Goal: Information Seeking & Learning: Check status

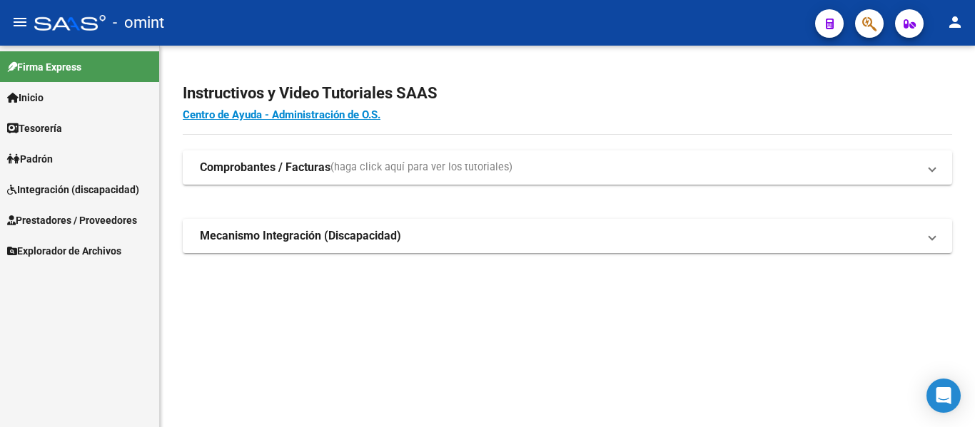
click at [56, 223] on span "Prestadores / Proveedores" at bounding box center [72, 221] width 130 height 16
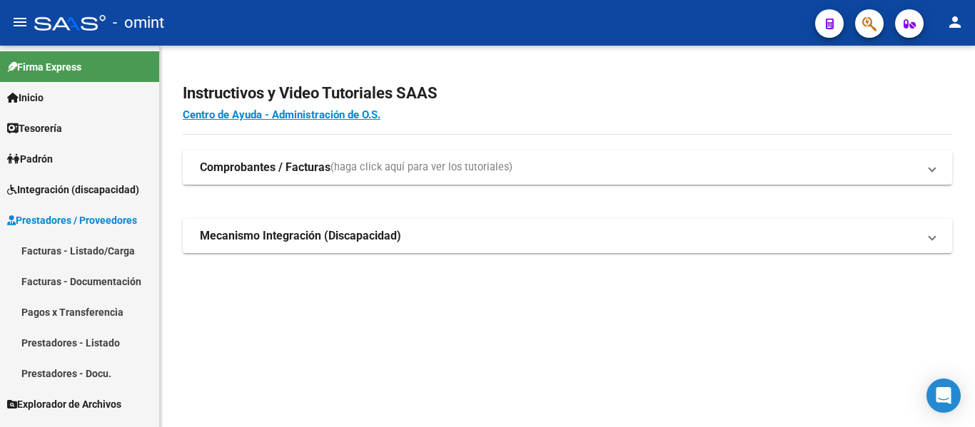
click at [76, 256] on link "Facturas - Listado/Carga" at bounding box center [79, 250] width 159 height 31
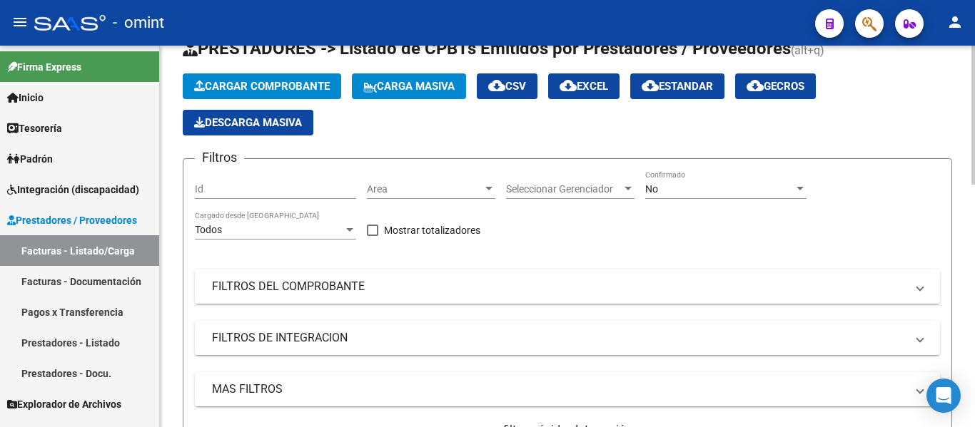
scroll to position [71, 0]
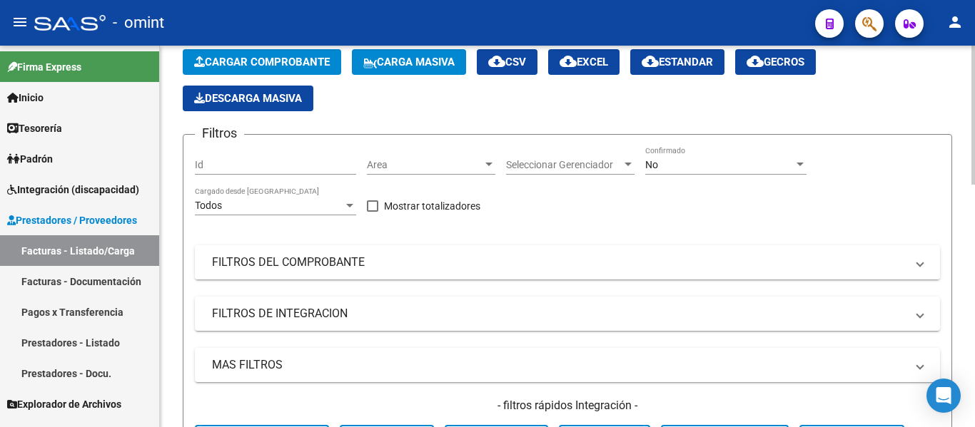
click at [343, 260] on mat-panel-title "FILTROS DEL COMPROBANTE" at bounding box center [559, 263] width 694 height 16
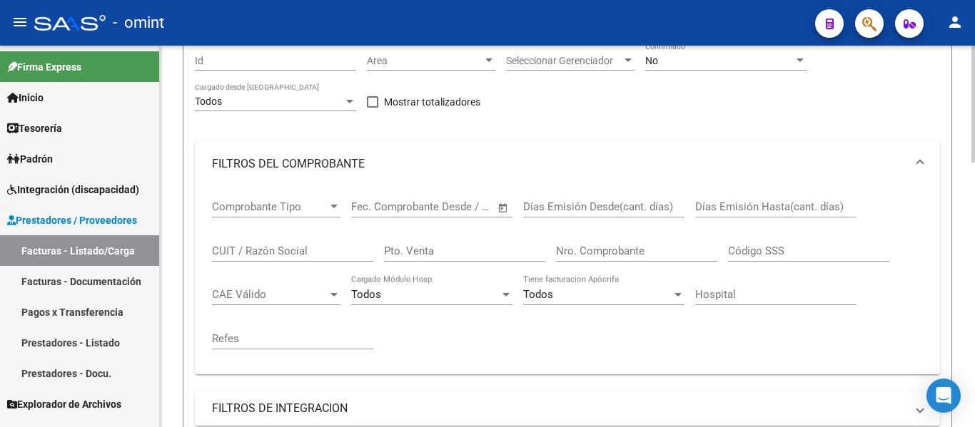
scroll to position [214, 0]
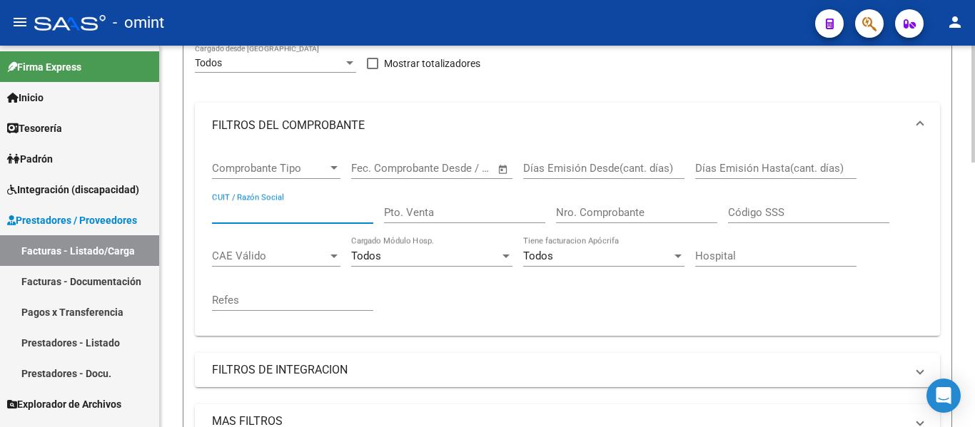
paste input "27174063325"
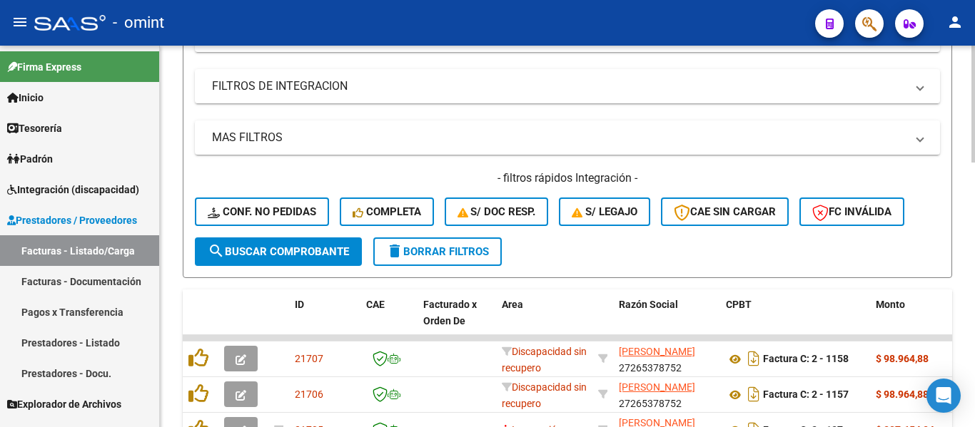
scroll to position [571, 0]
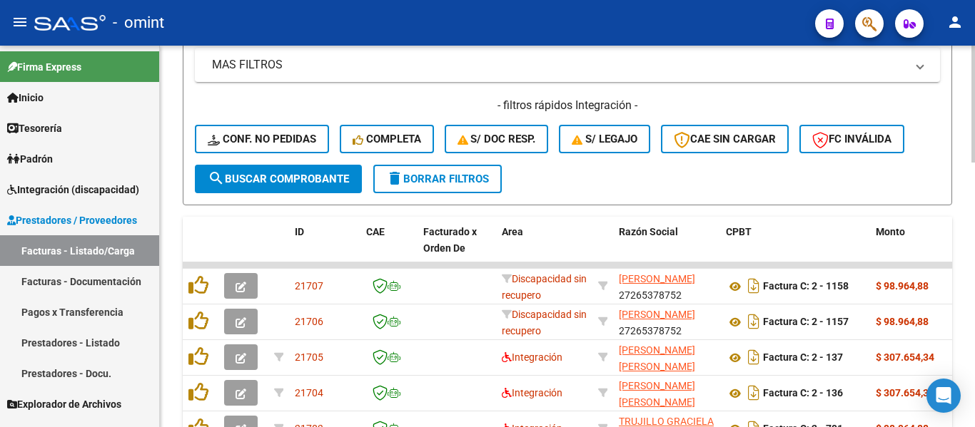
type input "27174063325"
click at [278, 177] on span "search Buscar Comprobante" at bounding box center [278, 179] width 141 height 13
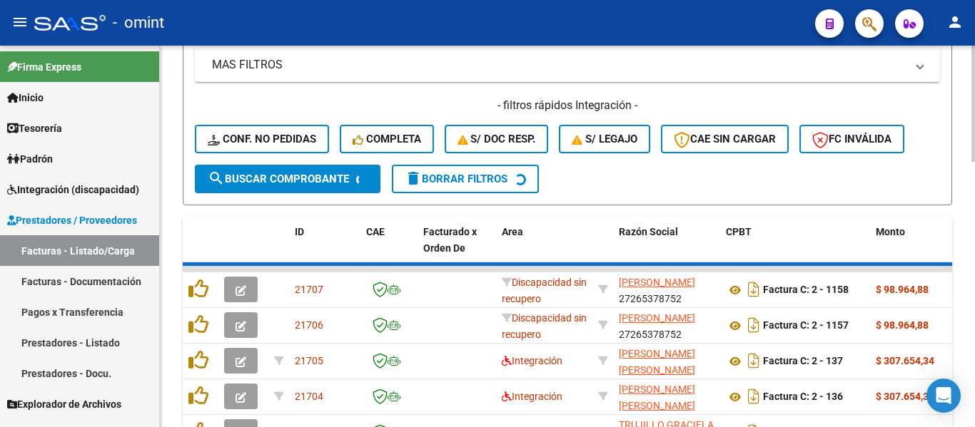
scroll to position [546, 0]
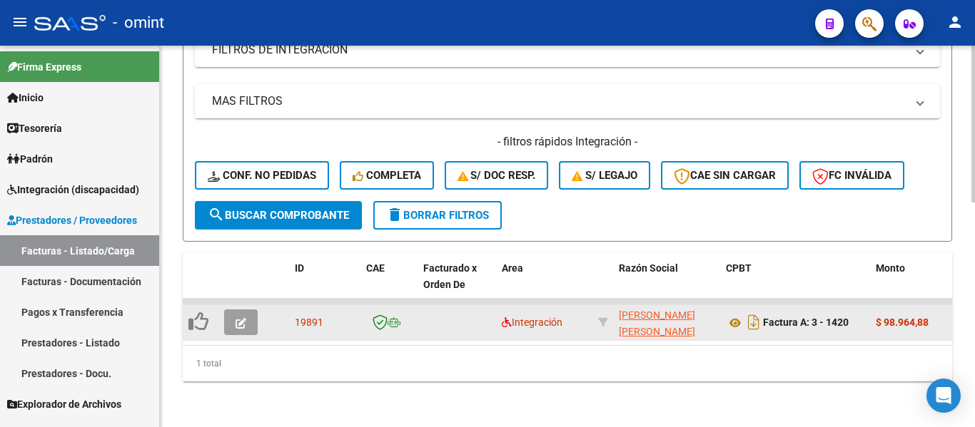
click at [246, 310] on button "button" at bounding box center [241, 323] width 34 height 26
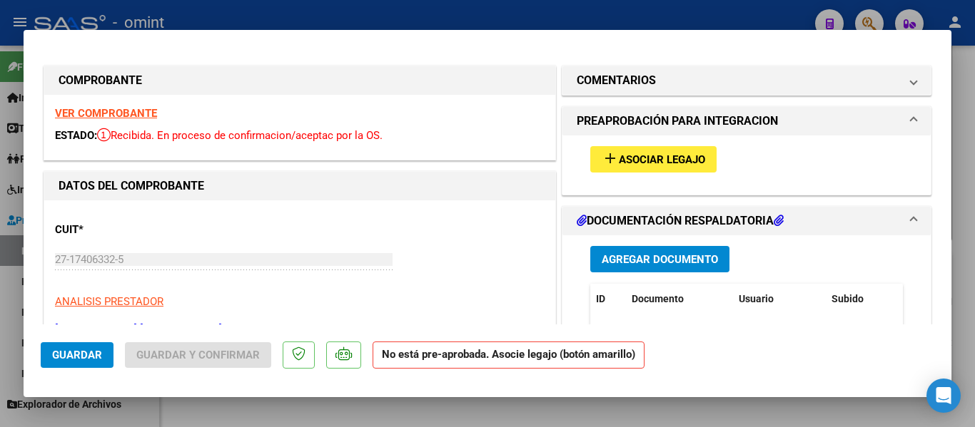
click at [126, 111] on strong "VER COMPROBANTE" at bounding box center [106, 113] width 102 height 13
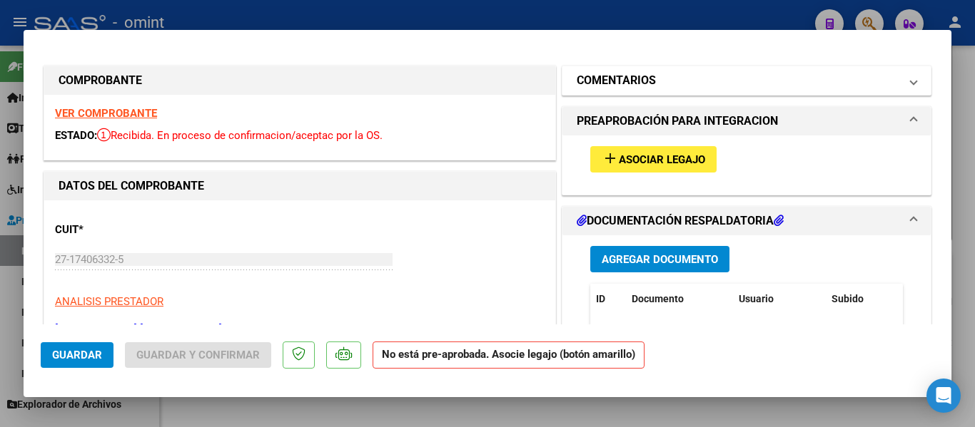
type input "$ 0,00"
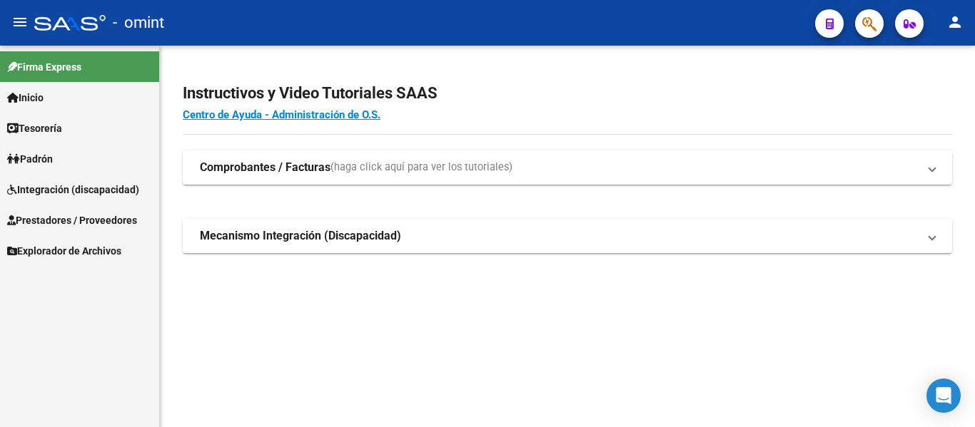
click at [74, 191] on span "Integración (discapacidad)" at bounding box center [73, 190] width 132 height 16
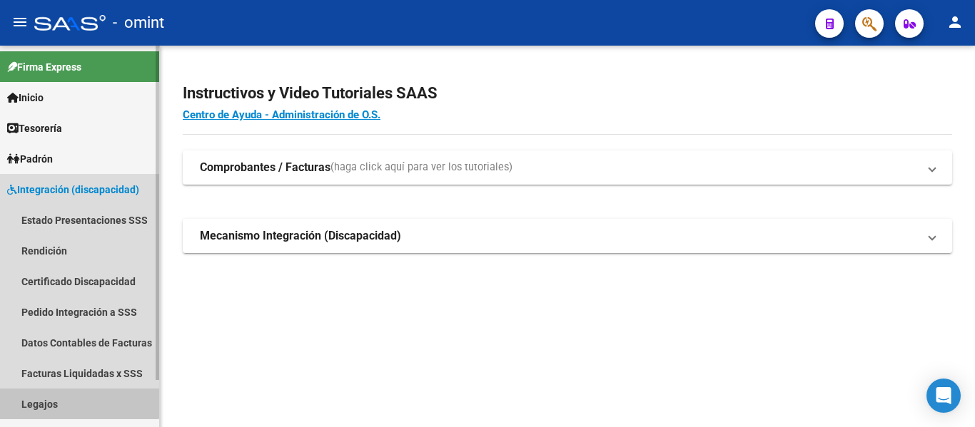
click at [56, 402] on link "Legajos" at bounding box center [79, 404] width 159 height 31
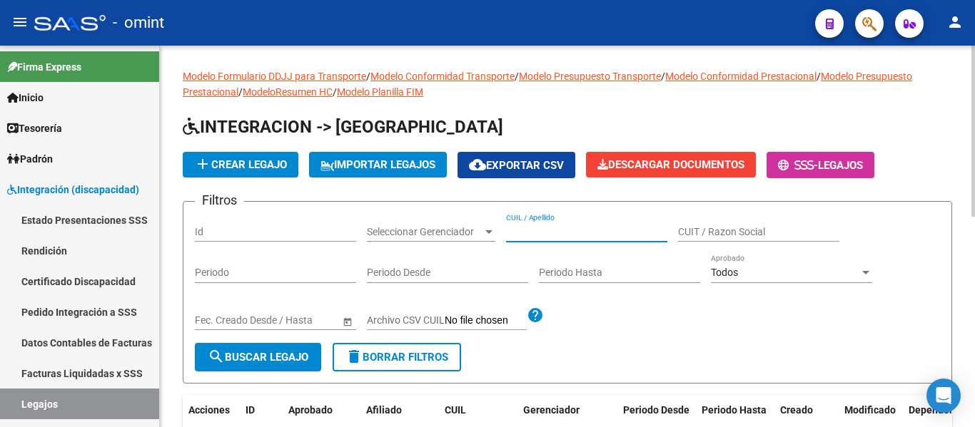
paste input "[PERSON_NAME] [PERSON_NAME]"
type input "[PERSON_NAME] [PERSON_NAME]"
click at [289, 356] on span "search Buscar Legajo" at bounding box center [258, 357] width 101 height 13
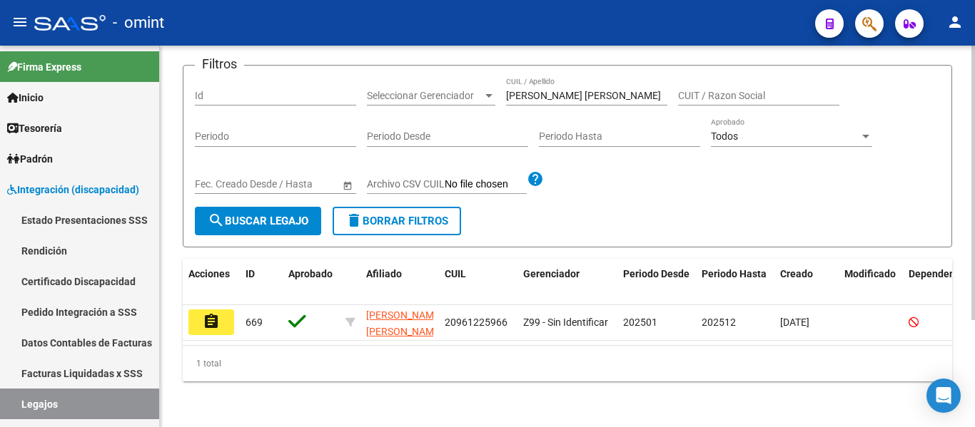
scroll to position [143, 0]
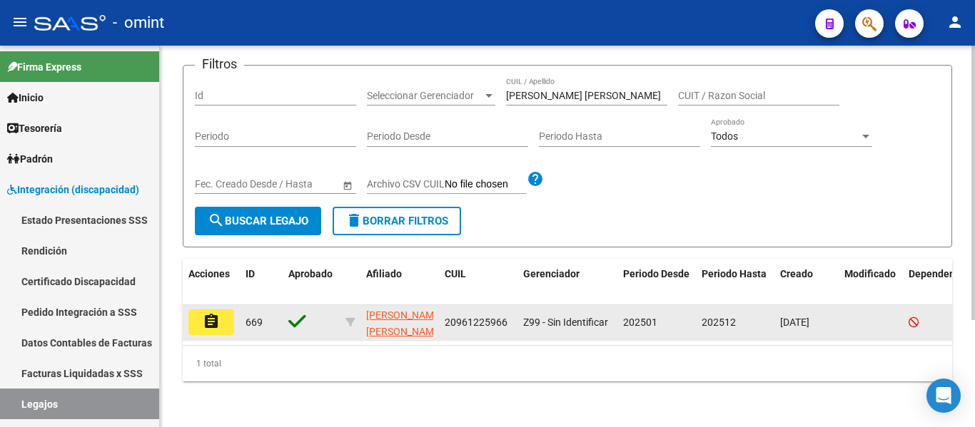
click at [203, 315] on mat-icon "assignment" at bounding box center [211, 321] width 17 height 17
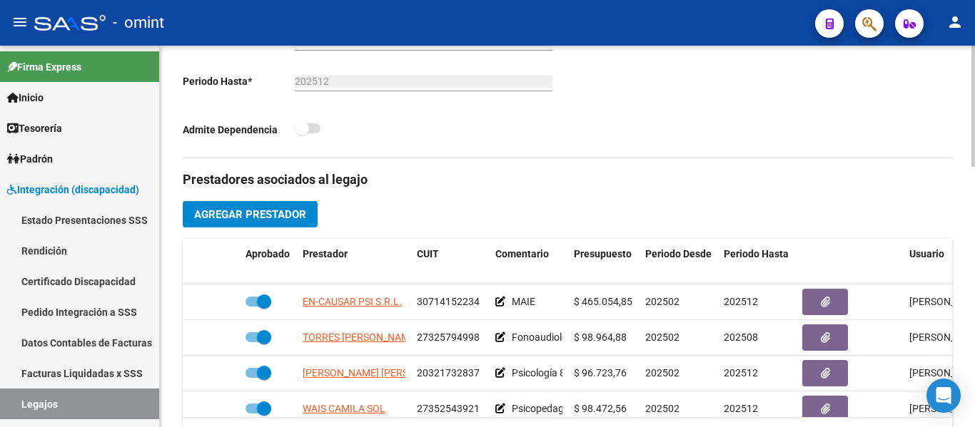
scroll to position [428, 0]
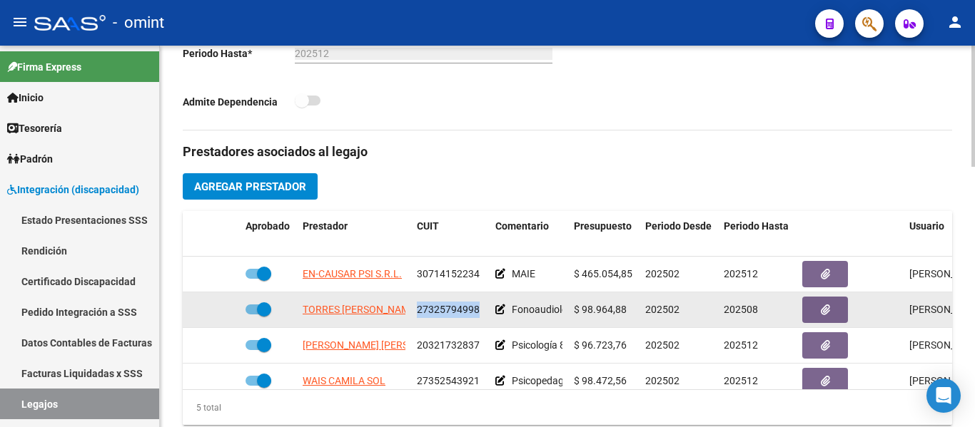
drag, startPoint x: 413, startPoint y: 315, endPoint x: 485, endPoint y: 318, distance: 72.1
click at [485, 318] on datatable-body-cell "27325794998" at bounding box center [450, 310] width 78 height 35
copy span "27325794998"
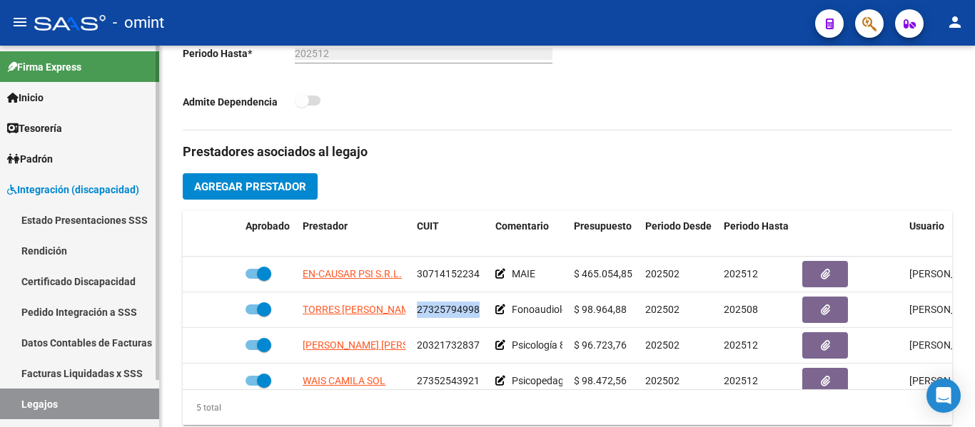
click at [65, 283] on link "Certificado Discapacidad" at bounding box center [79, 281] width 159 height 31
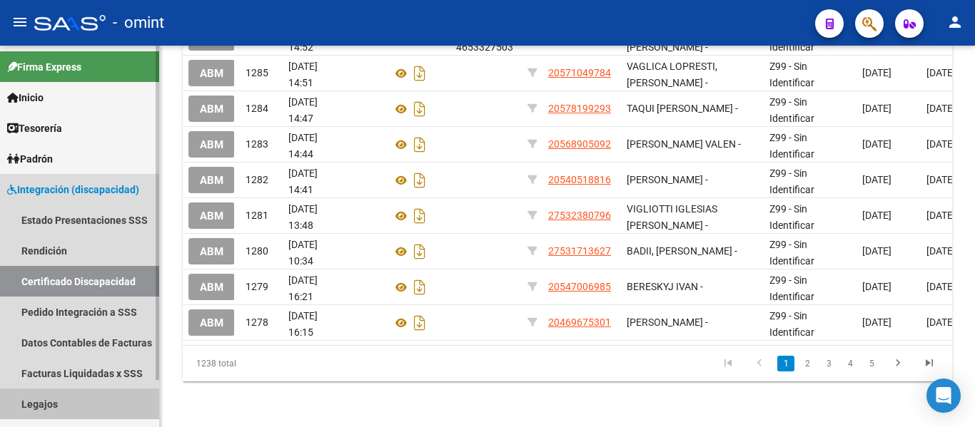
click at [53, 402] on link "Legajos" at bounding box center [79, 404] width 159 height 31
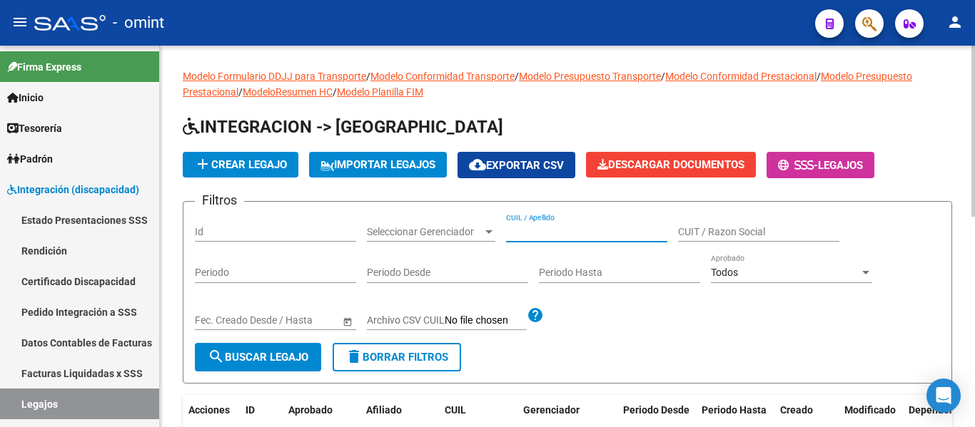
paste input "[PERSON_NAME]"
type input "[PERSON_NAME]"
click at [264, 359] on span "search Buscar Legajo" at bounding box center [258, 357] width 101 height 13
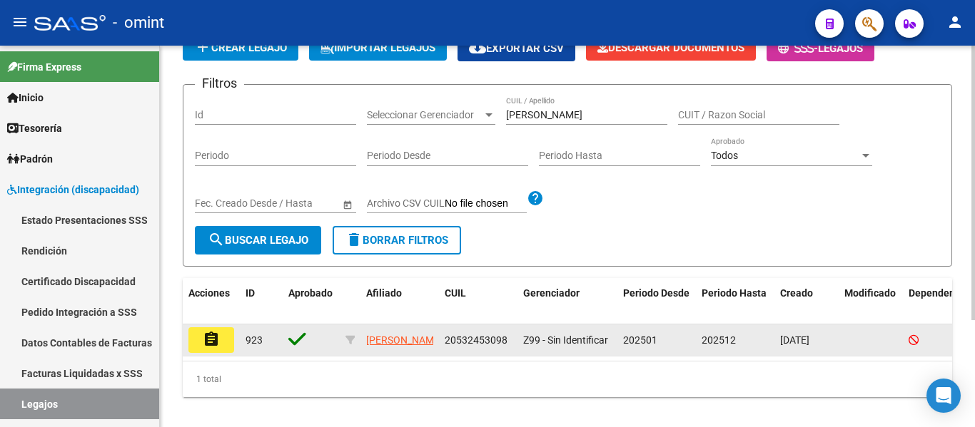
scroll to position [148, 0]
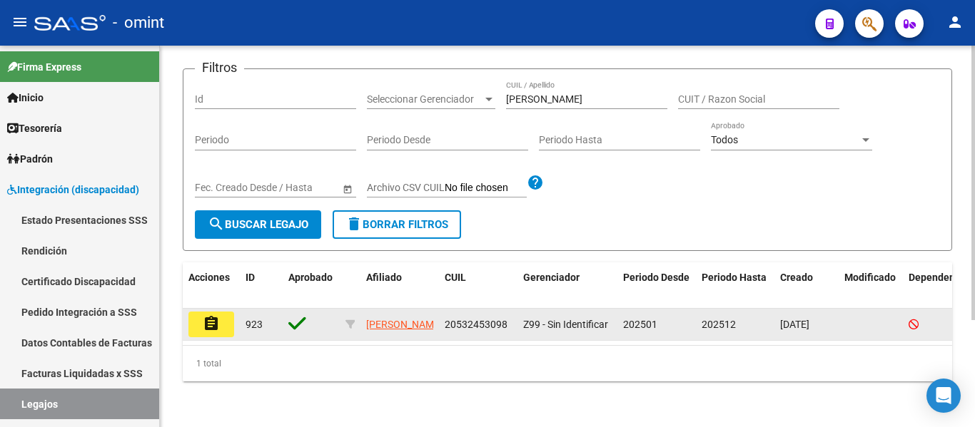
click at [213, 315] on mat-icon "assignment" at bounding box center [211, 323] width 17 height 17
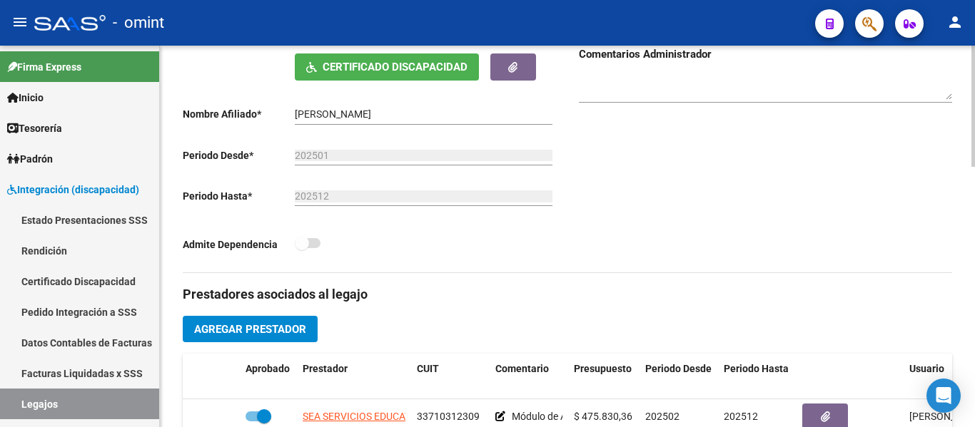
scroll to position [428, 0]
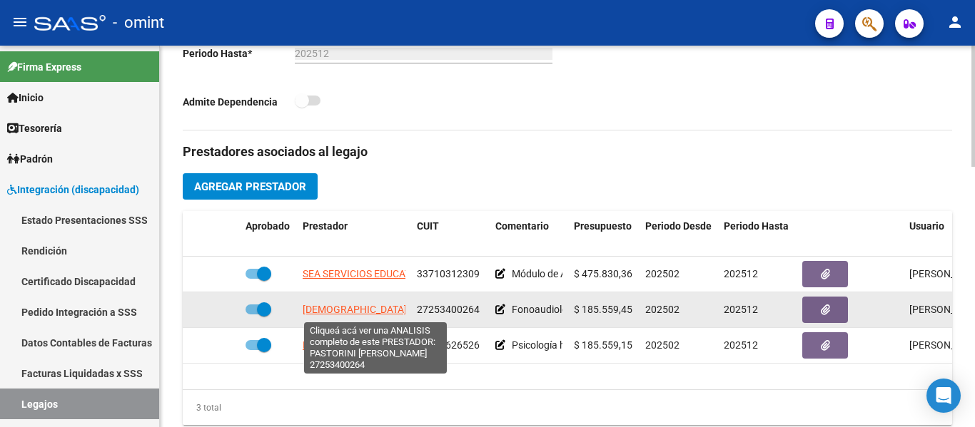
click at [380, 308] on span "[DEMOGRAPHIC_DATA] [PERSON_NAME]" at bounding box center [394, 309] width 183 height 11
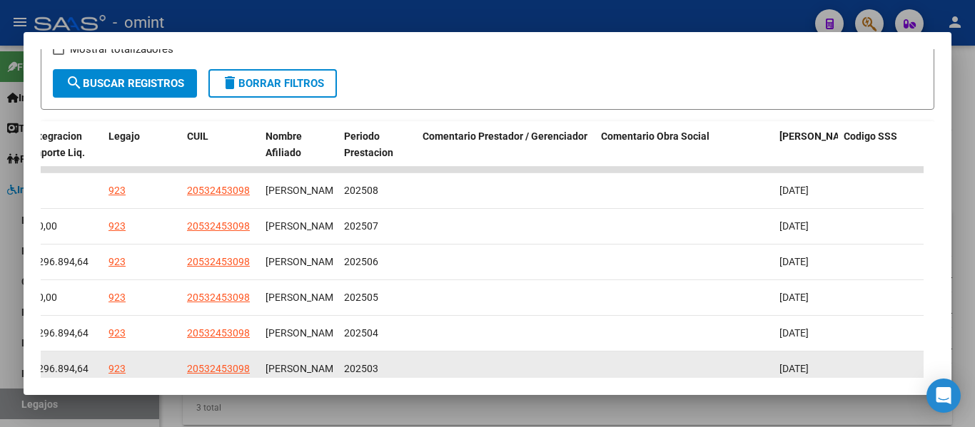
scroll to position [255, 0]
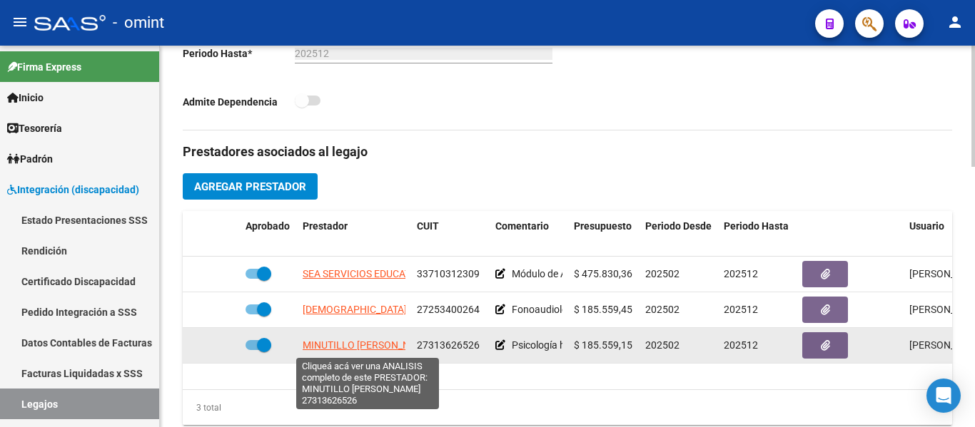
click at [361, 343] on span "MINUTILLO [PERSON_NAME]" at bounding box center [368, 345] width 131 height 11
type textarea "27313626526"
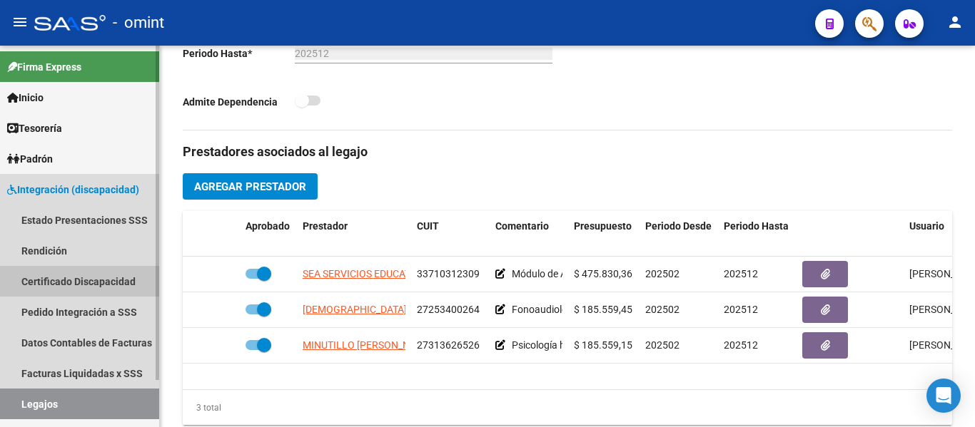
drag, startPoint x: 69, startPoint y: 282, endPoint x: 69, endPoint y: 295, distance: 13.6
click at [69, 281] on link "Certificado Discapacidad" at bounding box center [79, 281] width 159 height 31
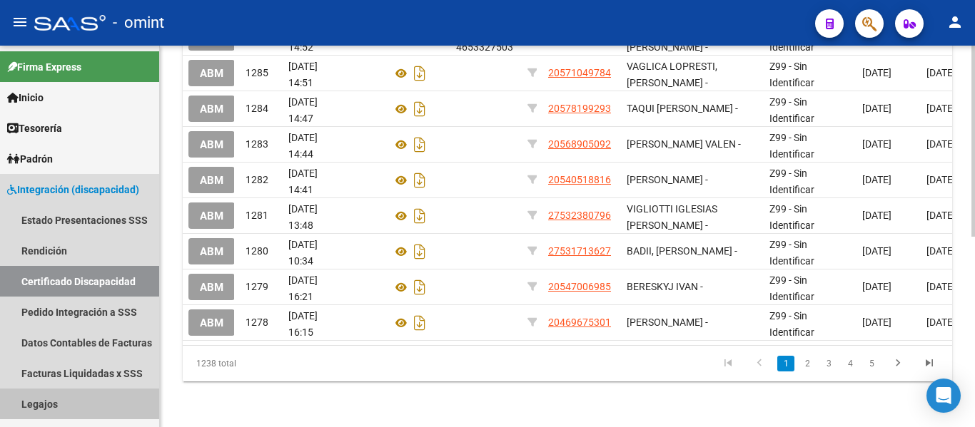
drag, startPoint x: 52, startPoint y: 399, endPoint x: 201, endPoint y: 405, distance: 148.5
click at [52, 397] on link "Legajos" at bounding box center [79, 404] width 159 height 31
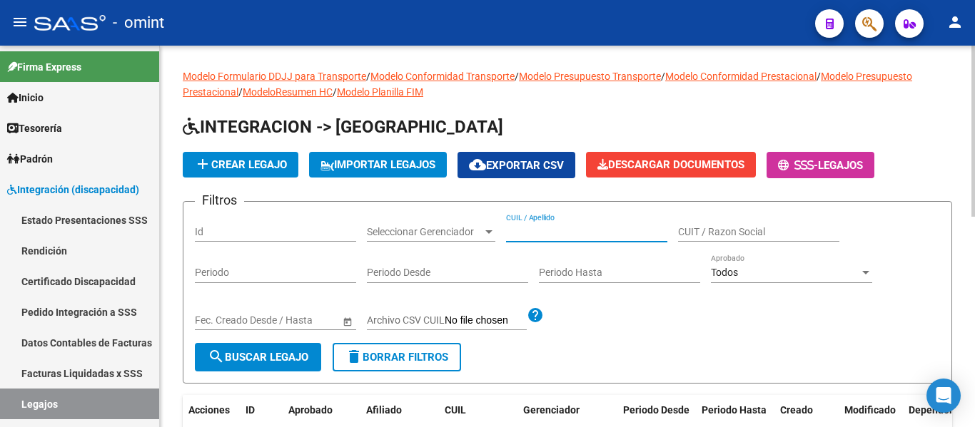
paste input "[PERSON_NAME]"
type input "[PERSON_NAME]"
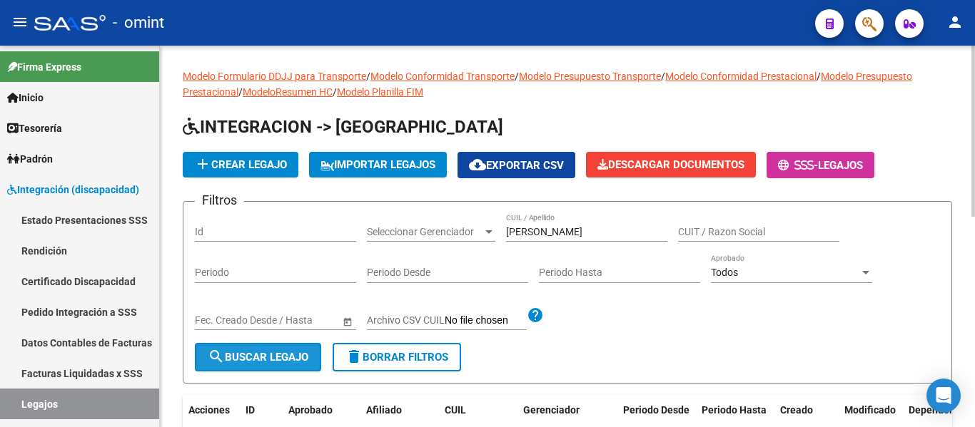
click at [293, 359] on span "search Buscar Legajo" at bounding box center [258, 357] width 101 height 13
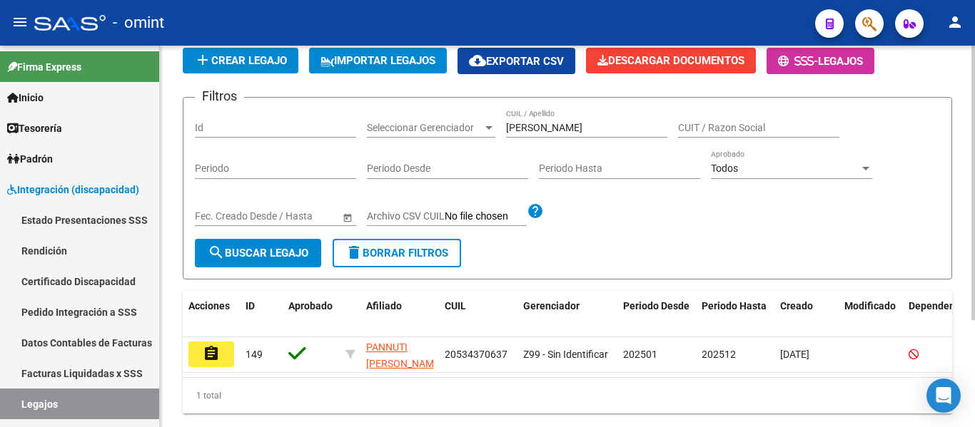
scroll to position [148, 0]
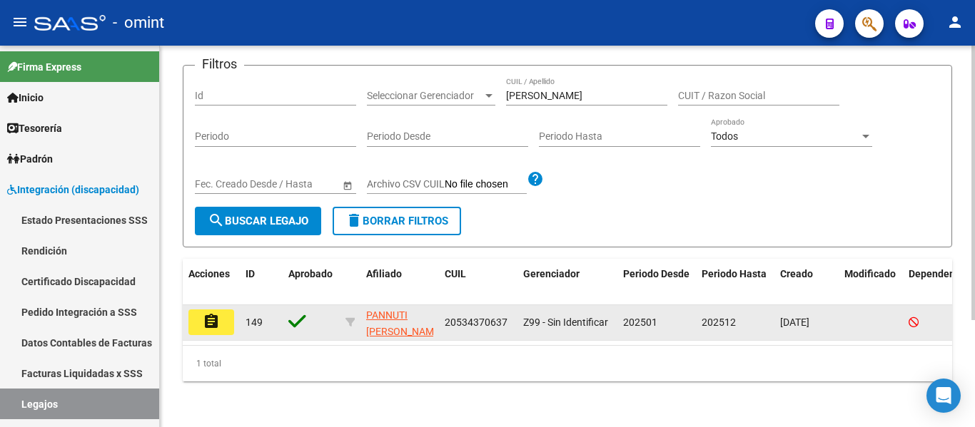
click at [207, 313] on mat-icon "assignment" at bounding box center [211, 321] width 17 height 17
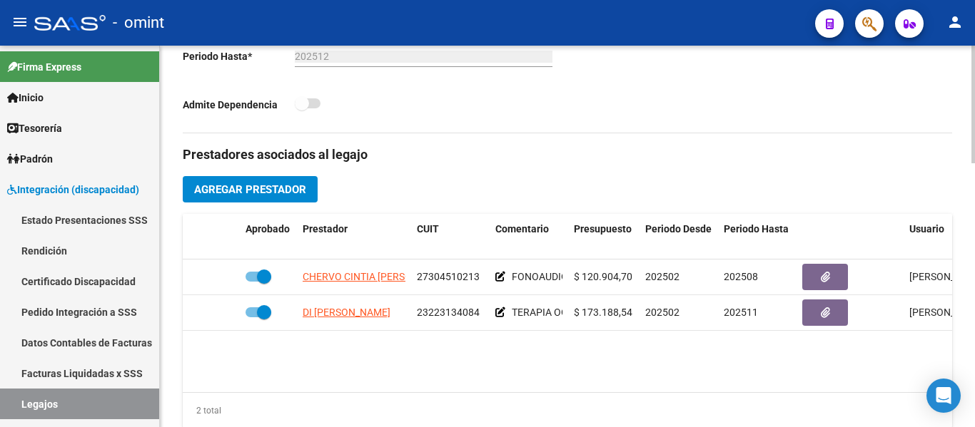
scroll to position [499, 0]
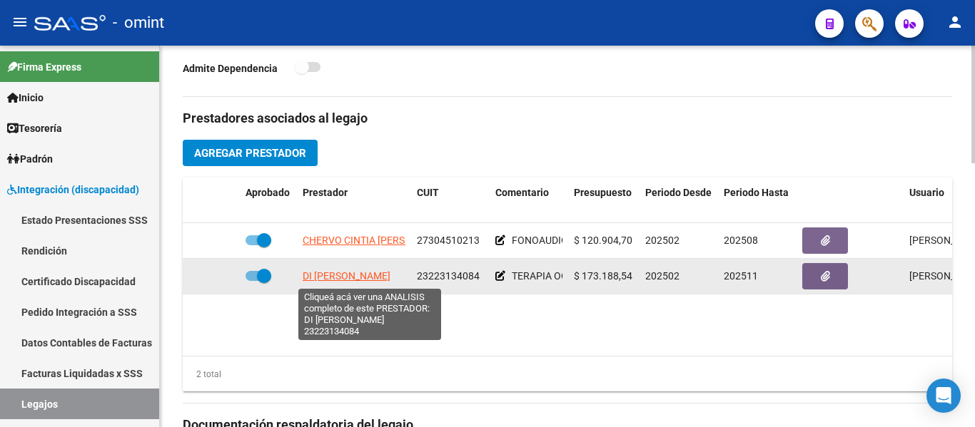
click at [368, 273] on span "DI [PERSON_NAME]" at bounding box center [347, 275] width 88 height 11
type textarea "23223134084"
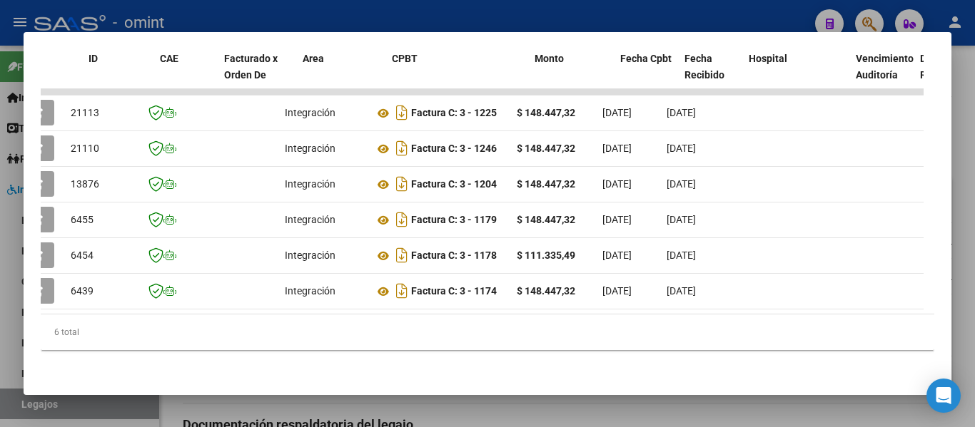
scroll to position [0, 0]
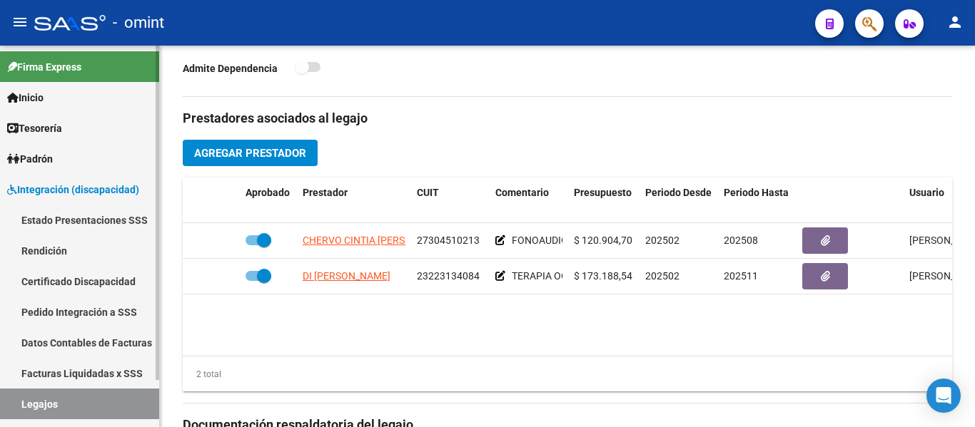
click at [61, 282] on link "Certificado Discapacidad" at bounding box center [79, 281] width 159 height 31
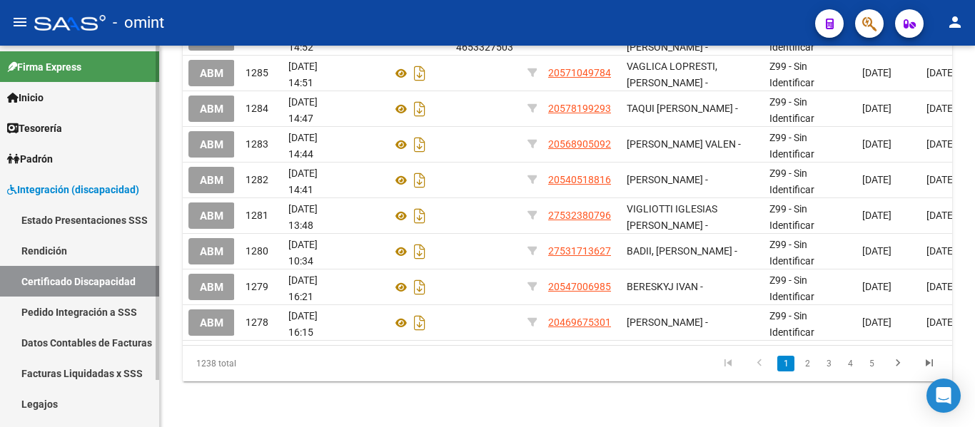
click at [58, 403] on link "Legajos" at bounding box center [79, 404] width 159 height 31
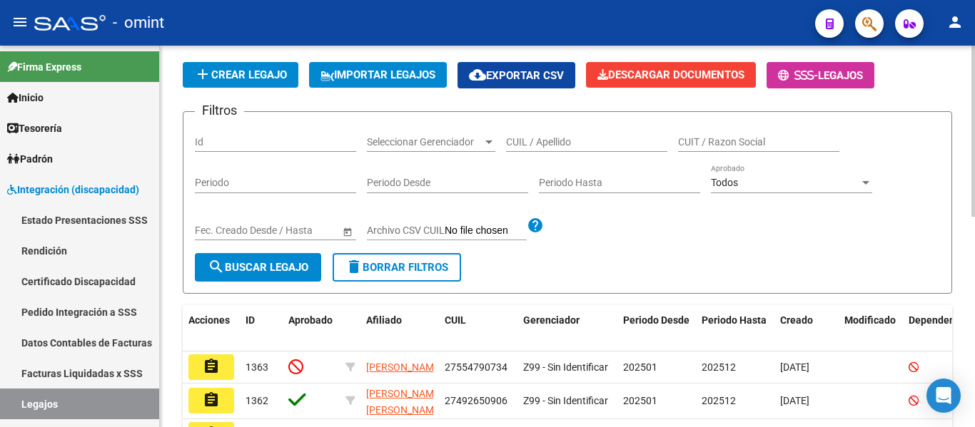
scroll to position [83, 0]
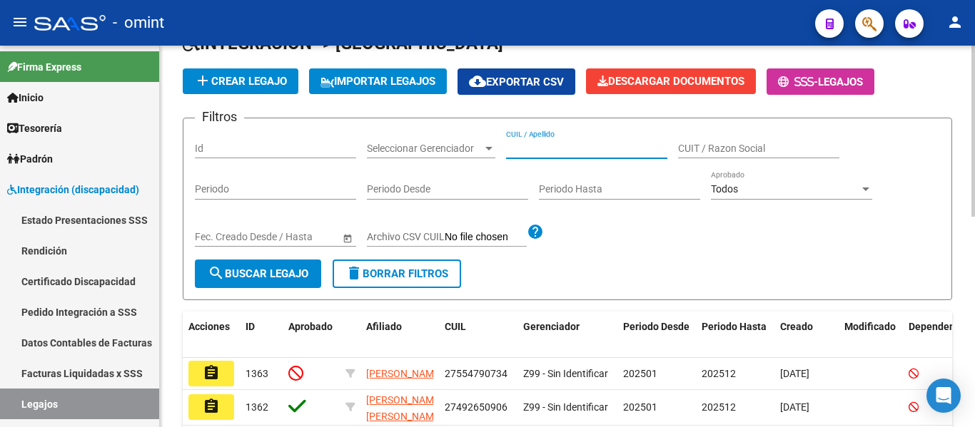
paste input "[PERSON_NAME]"
type input "[PERSON_NAME]"
click at [295, 278] on span "search Buscar Legajo" at bounding box center [258, 274] width 101 height 13
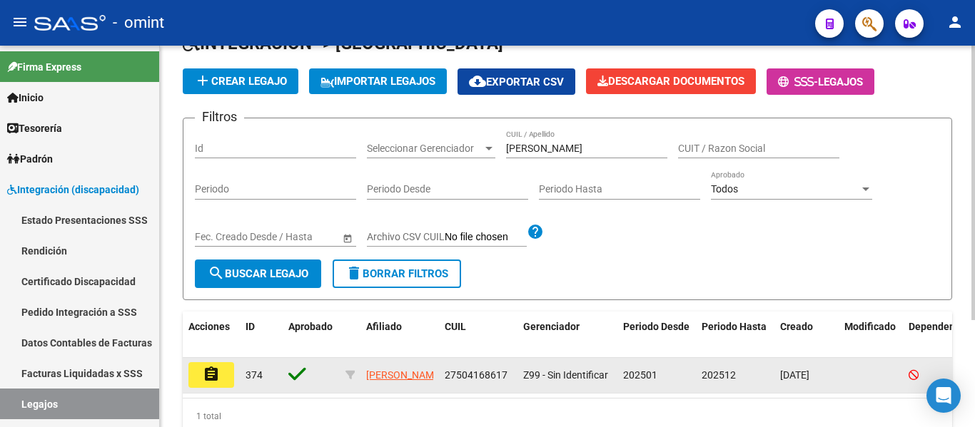
click at [215, 367] on mat-icon "assignment" at bounding box center [211, 374] width 17 height 17
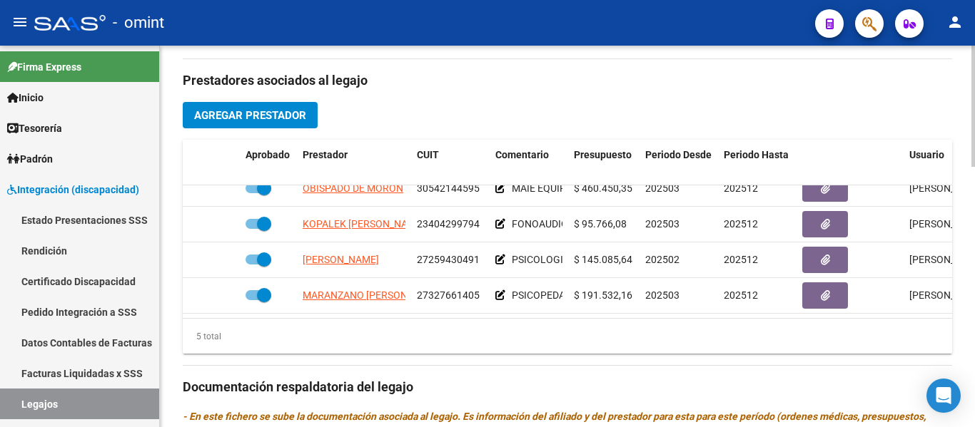
scroll to position [61, 0]
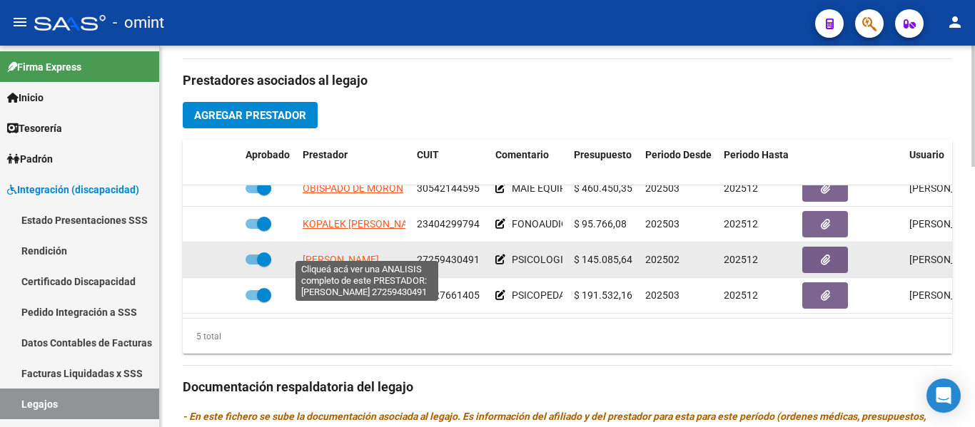
click at [350, 254] on span "[PERSON_NAME]" at bounding box center [341, 259] width 76 height 11
type textarea "27259430491"
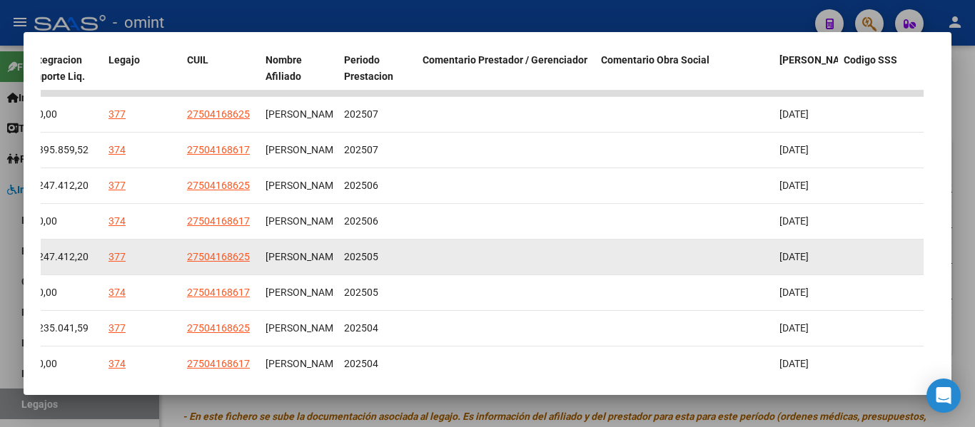
scroll to position [273, 0]
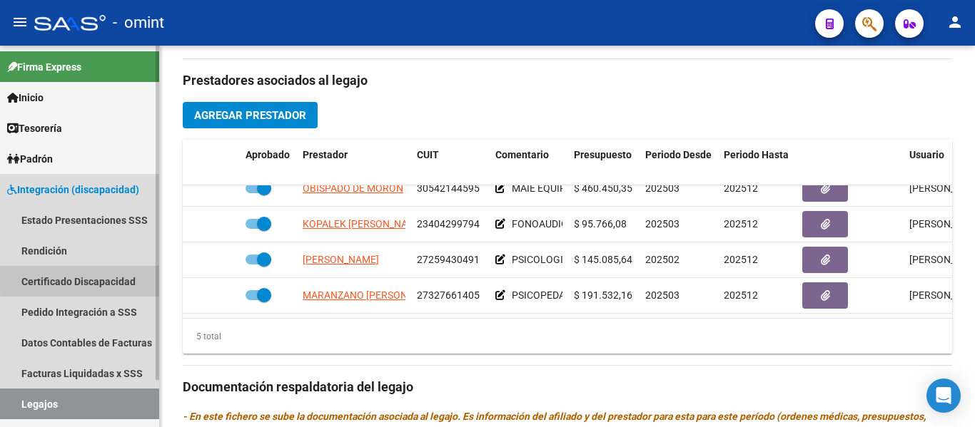
drag, startPoint x: 91, startPoint y: 279, endPoint x: 81, endPoint y: 283, distance: 10.6
click at [91, 279] on link "Certificado Discapacidad" at bounding box center [79, 281] width 159 height 31
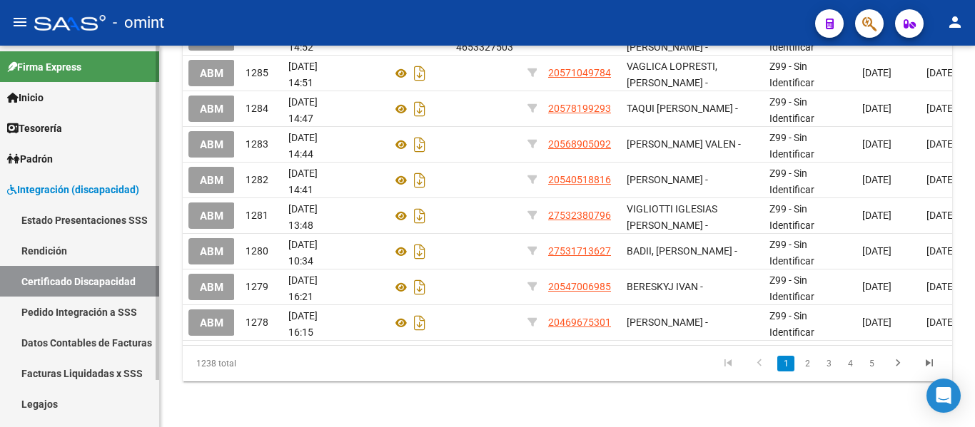
click at [85, 402] on link "Legajos" at bounding box center [79, 404] width 159 height 31
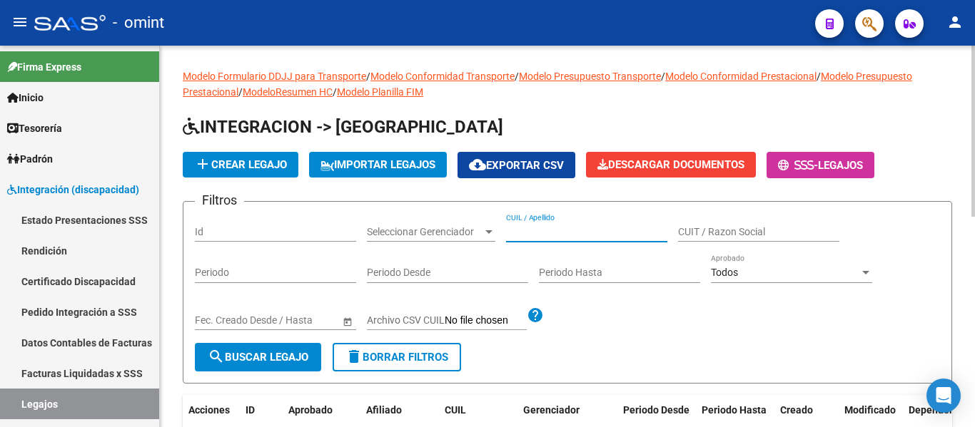
paste input "[PERSON_NAME]"
type input "[PERSON_NAME]"
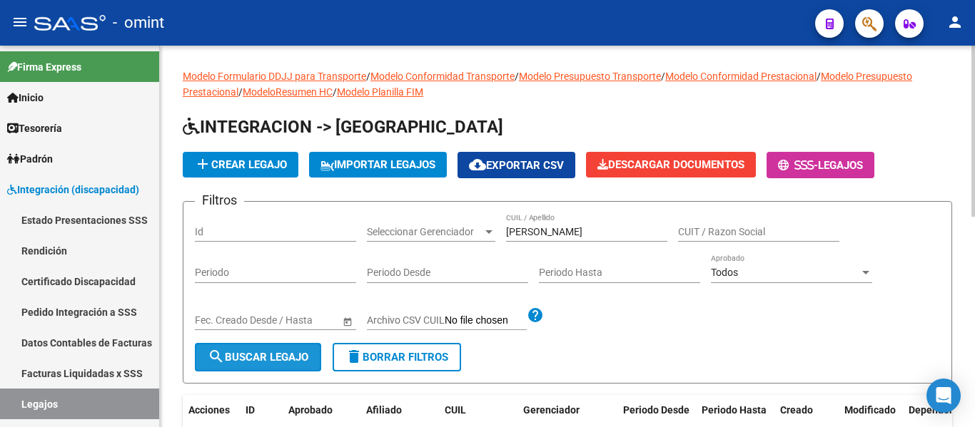
click at [265, 350] on button "search Buscar Legajo" at bounding box center [258, 357] width 126 height 29
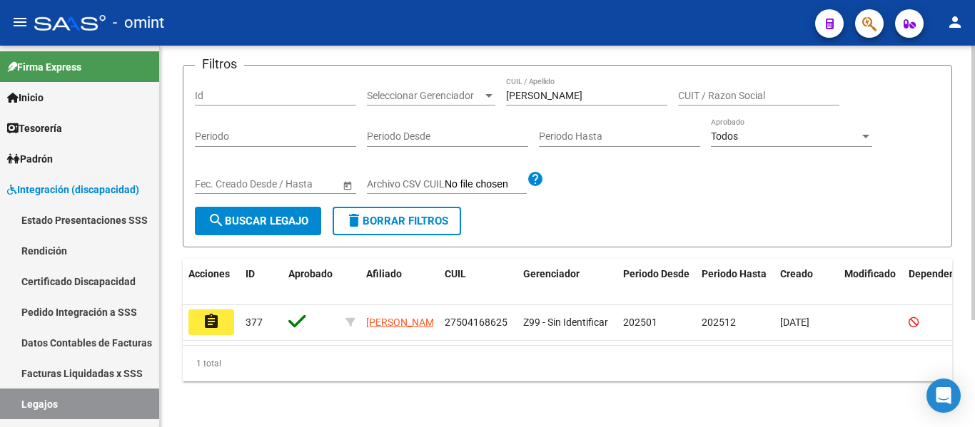
scroll to position [148, 0]
click at [208, 313] on mat-icon "assignment" at bounding box center [211, 321] width 17 height 17
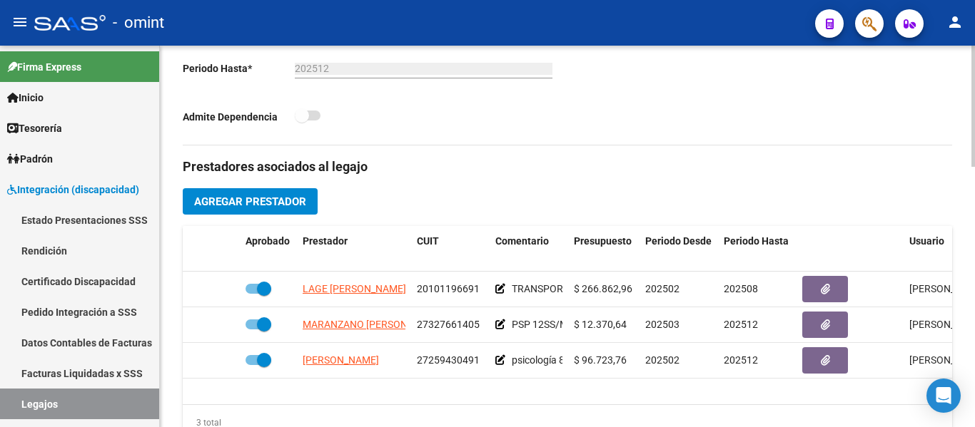
scroll to position [428, 0]
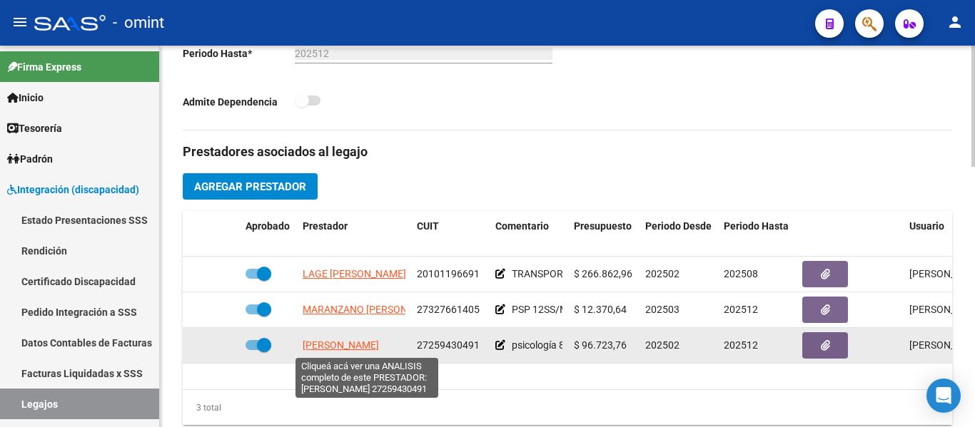
click at [378, 348] on span "[PERSON_NAME]" at bounding box center [341, 345] width 76 height 11
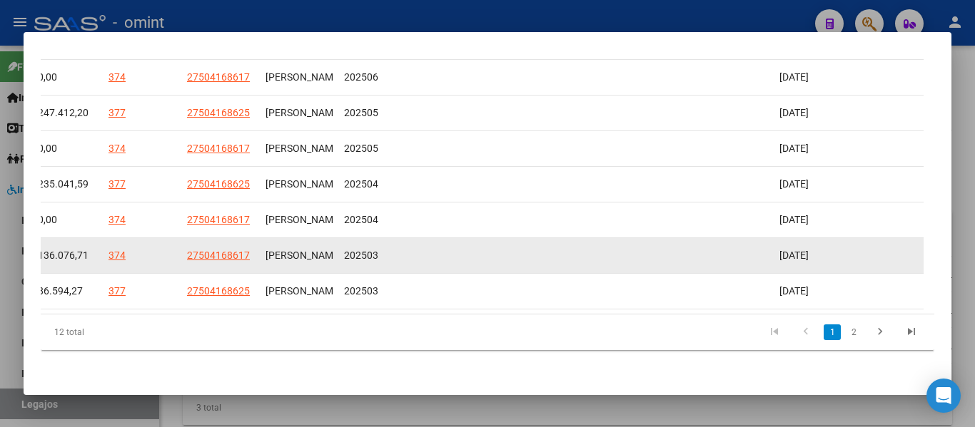
scroll to position [362, 0]
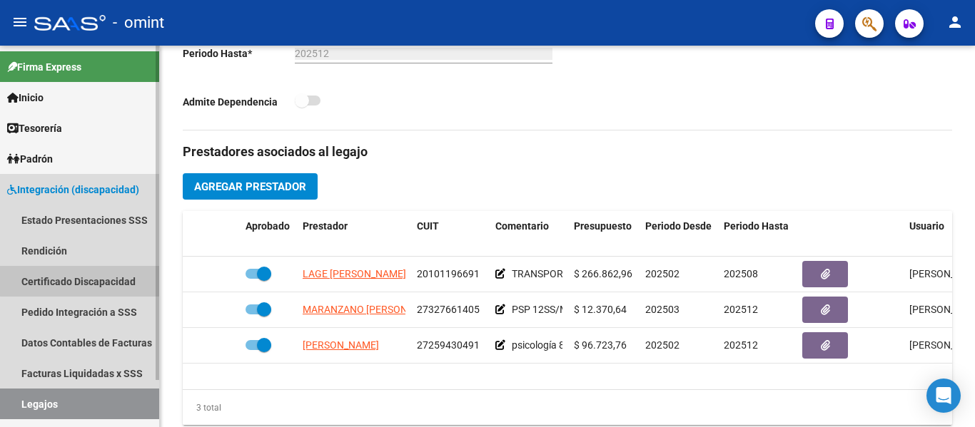
click at [83, 281] on link "Certificado Discapacidad" at bounding box center [79, 281] width 159 height 31
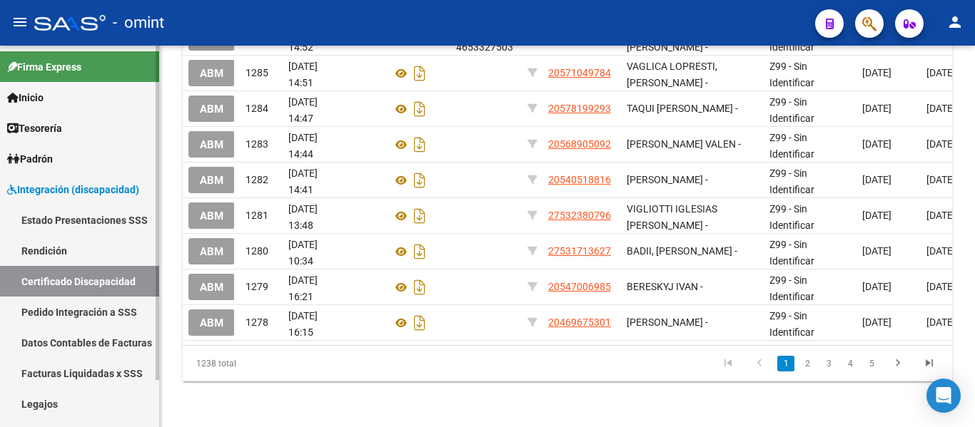
drag, startPoint x: 47, startPoint y: 402, endPoint x: 139, endPoint y: 392, distance: 92.6
click at [46, 400] on link "Legajos" at bounding box center [79, 404] width 159 height 31
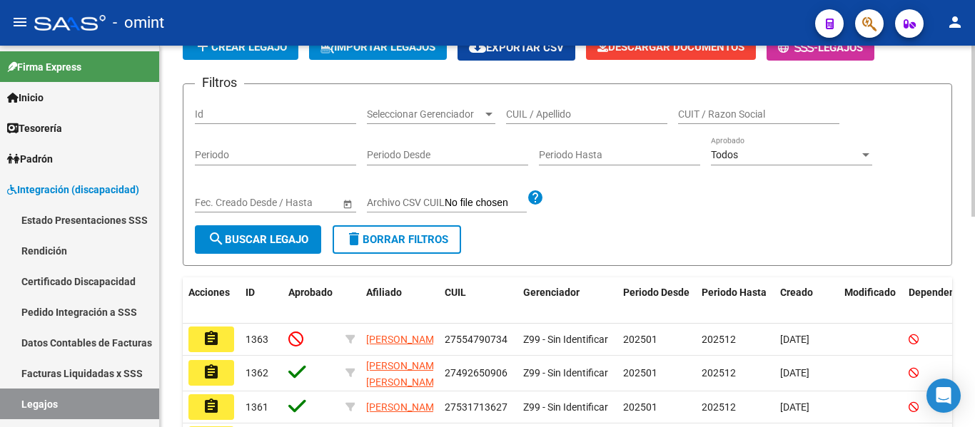
scroll to position [113, 0]
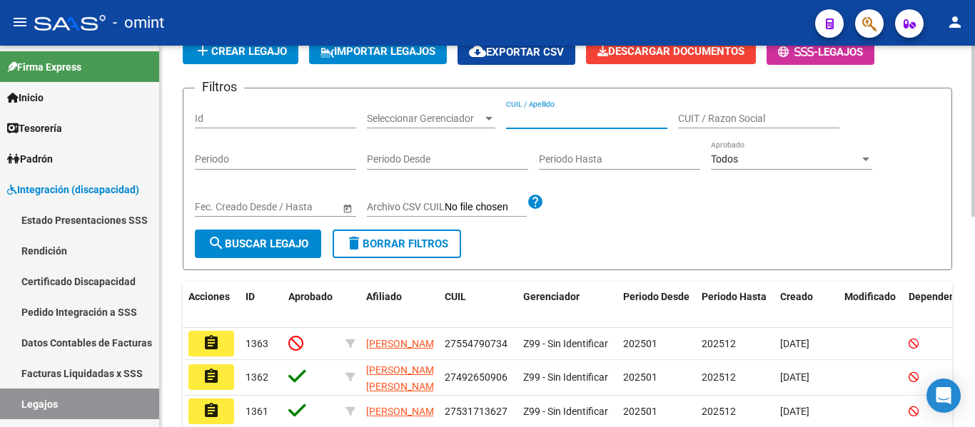
paste input "[PERSON_NAME] JUANA"
type input "[PERSON_NAME] JUANA"
click at [246, 244] on span "search Buscar Legajo" at bounding box center [258, 244] width 101 height 13
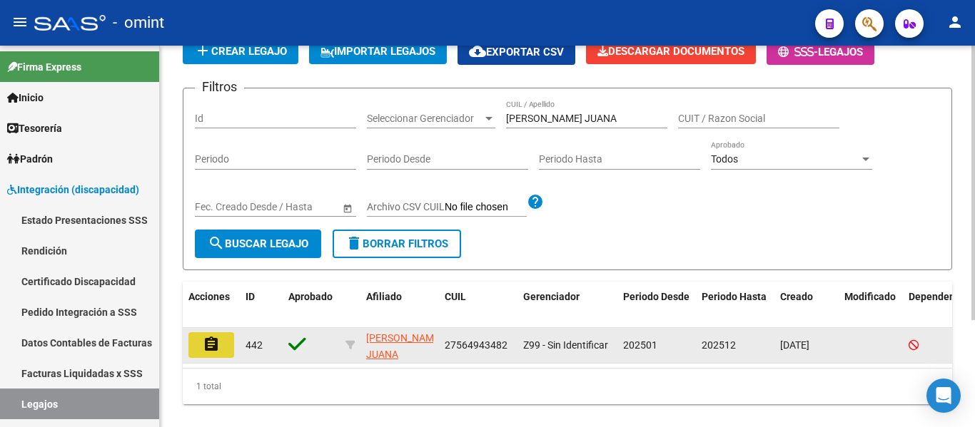
drag, startPoint x: 212, startPoint y: 345, endPoint x: 264, endPoint y: 336, distance: 52.9
click at [211, 345] on mat-icon "assignment" at bounding box center [211, 344] width 17 height 17
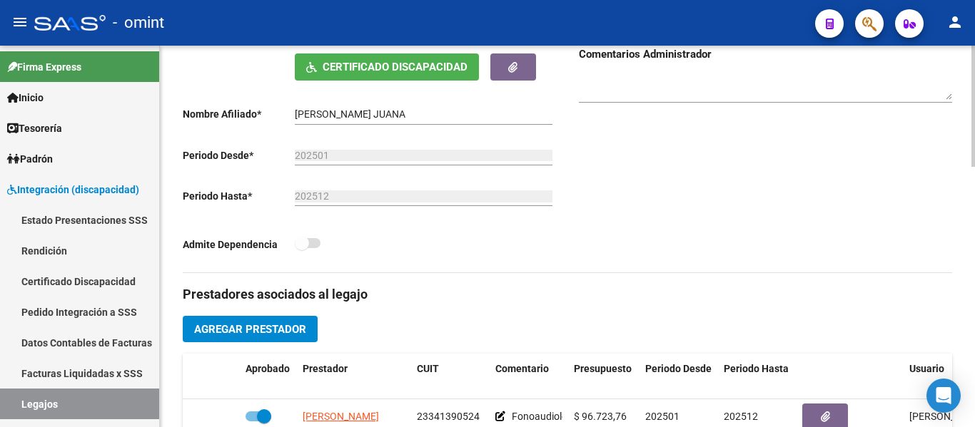
scroll to position [428, 0]
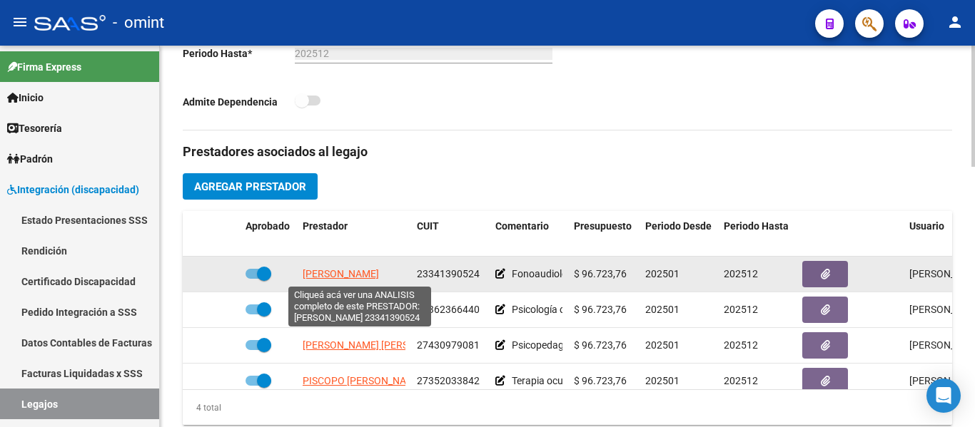
click at [379, 274] on span "[PERSON_NAME]" at bounding box center [341, 273] width 76 height 11
type textarea "23341390524"
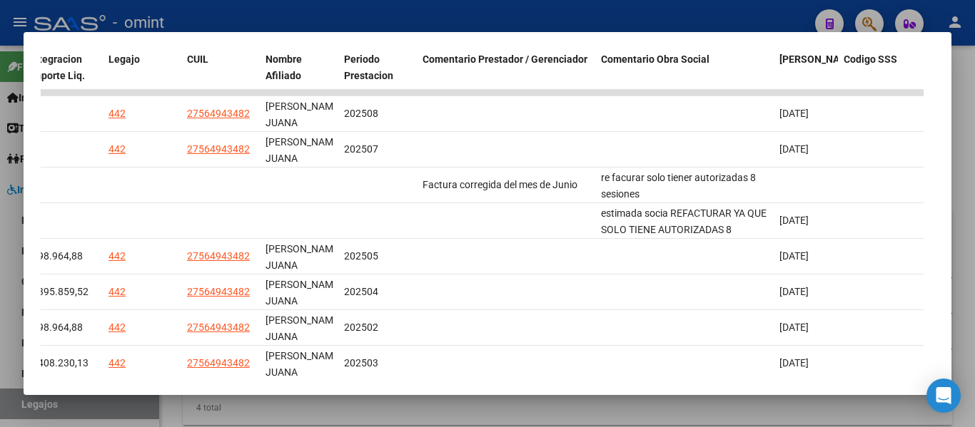
scroll to position [344, 0]
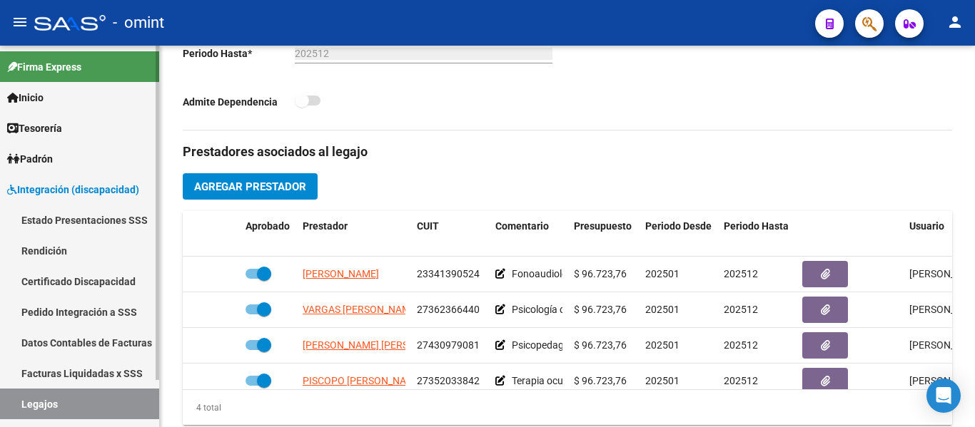
drag, startPoint x: 78, startPoint y: 273, endPoint x: 84, endPoint y: 338, distance: 64.5
click at [77, 273] on link "Certificado Discapacidad" at bounding box center [79, 281] width 159 height 31
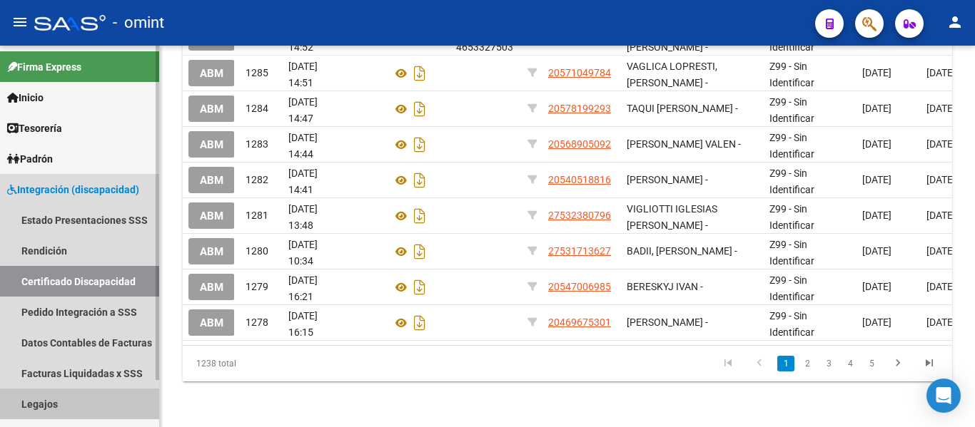
click at [71, 399] on link "Legajos" at bounding box center [79, 404] width 159 height 31
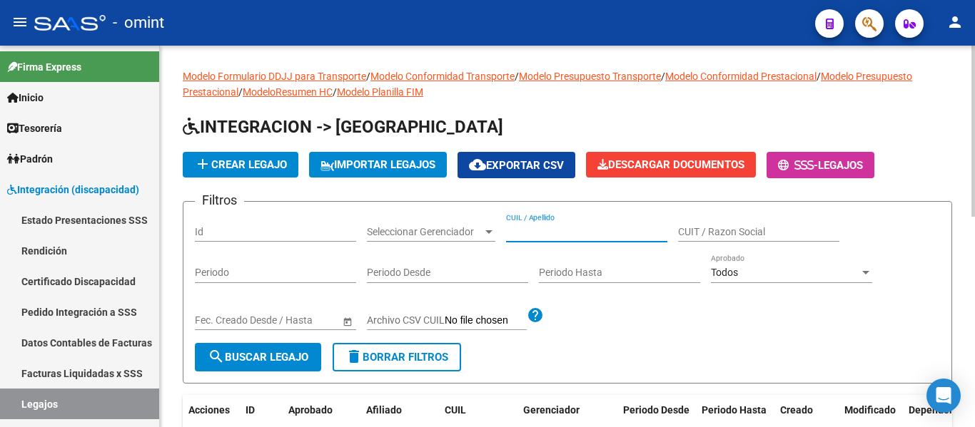
paste input "[PERSON_NAME], [PERSON_NAME]"
type input "[PERSON_NAME], [PERSON_NAME]"
click at [273, 352] on span "search Buscar Legajo" at bounding box center [258, 357] width 101 height 13
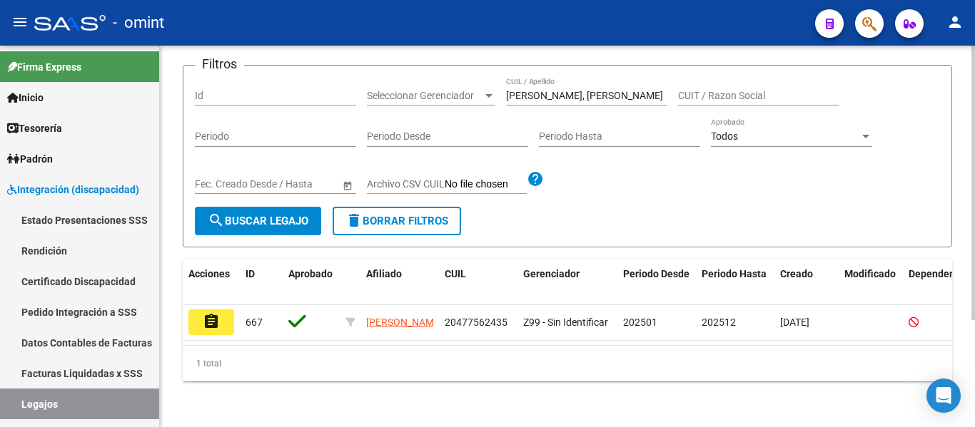
scroll to position [148, 0]
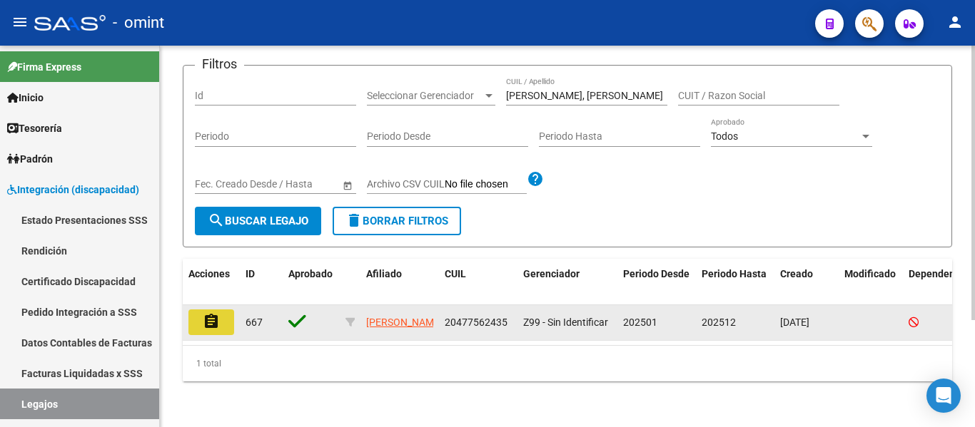
click at [214, 315] on mat-icon "assignment" at bounding box center [211, 321] width 17 height 17
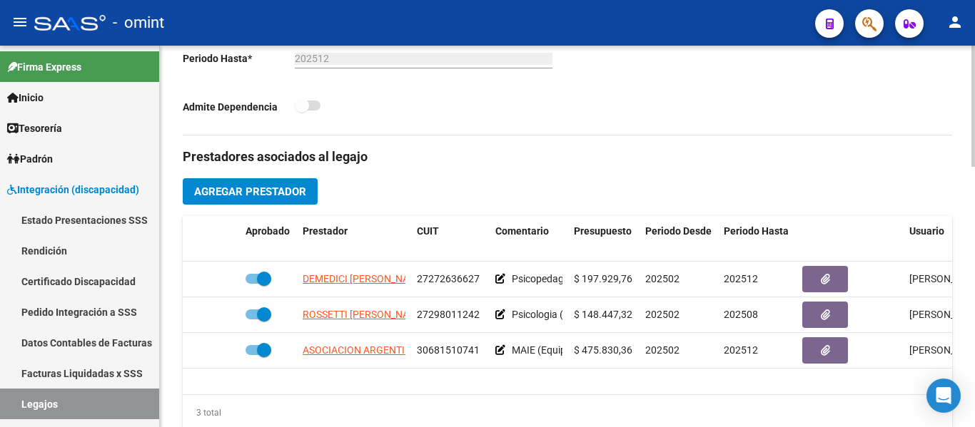
scroll to position [499, 0]
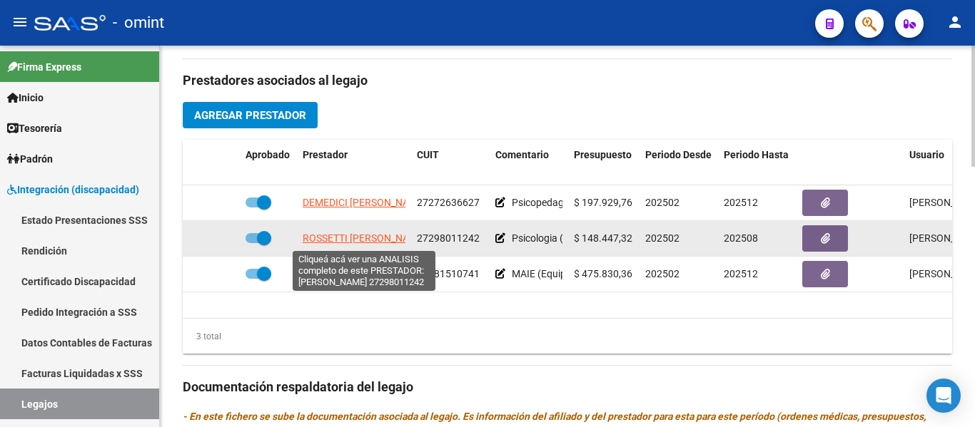
click at [335, 240] on span "ROSSETTI [PERSON_NAME]" at bounding box center [364, 238] width 123 height 11
type textarea "27298011242"
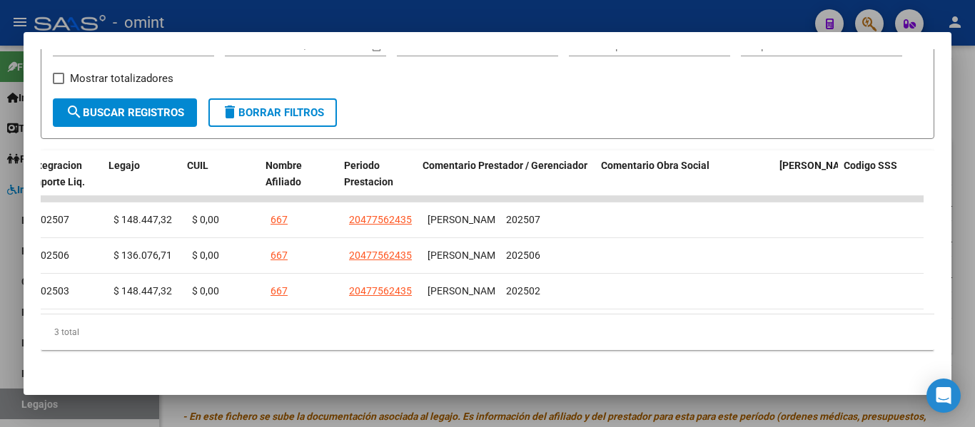
scroll to position [0, 2200]
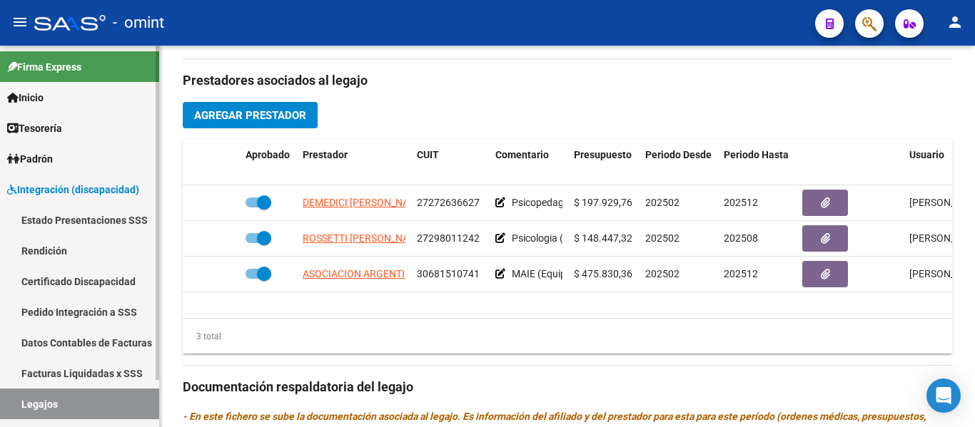
click at [90, 285] on link "Certificado Discapacidad" at bounding box center [79, 281] width 159 height 31
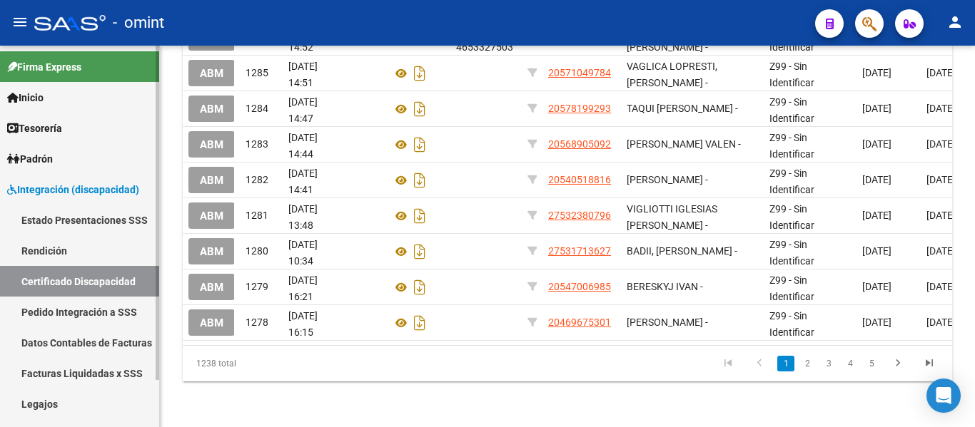
click at [76, 400] on link "Legajos" at bounding box center [79, 404] width 159 height 31
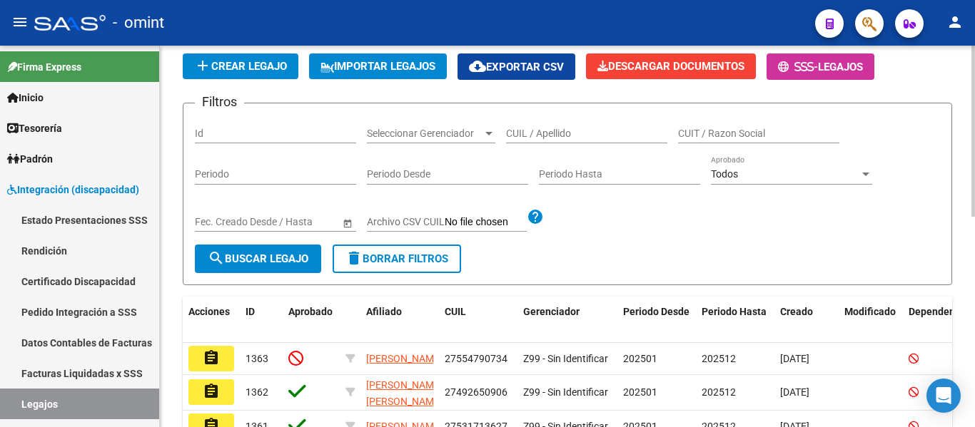
scroll to position [83, 0]
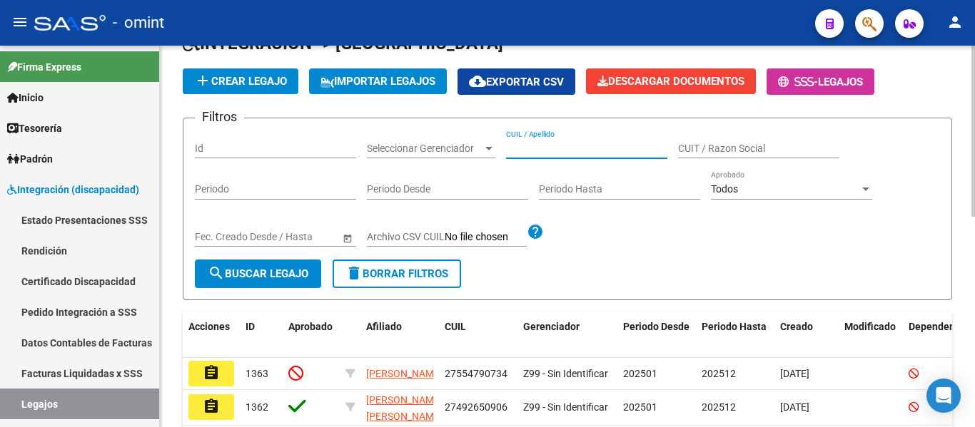
paste input "PISTAN DRAGANCZUK ERICK"
type input "PISTAN DRAGANCZUK ERICK"
click at [260, 269] on span "search Buscar Legajo" at bounding box center [258, 274] width 101 height 13
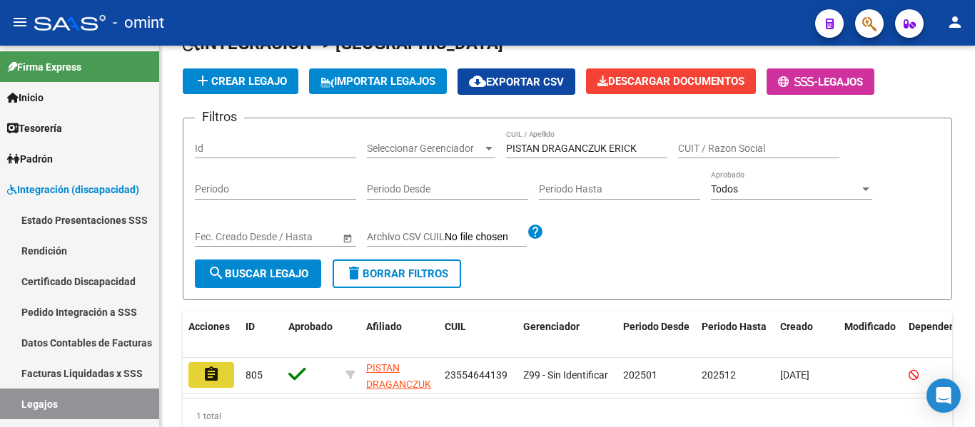
drag, startPoint x: 208, startPoint y: 376, endPoint x: 278, endPoint y: 373, distance: 70.7
click at [207, 375] on mat-icon "assignment" at bounding box center [211, 374] width 17 height 17
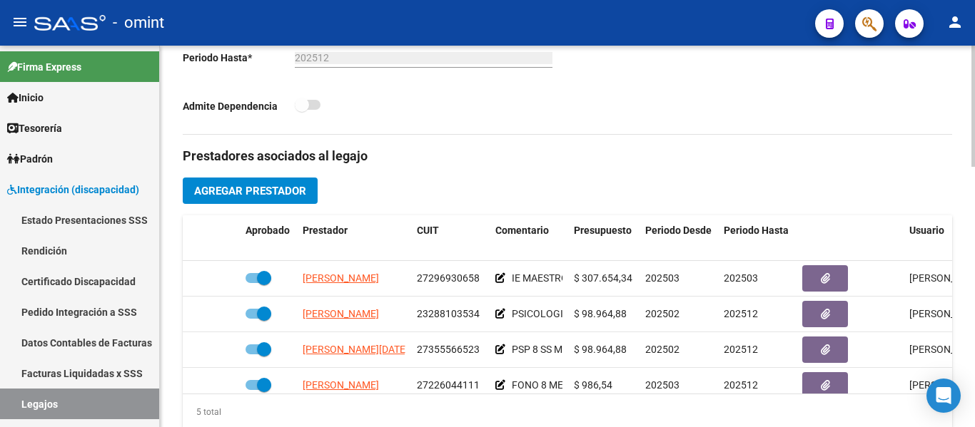
scroll to position [428, 0]
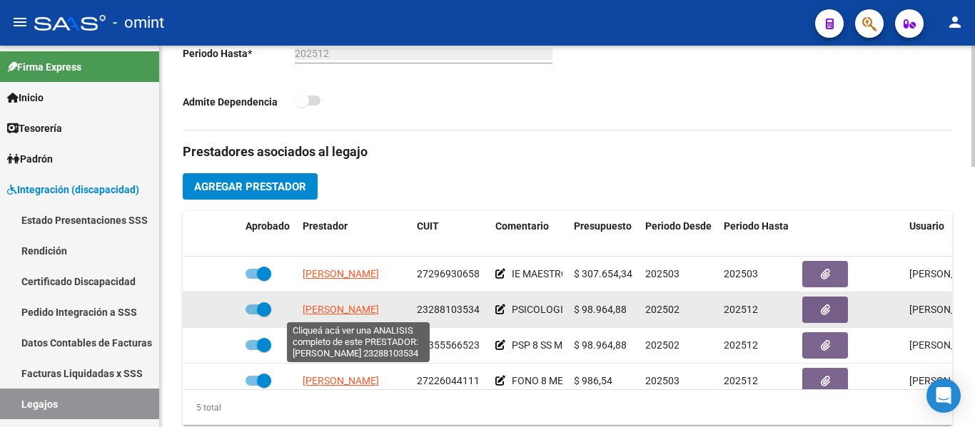
click at [379, 310] on span "[PERSON_NAME]" at bounding box center [341, 309] width 76 height 11
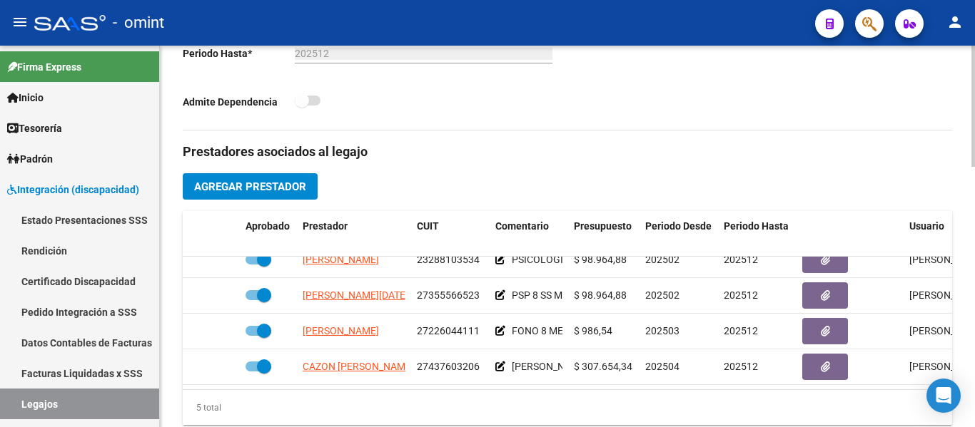
scroll to position [61, 0]
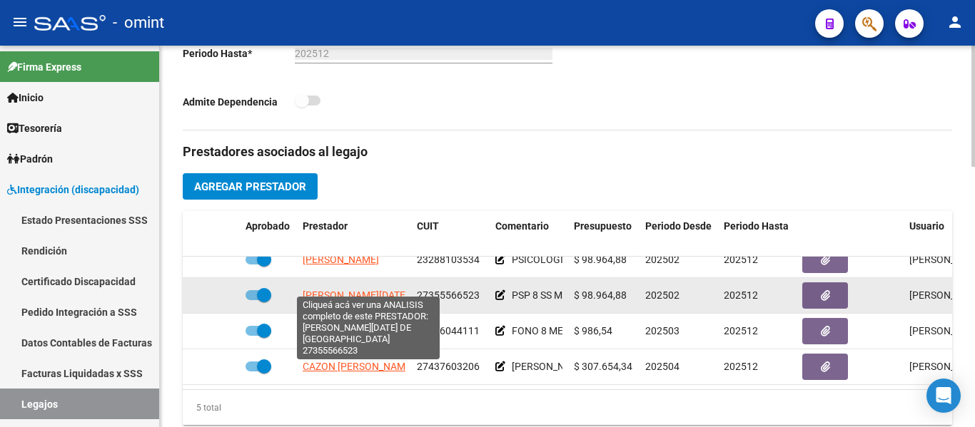
click at [380, 290] on span "[PERSON_NAME][DATE] DE [GEOGRAPHIC_DATA]" at bounding box center [412, 295] width 218 height 11
type textarea "27355566523"
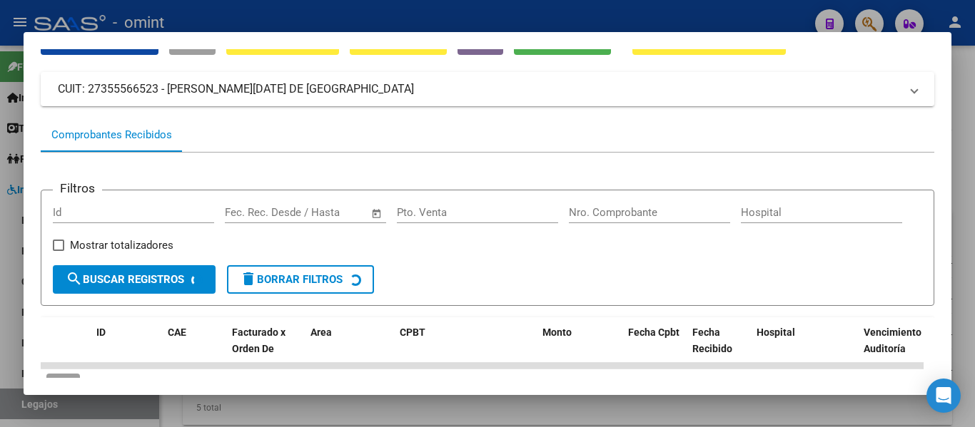
scroll to position [130, 0]
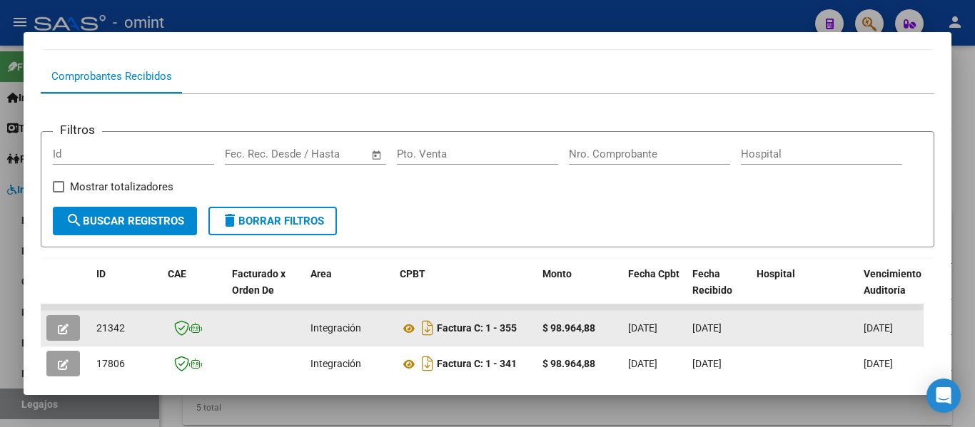
click at [66, 330] on icon "button" at bounding box center [63, 329] width 11 height 11
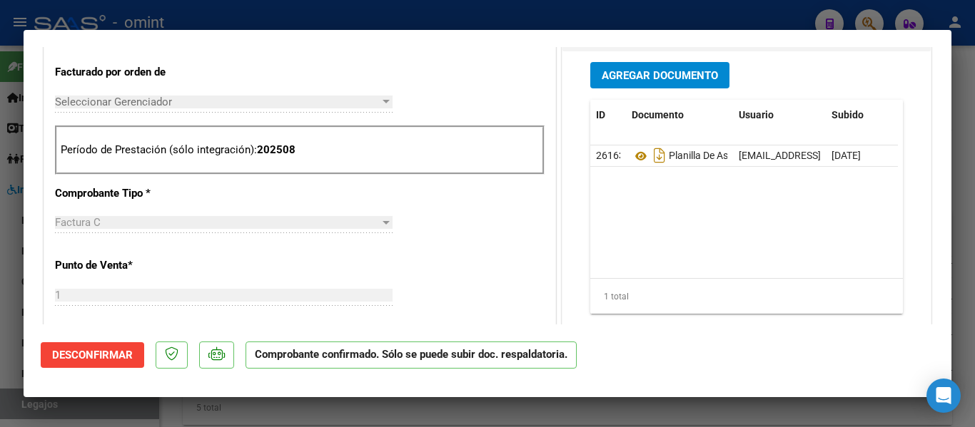
scroll to position [571, 0]
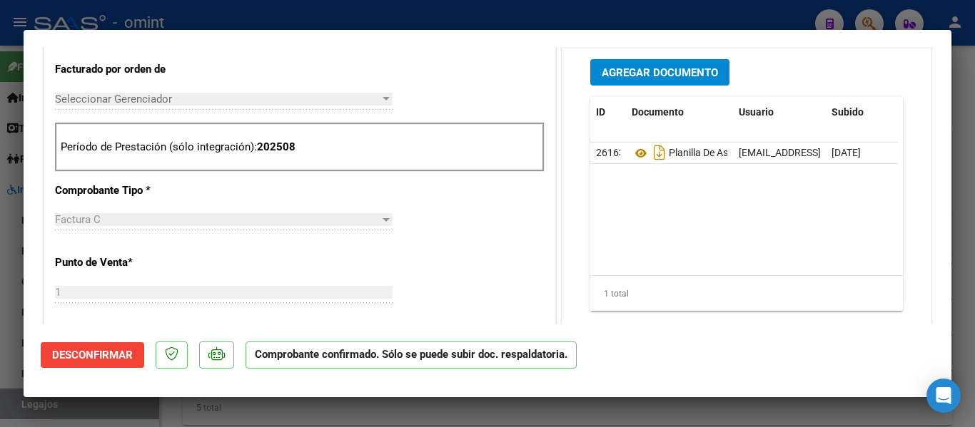
type input "$ 0,00"
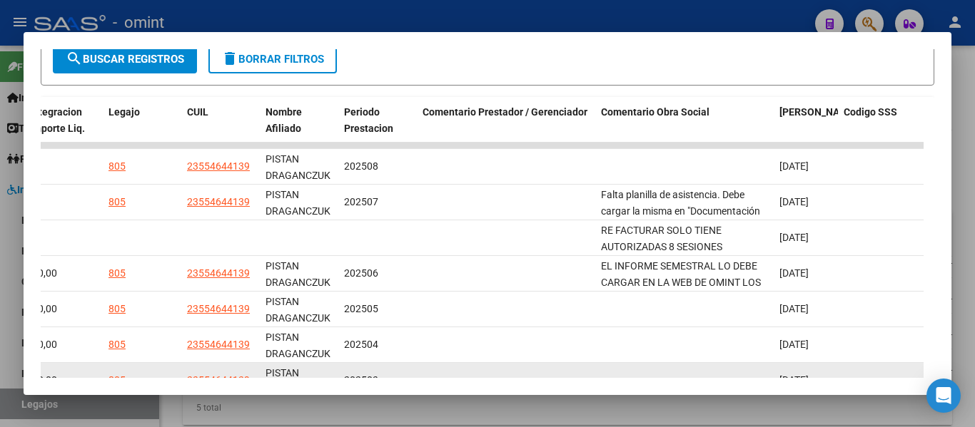
scroll to position [291, 0]
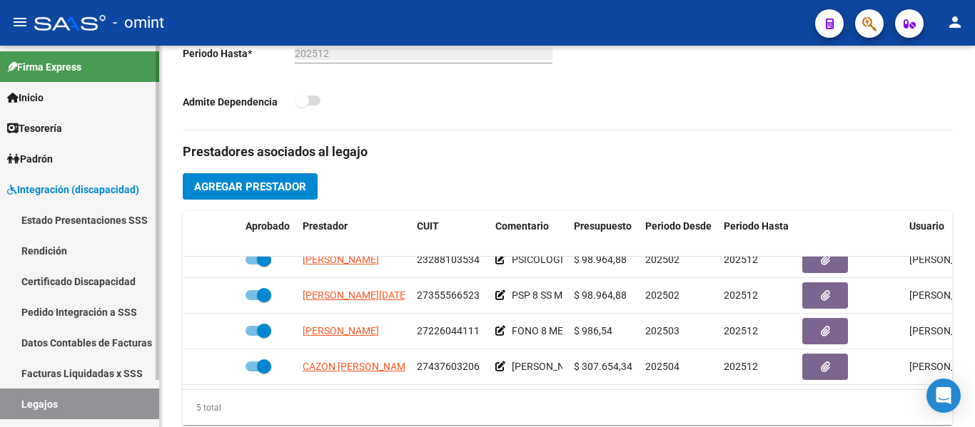
drag, startPoint x: 123, startPoint y: 280, endPoint x: 112, endPoint y: 281, distance: 10.8
click at [122, 279] on link "Certificado Discapacidad" at bounding box center [79, 281] width 159 height 31
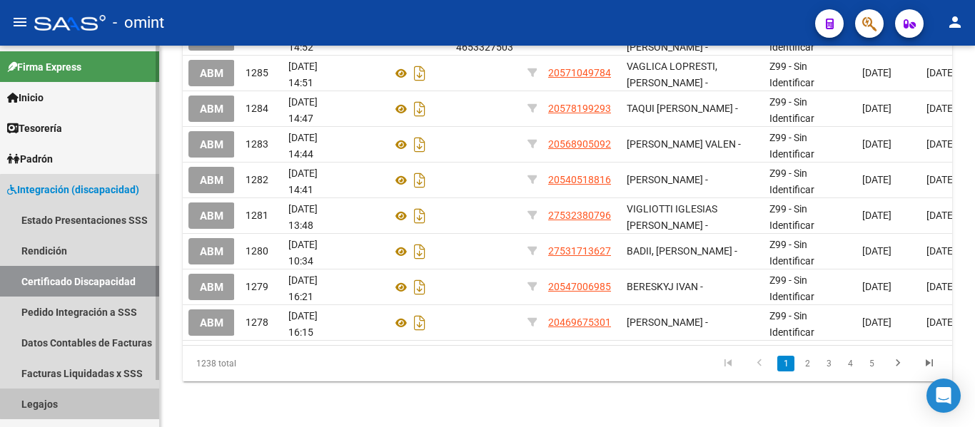
click at [87, 394] on link "Legajos" at bounding box center [79, 404] width 159 height 31
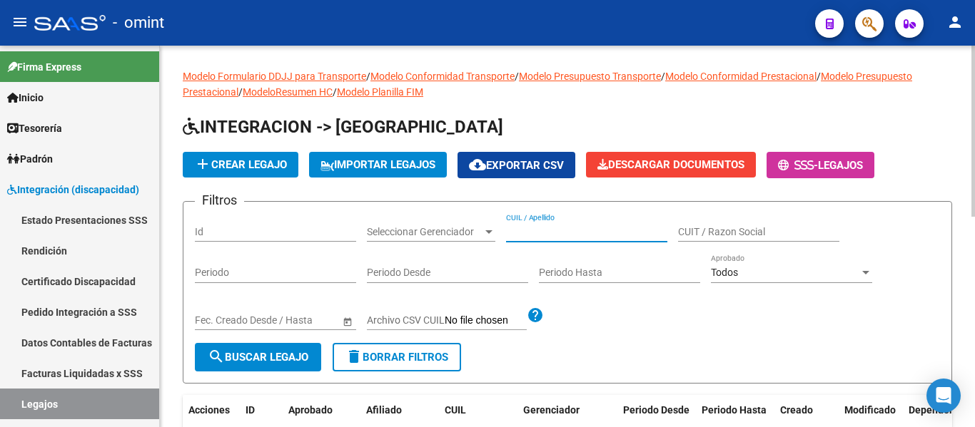
paste input "POLIMENI DONATO"
type input "POLIMENI DONATO"
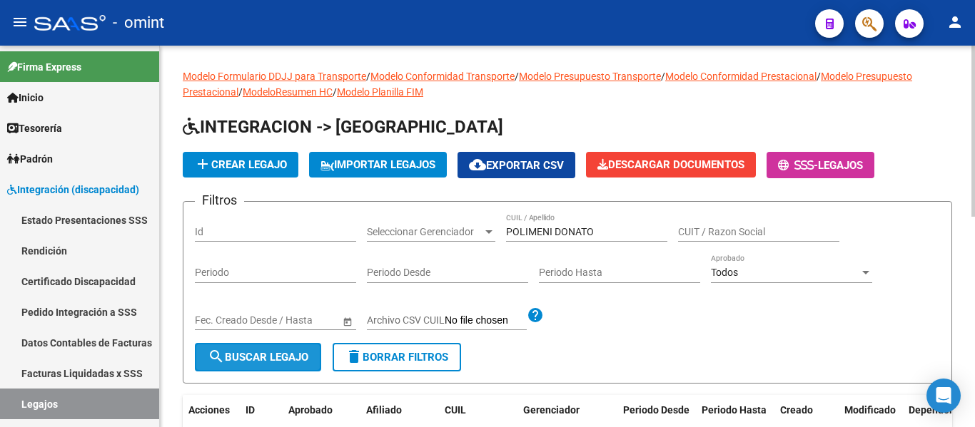
click at [283, 350] on button "search Buscar Legajo" at bounding box center [258, 357] width 126 height 29
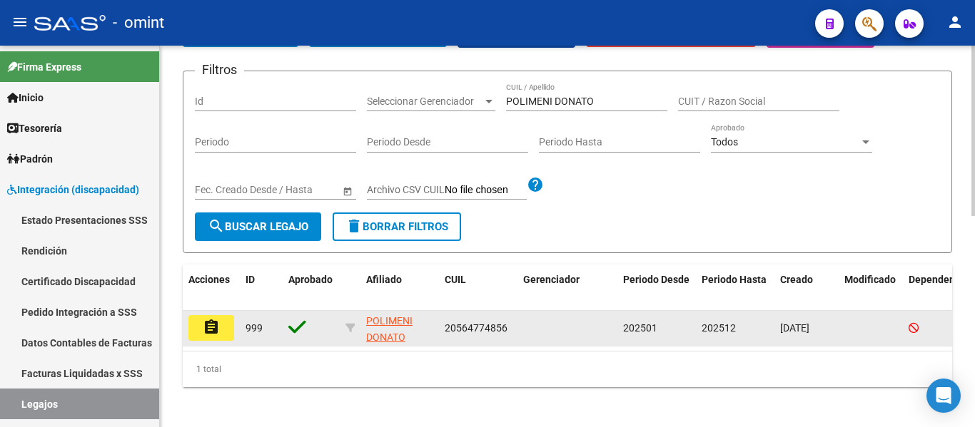
scroll to position [148, 0]
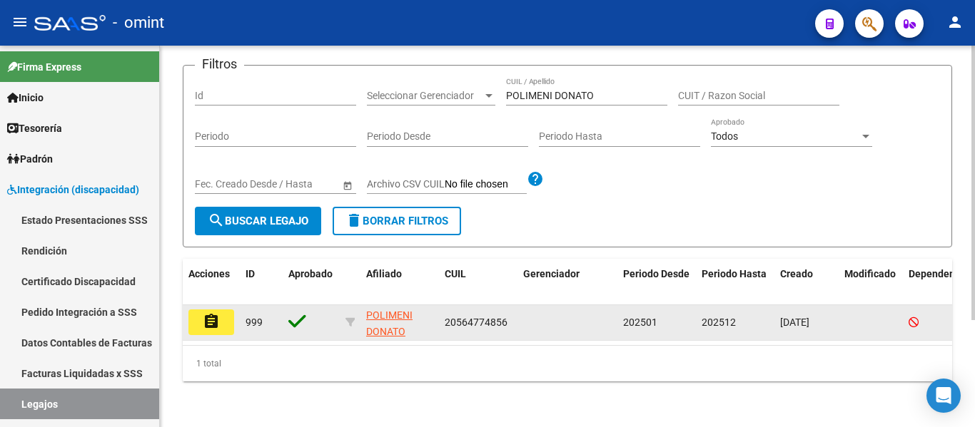
click at [221, 313] on button "assignment" at bounding box center [211, 323] width 46 height 26
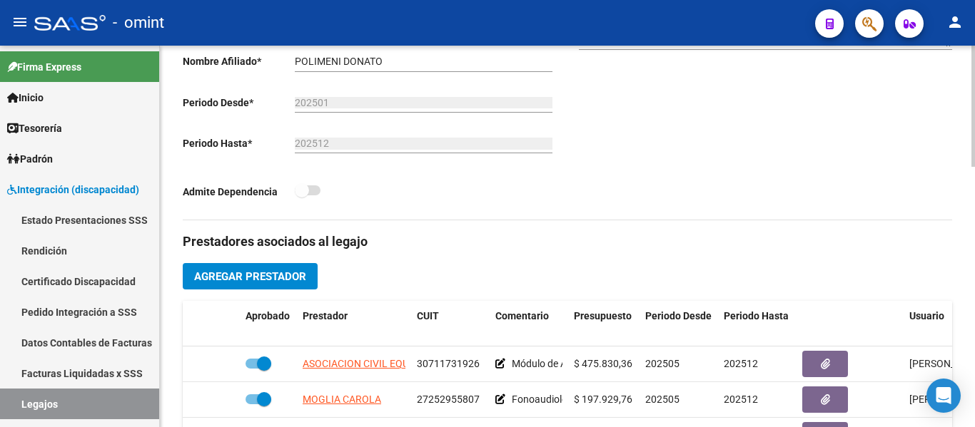
scroll to position [428, 0]
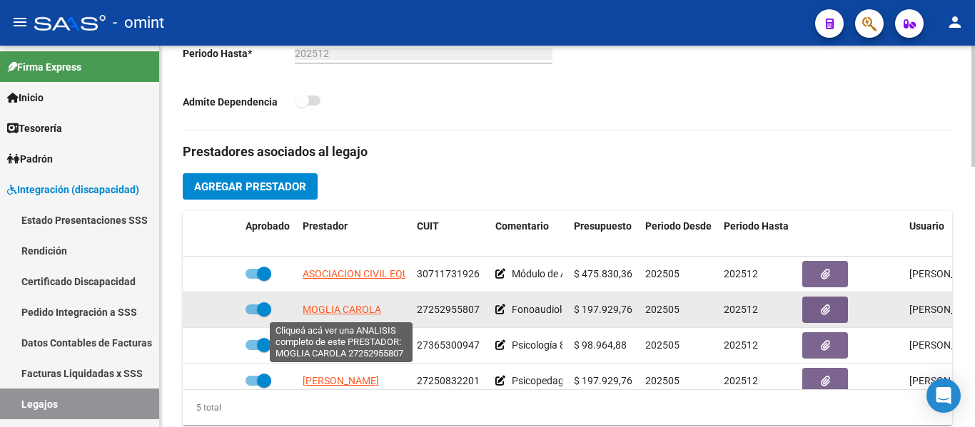
click at [356, 312] on span "MOGLIA CAROLA" at bounding box center [342, 309] width 78 height 11
type textarea "27252955807"
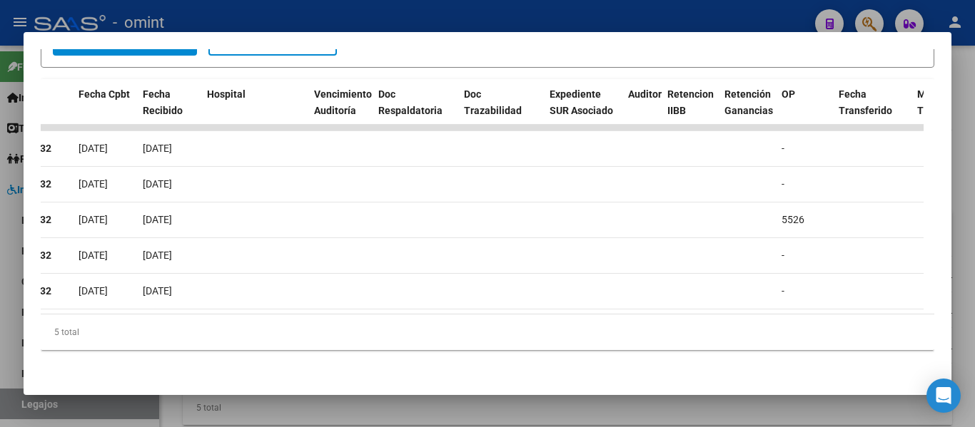
scroll to position [0, 0]
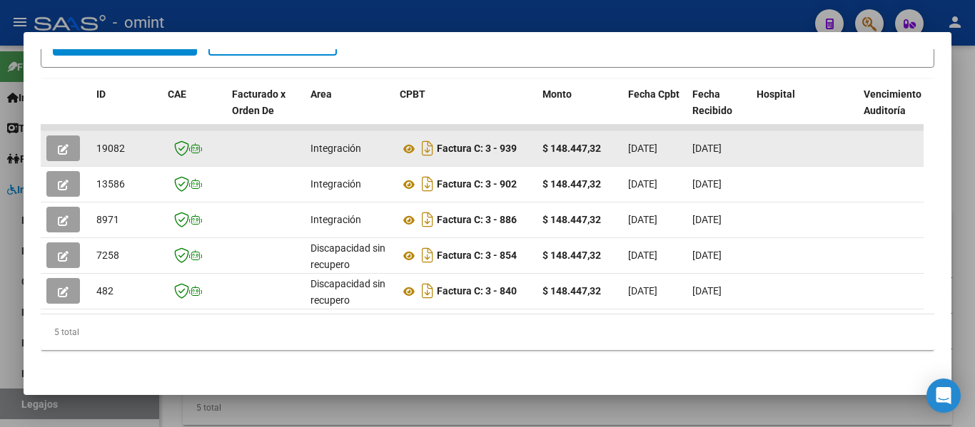
click at [58, 144] on icon "button" at bounding box center [63, 149] width 11 height 11
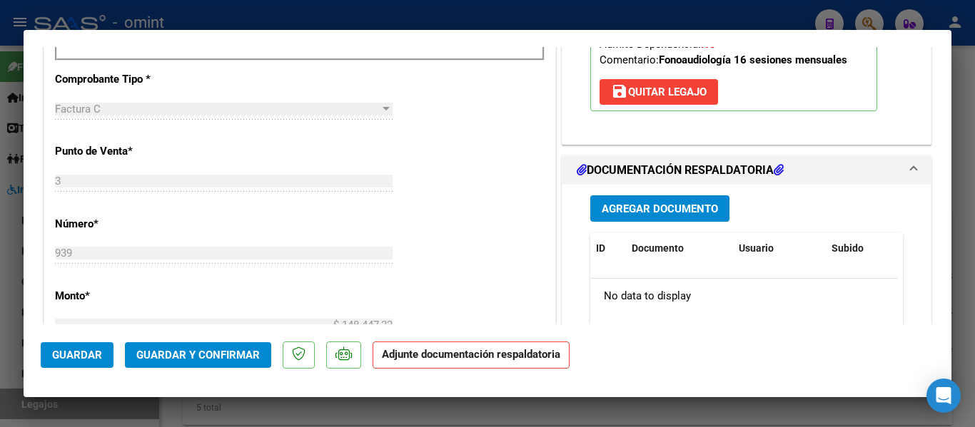
scroll to position [428, 0]
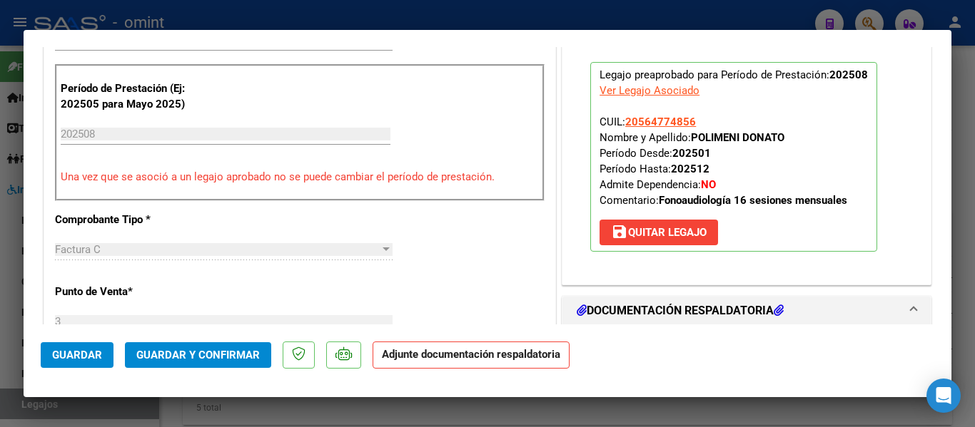
type input "$ 0,00"
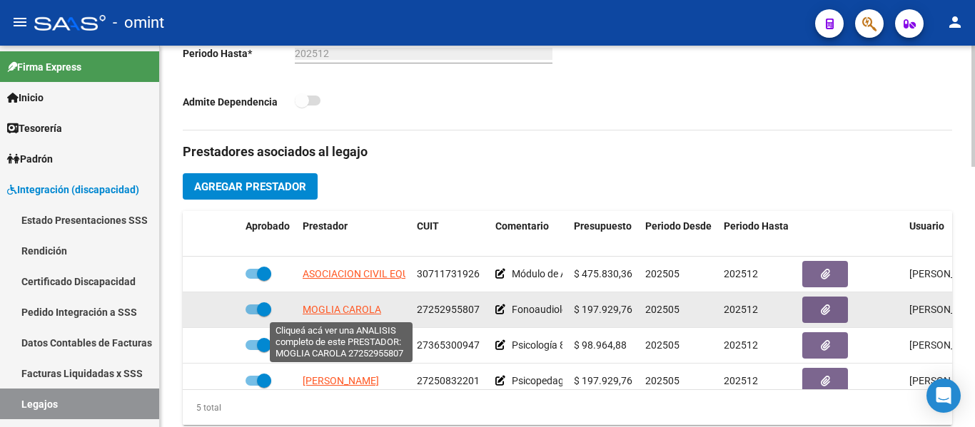
click at [357, 310] on span "MOGLIA CAROLA" at bounding box center [342, 309] width 78 height 11
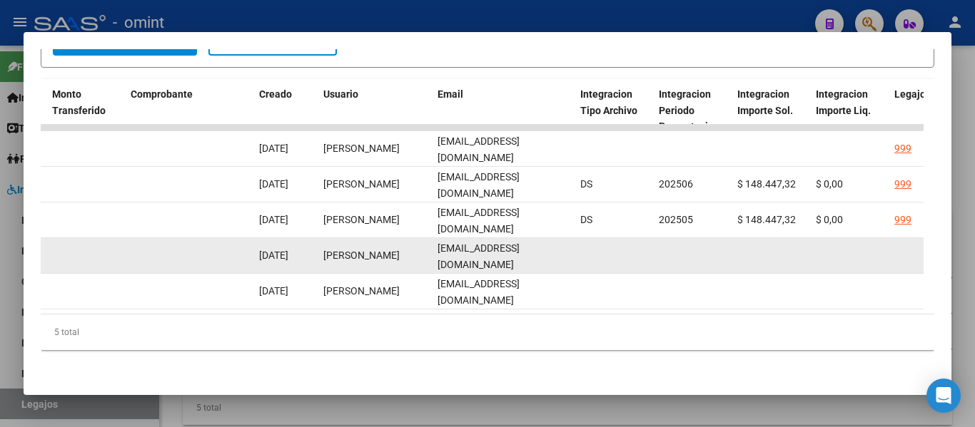
scroll to position [0, 1417]
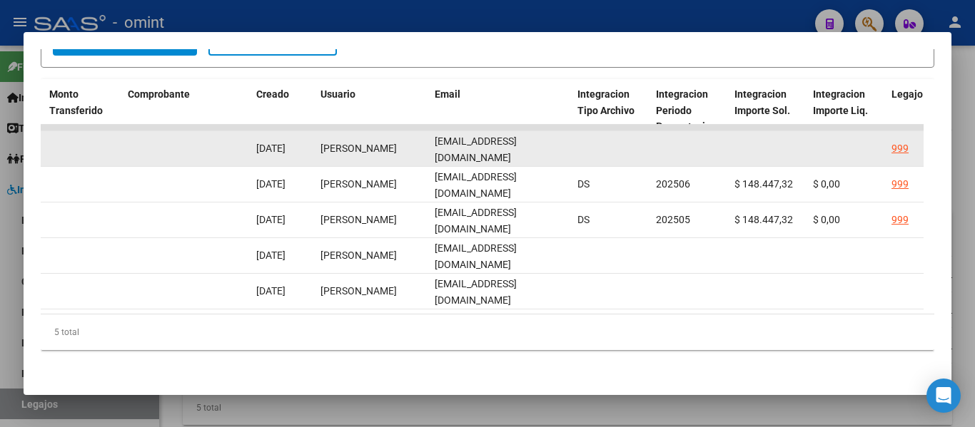
click at [433, 141] on datatable-body-cell "[EMAIL_ADDRESS][DOMAIN_NAME]" at bounding box center [500, 148] width 143 height 35
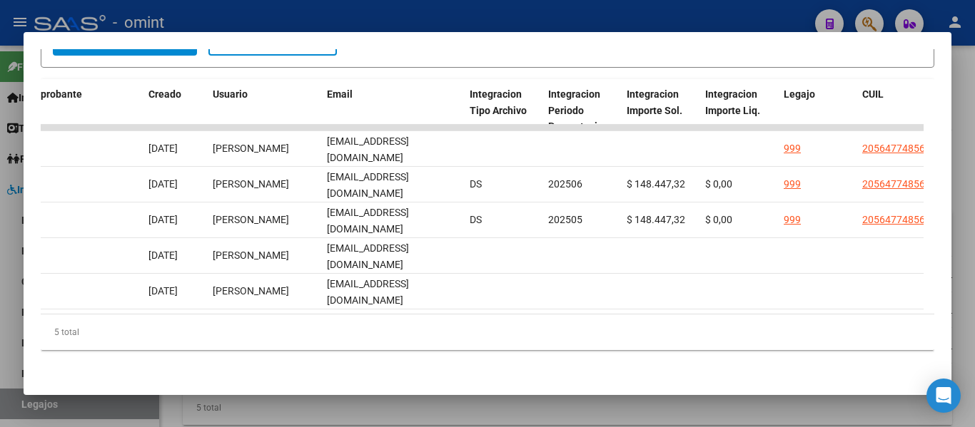
scroll to position [0, 1514]
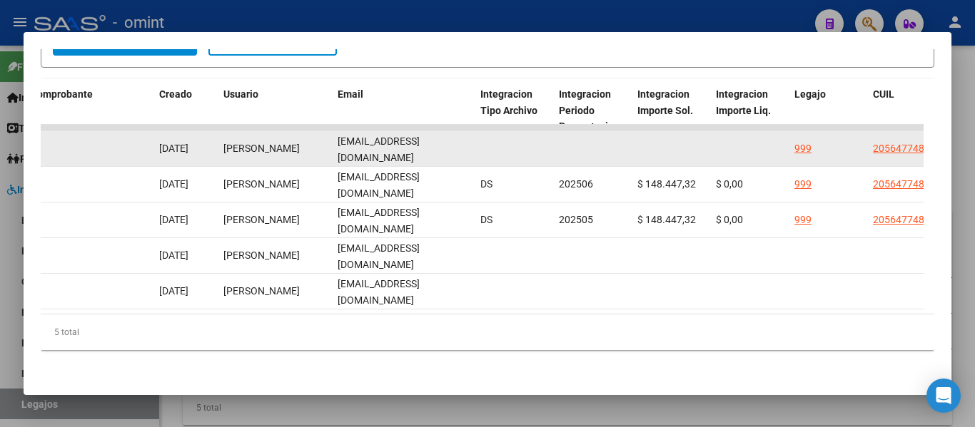
drag, startPoint x: 335, startPoint y: 140, endPoint x: 443, endPoint y: 140, distance: 107.7
click at [443, 140] on datatable-body-cell "[EMAIL_ADDRESS][DOMAIN_NAME]" at bounding box center [403, 148] width 143 height 35
copy span "[EMAIL_ADDRESS][DOMAIN_NAME]"
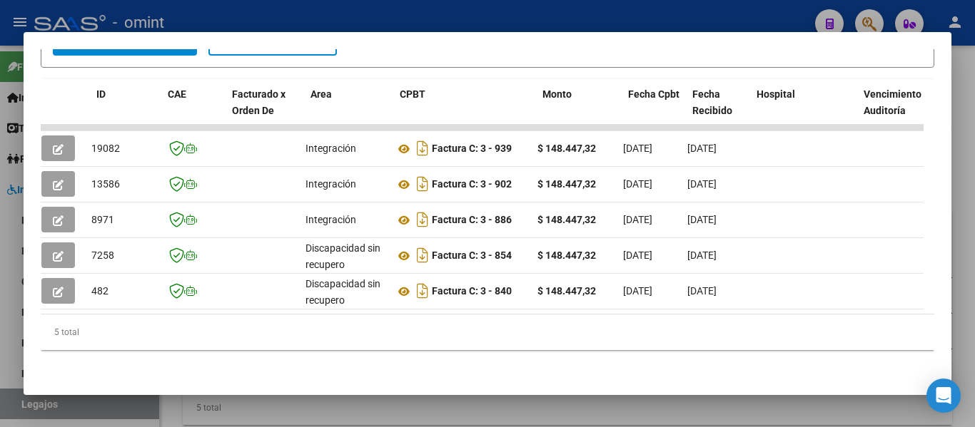
scroll to position [0, 0]
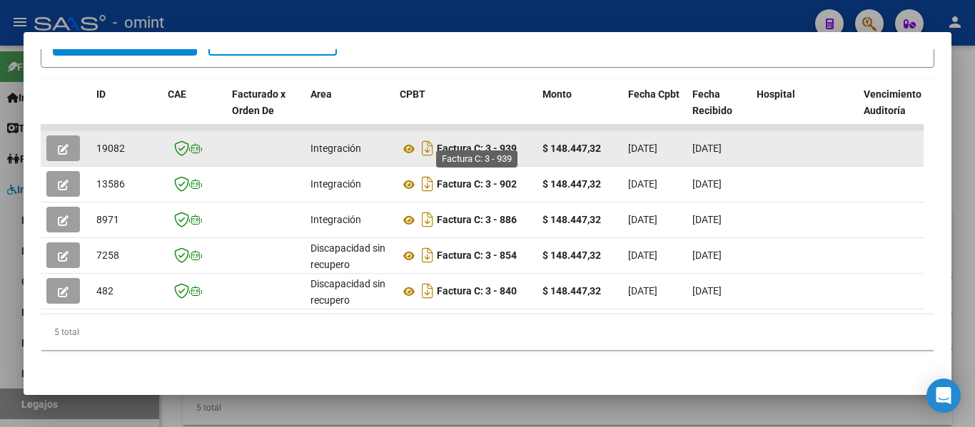
drag, startPoint x: 521, startPoint y: 138, endPoint x: 500, endPoint y: 137, distance: 20.7
click at [500, 137] on div "Factura C: 3 - 939" at bounding box center [465, 148] width 131 height 23
copy strong "939"
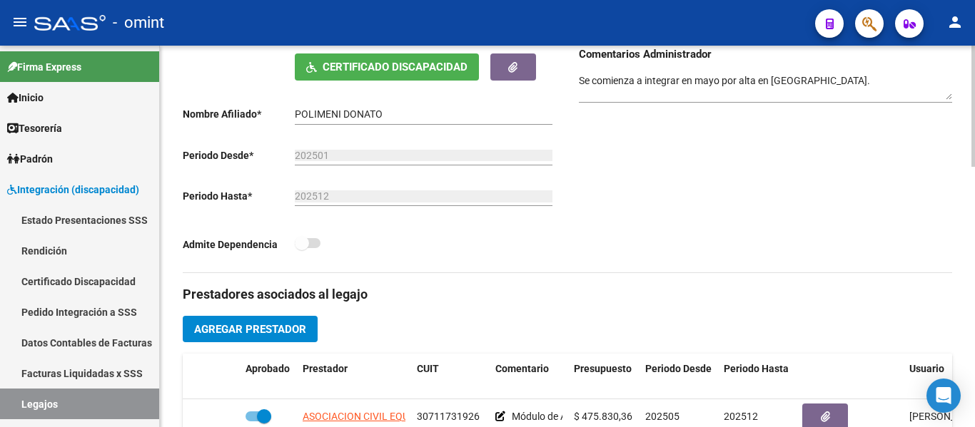
scroll to position [214, 0]
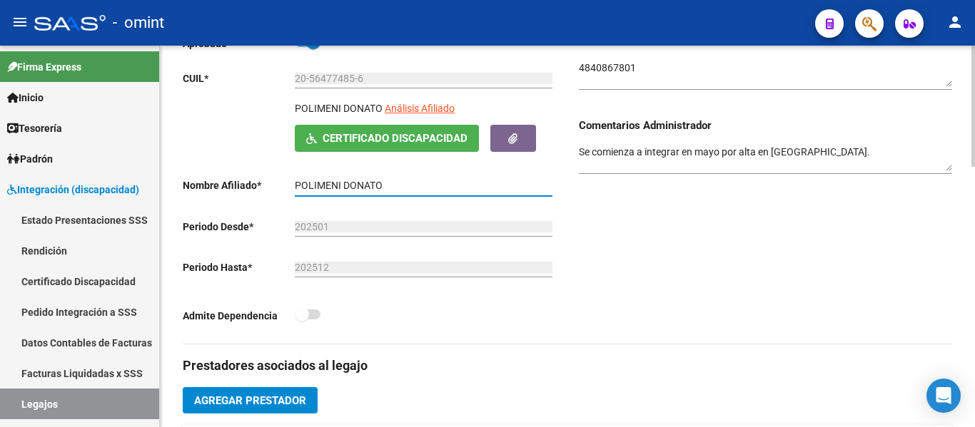
drag, startPoint x: 385, startPoint y: 185, endPoint x: 287, endPoint y: 184, distance: 97.8
click at [287, 184] on app-form-text-field "Nombre Afiliado * POLIMENI [PERSON_NAME] el nombre" at bounding box center [368, 185] width 370 height 11
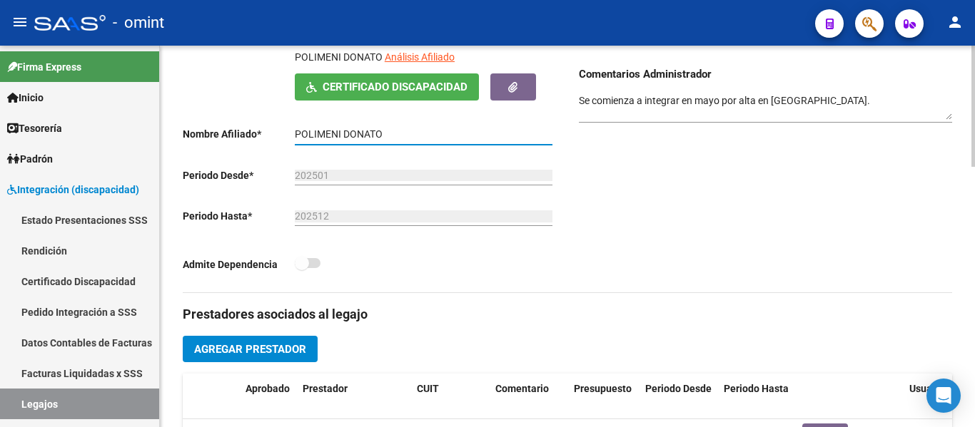
scroll to position [428, 0]
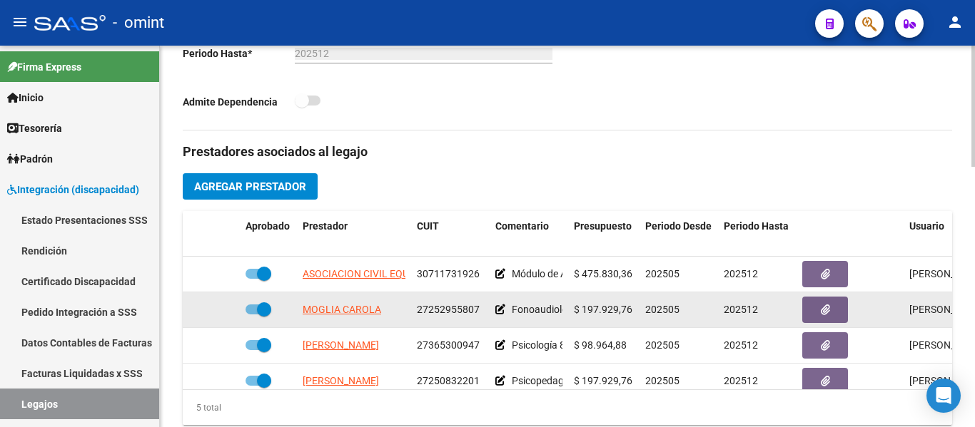
drag, startPoint x: 303, startPoint y: 311, endPoint x: 381, endPoint y: 316, distance: 77.9
click at [381, 316] on div "MOGLIA CAROLA" at bounding box center [354, 310] width 103 height 16
copy span "MOGLIA CAROLA"
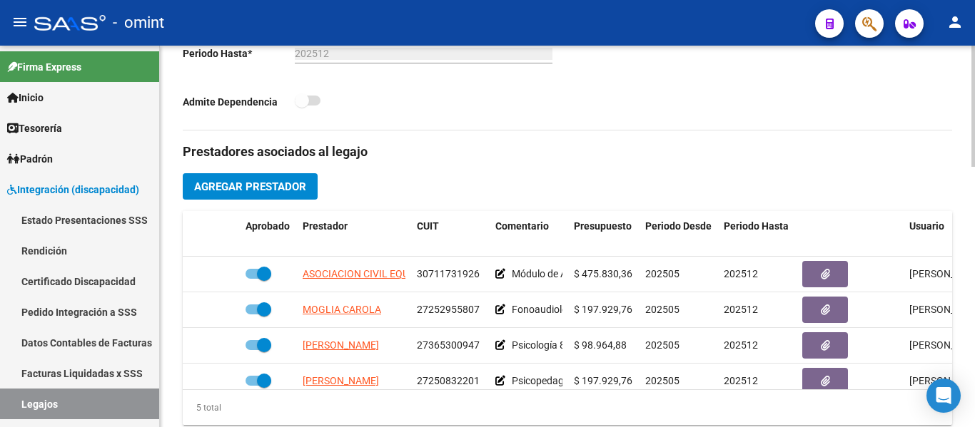
click at [464, 111] on div "Admite Dependencia" at bounding box center [369, 105] width 373 height 26
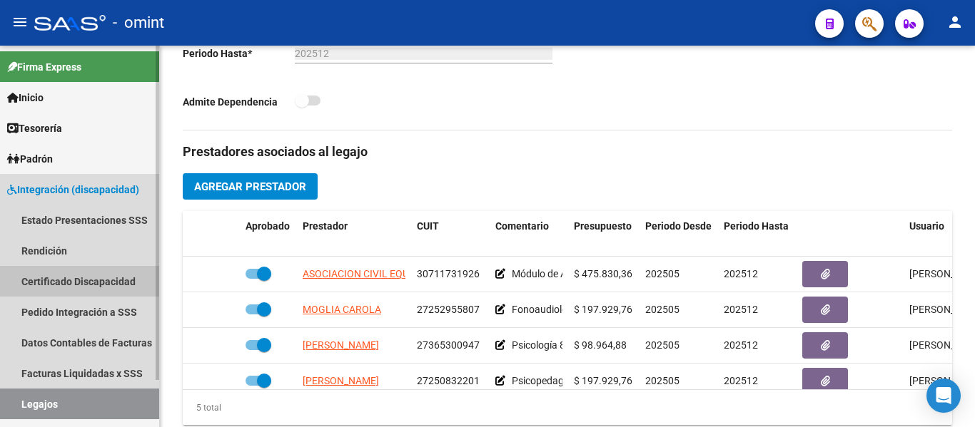
drag, startPoint x: 90, startPoint y: 280, endPoint x: 96, endPoint y: 315, distance: 36.3
click at [89, 280] on link "Certificado Discapacidad" at bounding box center [79, 281] width 159 height 31
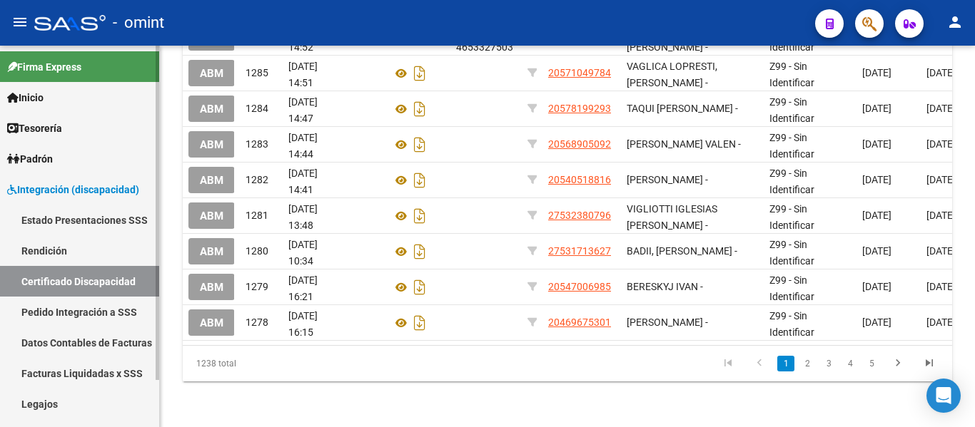
click at [76, 395] on link "Legajos" at bounding box center [79, 404] width 159 height 31
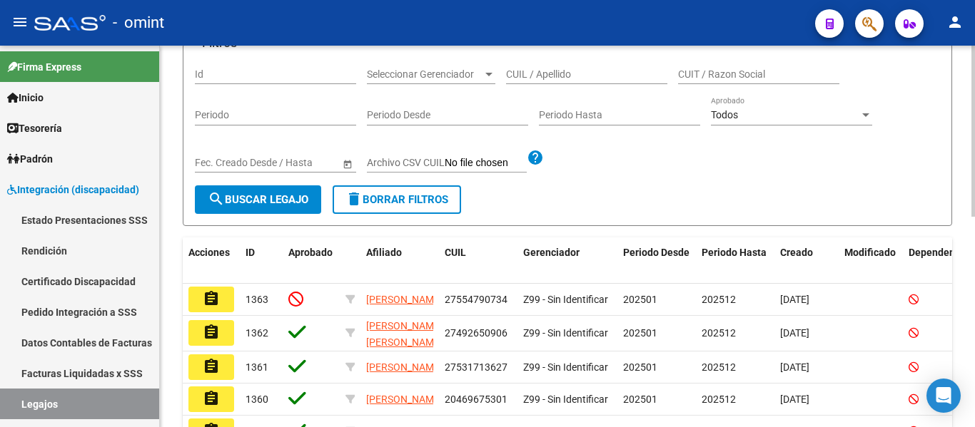
scroll to position [71, 0]
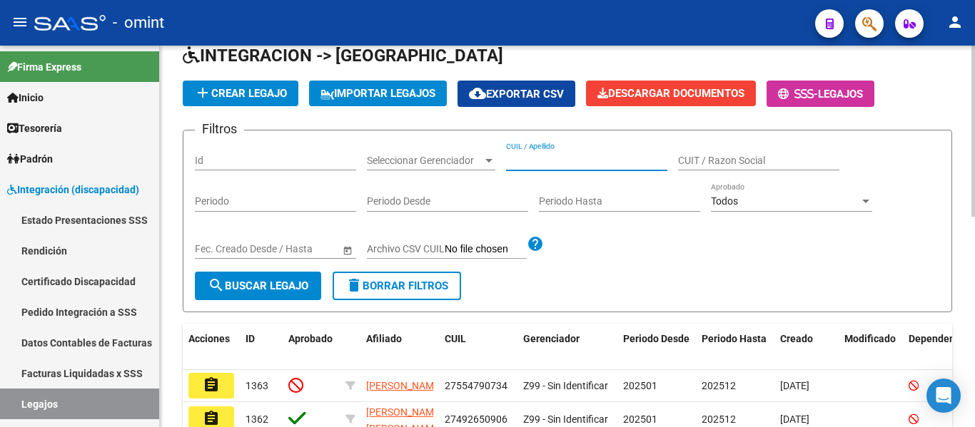
paste input "[PERSON_NAME]"
type input "[PERSON_NAME]"
click at [275, 280] on span "search Buscar Legajo" at bounding box center [258, 286] width 101 height 13
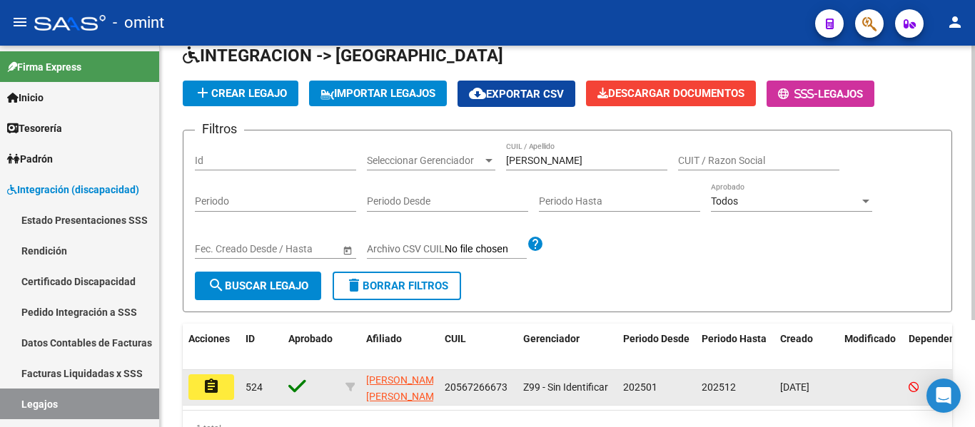
click at [218, 385] on mat-icon "assignment" at bounding box center [211, 386] width 17 height 17
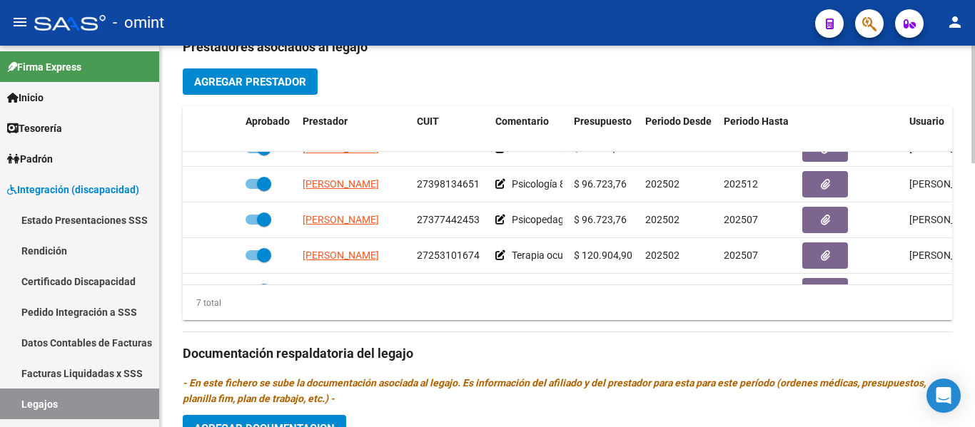
scroll to position [59, 0]
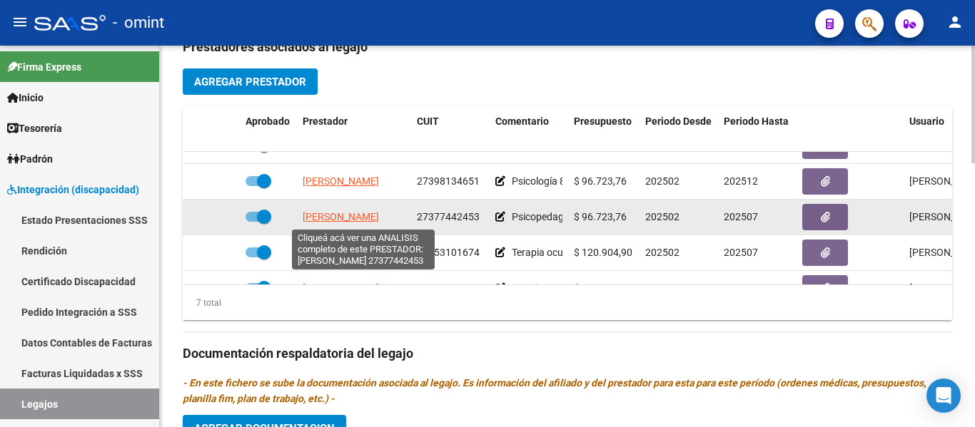
click at [333, 213] on span "[PERSON_NAME]" at bounding box center [341, 216] width 76 height 11
type textarea "27377442453"
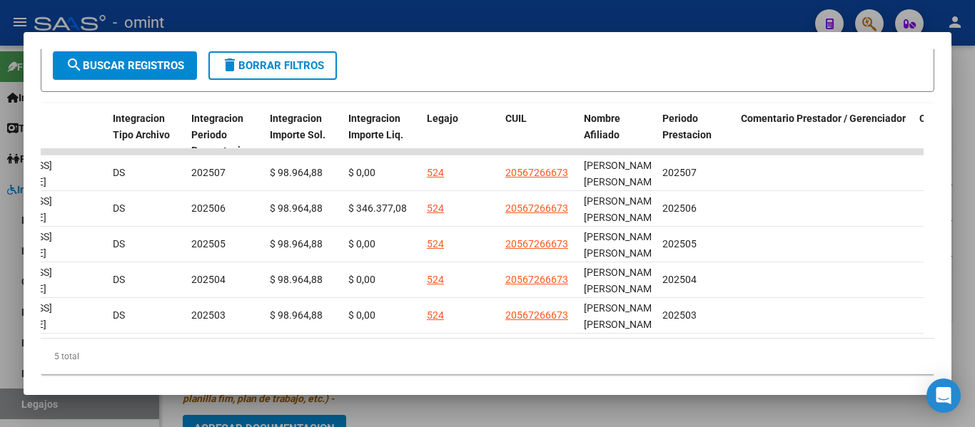
scroll to position [0, 2200]
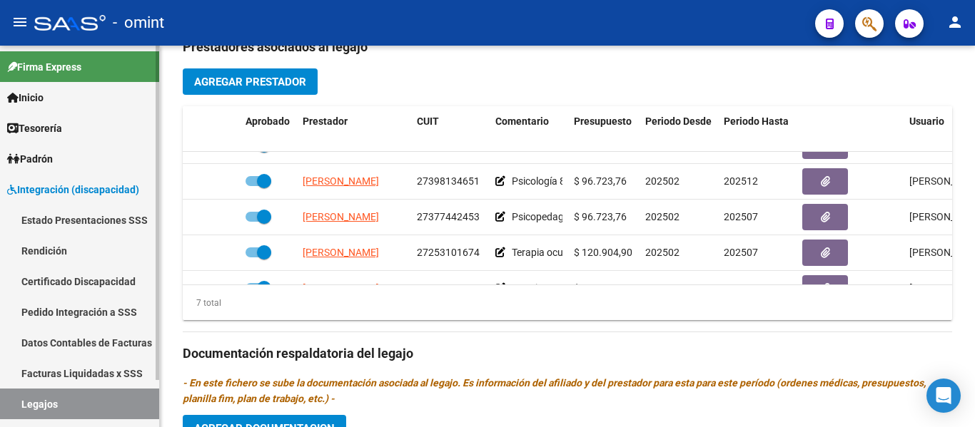
click at [82, 279] on link "Certificado Discapacidad" at bounding box center [79, 281] width 159 height 31
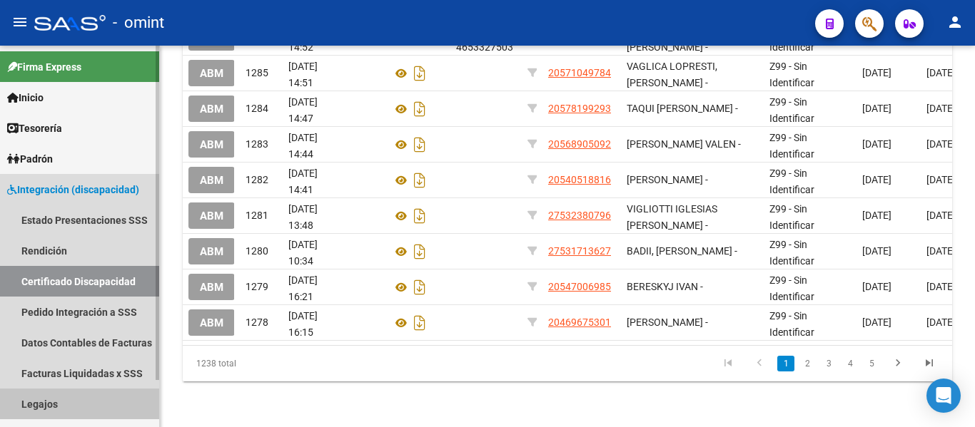
click at [77, 394] on link "Legajos" at bounding box center [79, 404] width 159 height 31
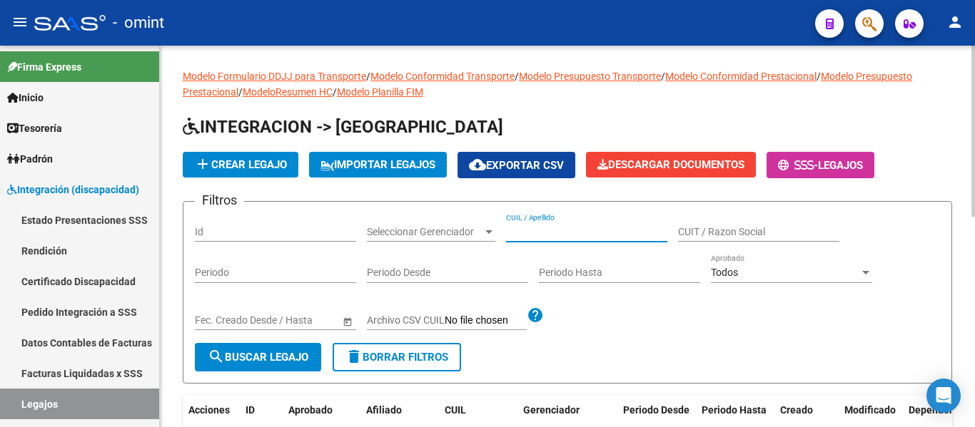
paste input "PRUYAS LEONEL"
type input "PRUYAS LEONEL"
click at [268, 362] on span "search Buscar Legajo" at bounding box center [258, 357] width 101 height 13
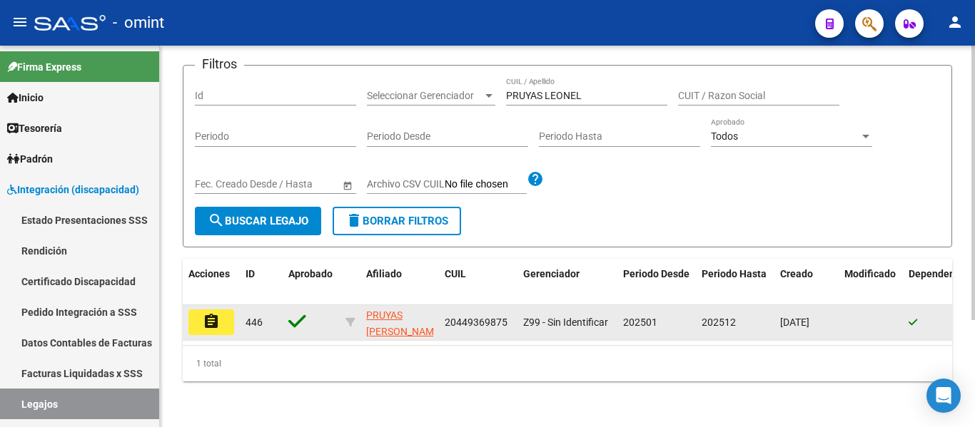
click at [213, 315] on mat-icon "assignment" at bounding box center [211, 321] width 17 height 17
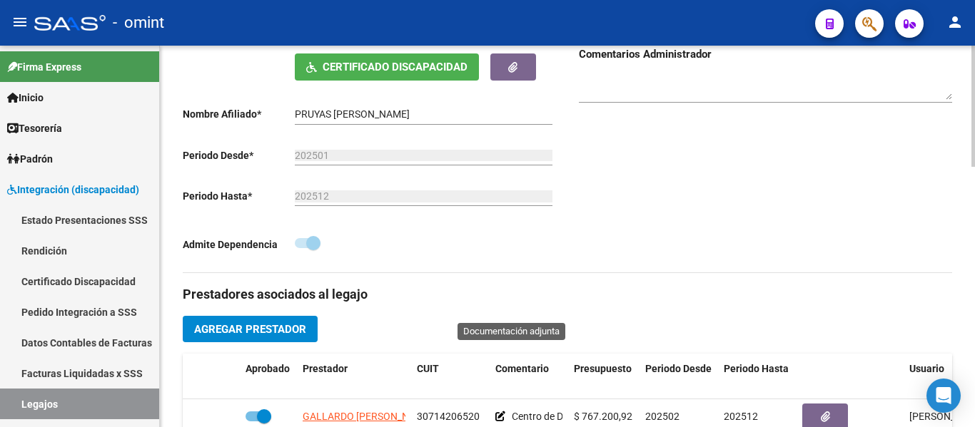
scroll to position [499, 0]
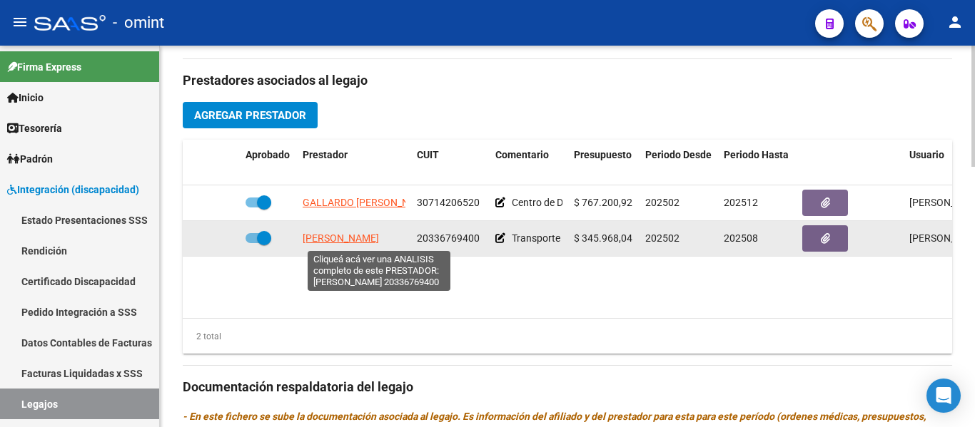
click at [368, 239] on span "[PERSON_NAME]" at bounding box center [341, 238] width 76 height 11
type textarea "20336769400"
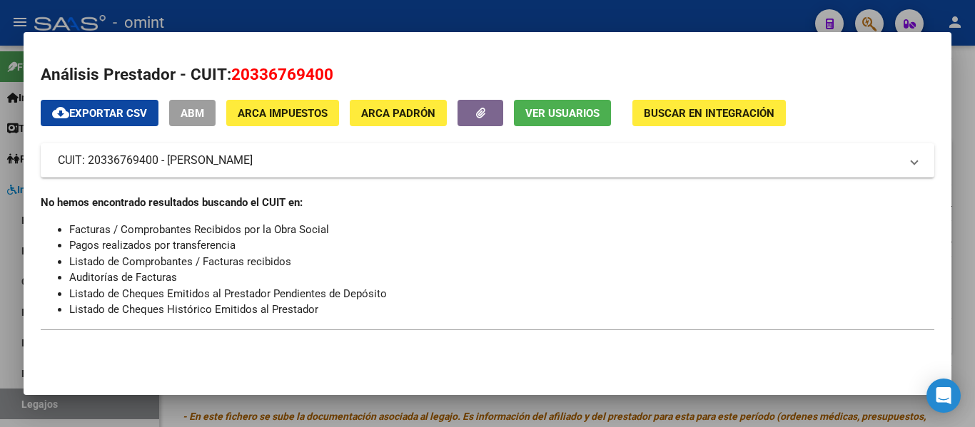
click at [574, 116] on span "Ver Usuarios" at bounding box center [562, 113] width 74 height 13
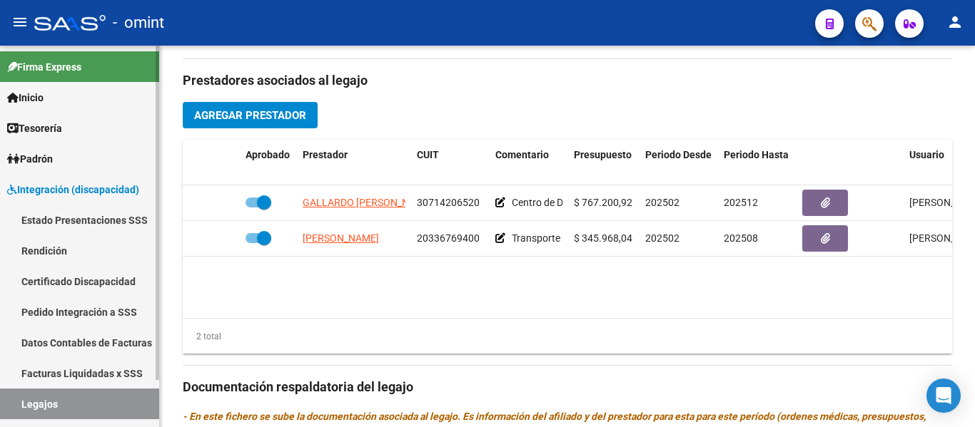
click at [90, 278] on link "Certificado Discapacidad" at bounding box center [79, 281] width 159 height 31
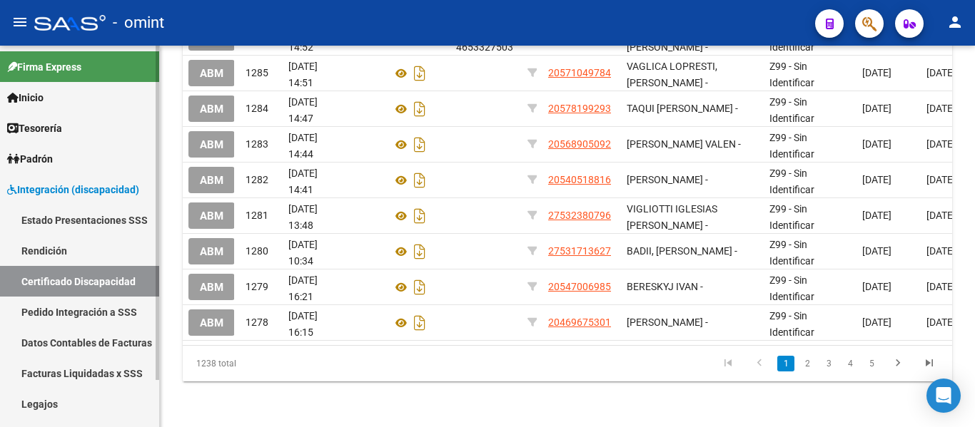
drag, startPoint x: 73, startPoint y: 400, endPoint x: 121, endPoint y: 393, distance: 48.2
click at [72, 400] on link "Legajos" at bounding box center [79, 404] width 159 height 31
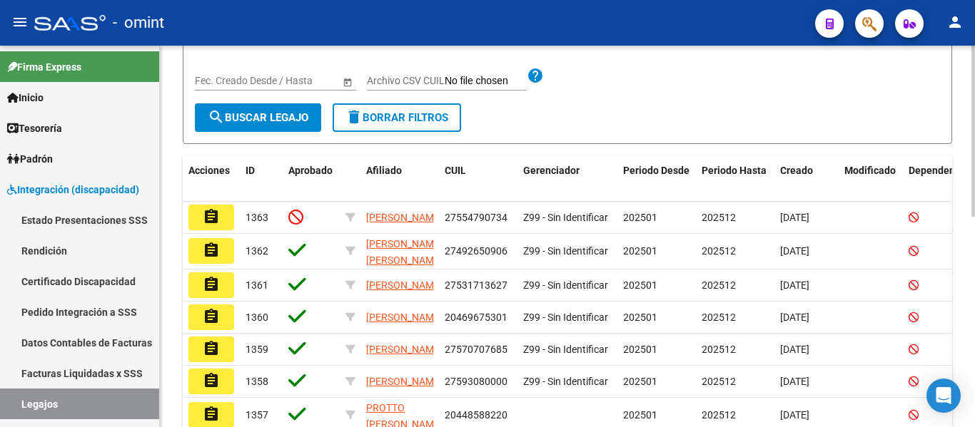
scroll to position [83, 0]
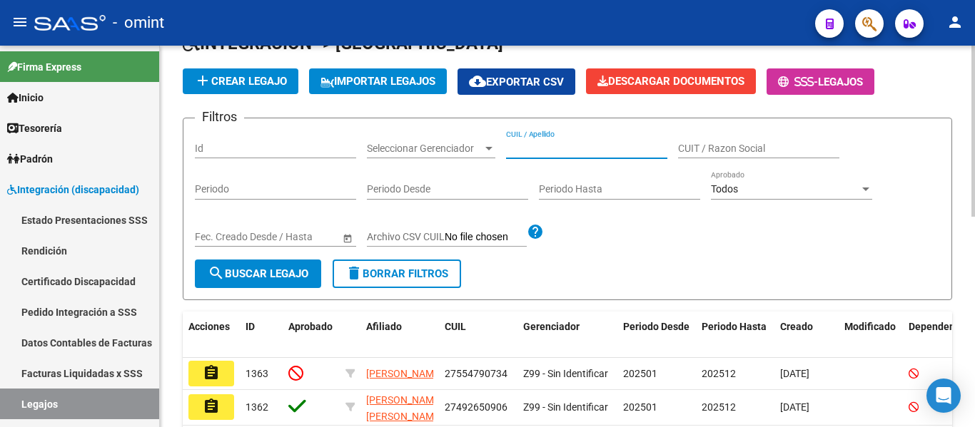
paste input "[PERSON_NAME]"
type input "[PERSON_NAME]"
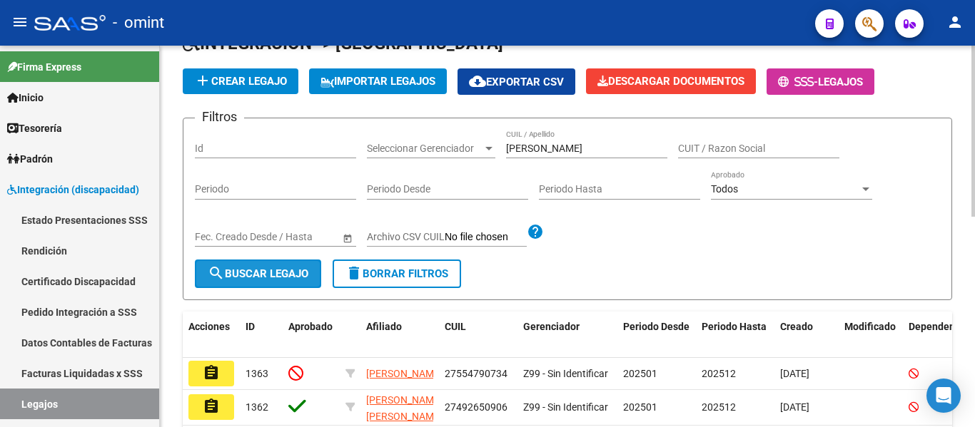
click at [264, 274] on span "search Buscar Legajo" at bounding box center [258, 274] width 101 height 13
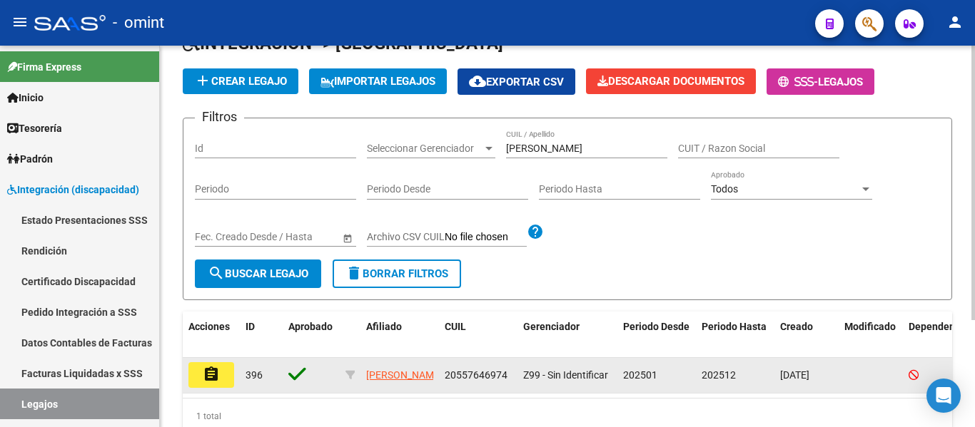
click at [202, 376] on button "assignment" at bounding box center [211, 375] width 46 height 26
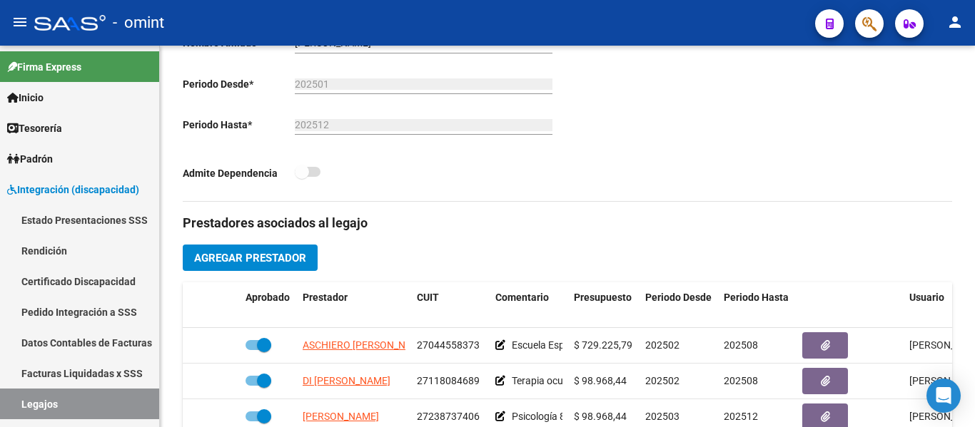
scroll to position [499, 0]
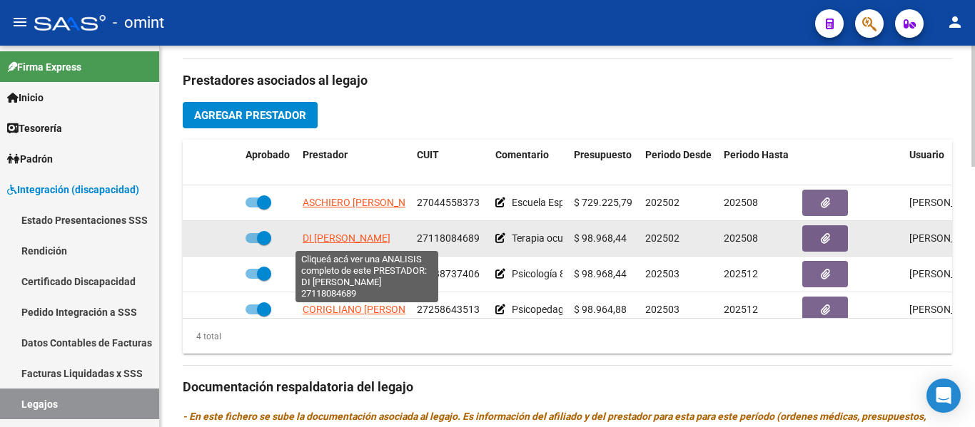
click at [372, 237] on span "DI [PERSON_NAME]" at bounding box center [347, 238] width 88 height 11
type textarea "27118084689"
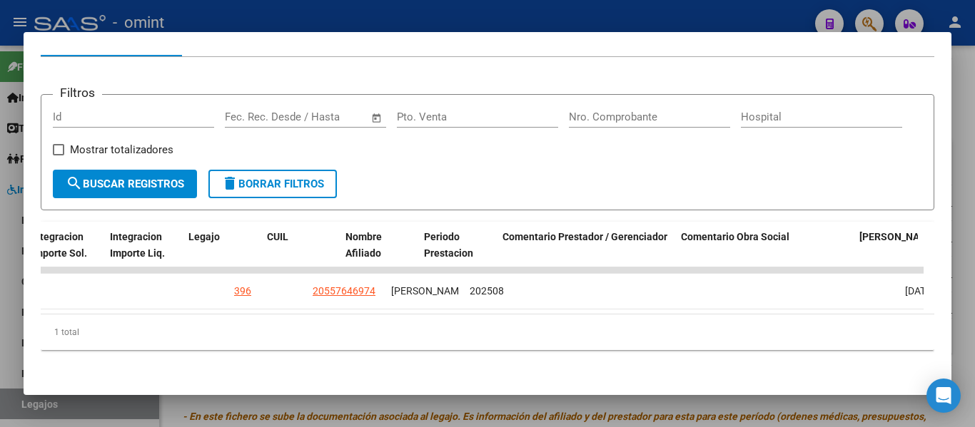
scroll to position [0, 2200]
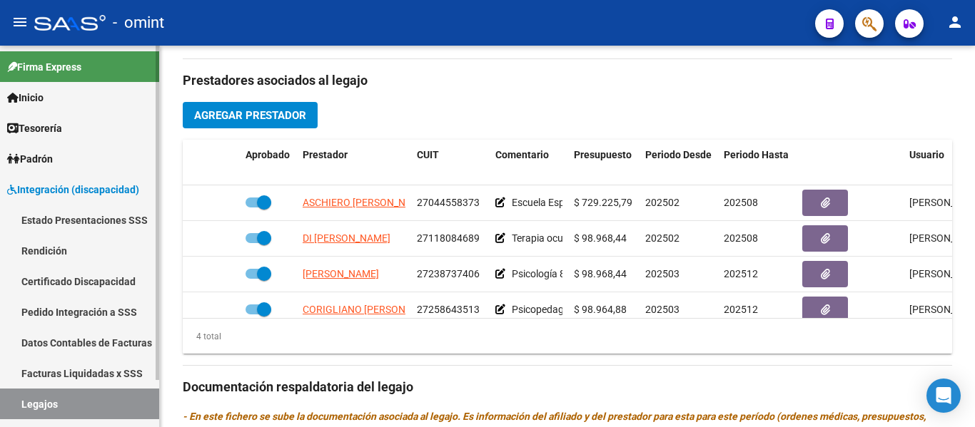
click at [85, 277] on link "Certificado Discapacidad" at bounding box center [79, 281] width 159 height 31
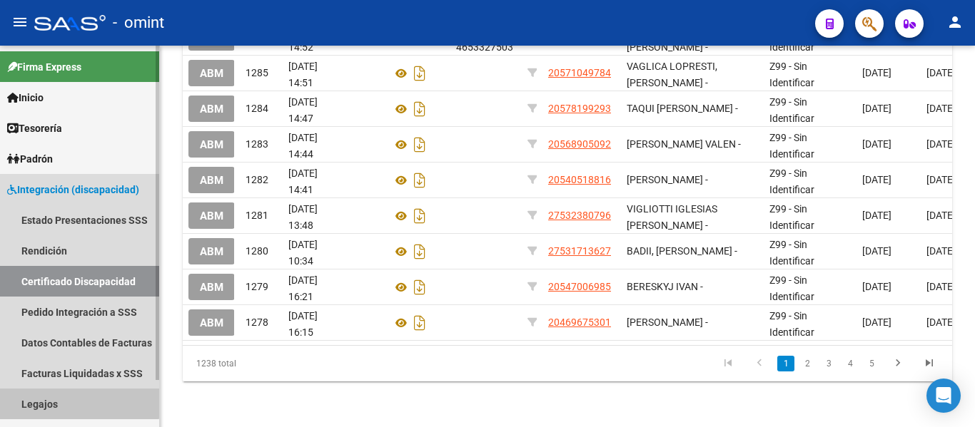
click at [73, 396] on link "Legajos" at bounding box center [79, 404] width 159 height 31
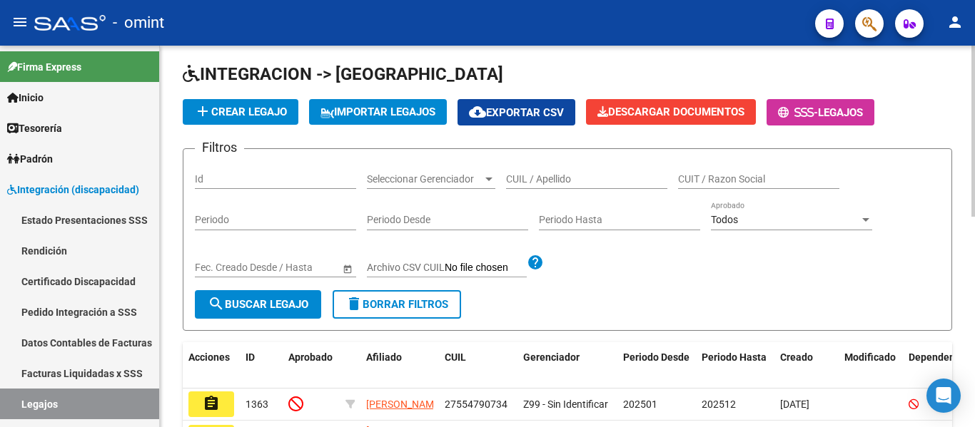
scroll to position [41, 0]
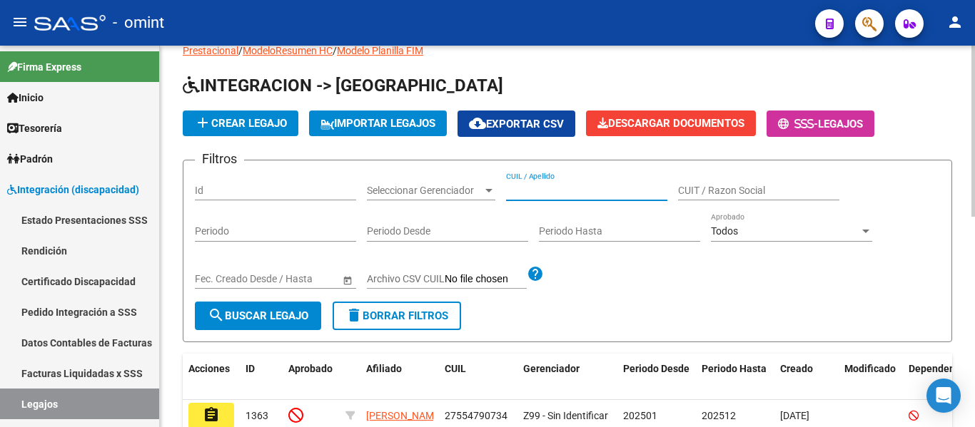
paste input "[PERSON_NAME] MI"
type input "[PERSON_NAME] MI"
click at [285, 315] on span "search Buscar Legajo" at bounding box center [258, 316] width 101 height 13
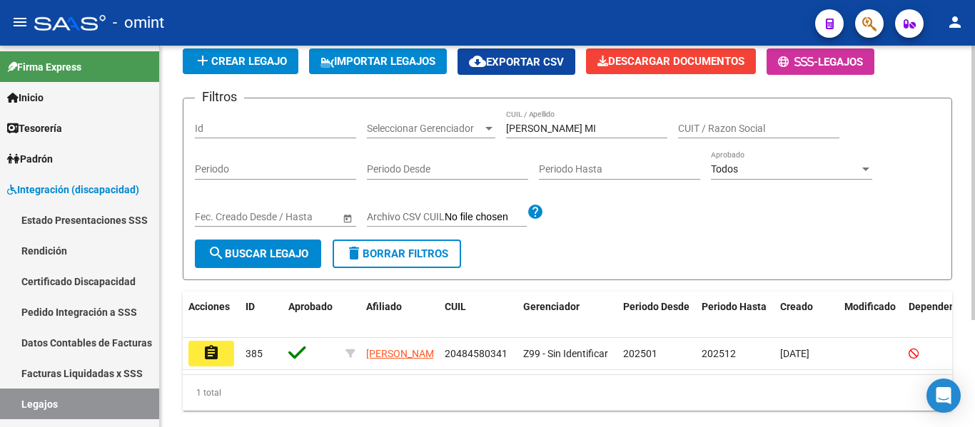
scroll to position [148, 0]
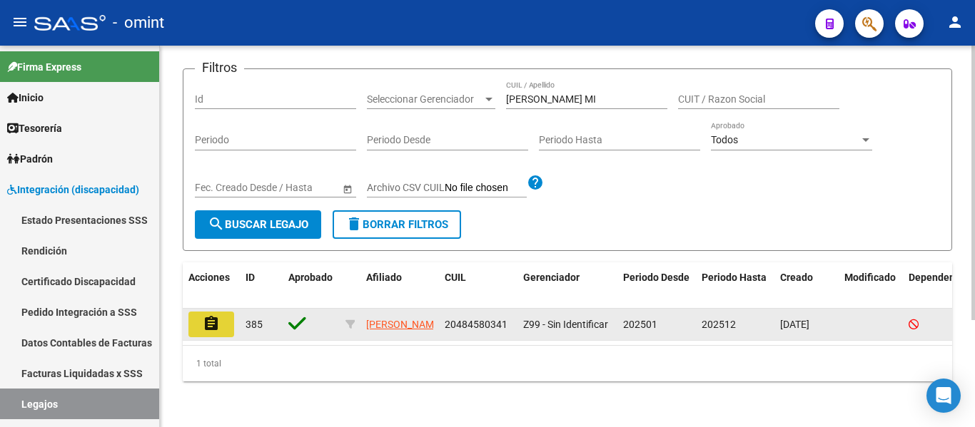
click at [218, 315] on mat-icon "assignment" at bounding box center [211, 323] width 17 height 17
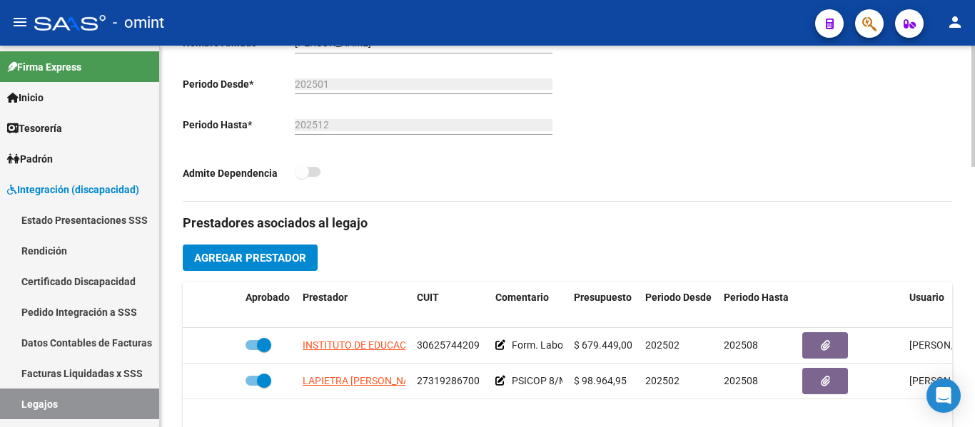
scroll to position [499, 0]
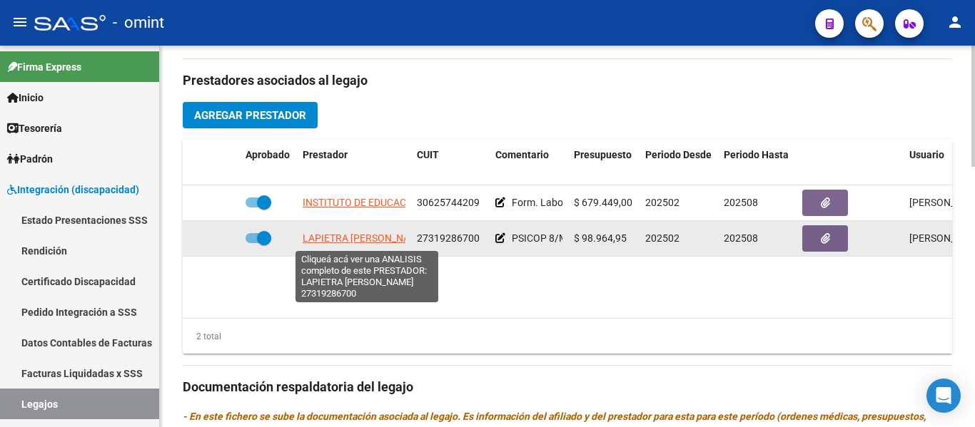
click at [387, 235] on span "LAPIETRA [PERSON_NAME]" at bounding box center [365, 238] width 124 height 11
type textarea "27319286700"
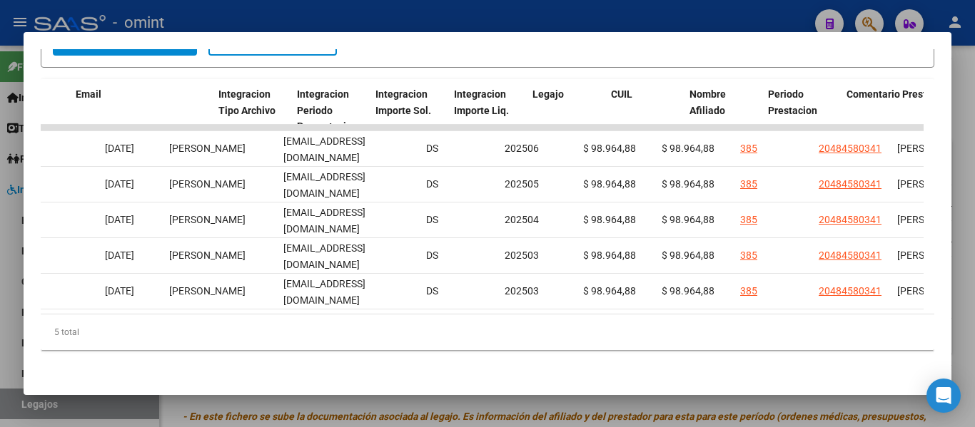
scroll to position [0, 2200]
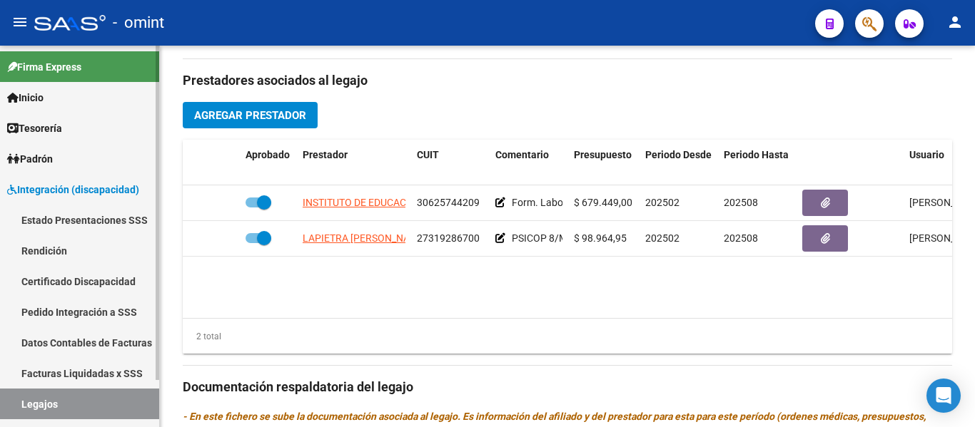
click at [91, 280] on link "Certificado Discapacidad" at bounding box center [79, 281] width 159 height 31
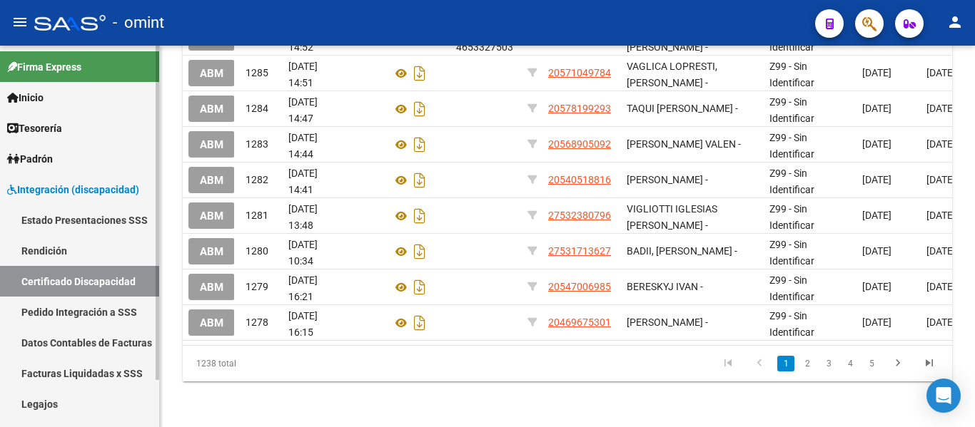
click at [86, 393] on link "Legajos" at bounding box center [79, 404] width 159 height 31
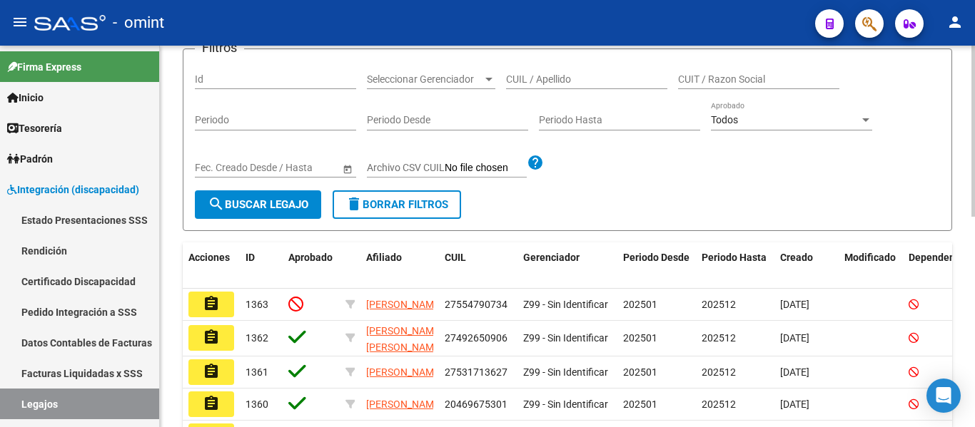
scroll to position [41, 0]
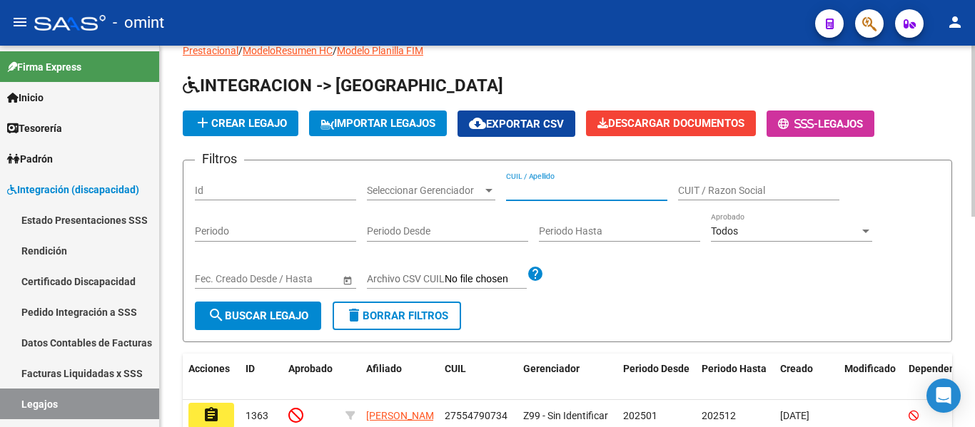
paste input "[PERSON_NAME]"
type input "[PERSON_NAME]"
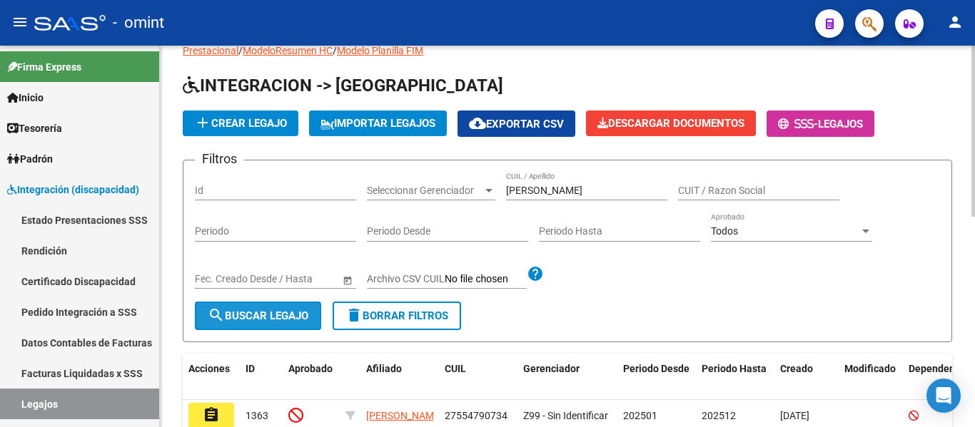
click at [286, 313] on span "search Buscar Legajo" at bounding box center [258, 316] width 101 height 13
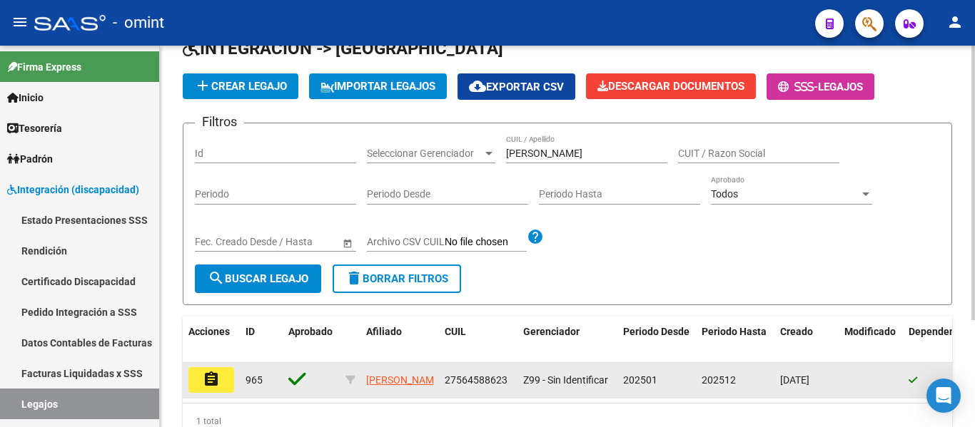
scroll to position [148, 0]
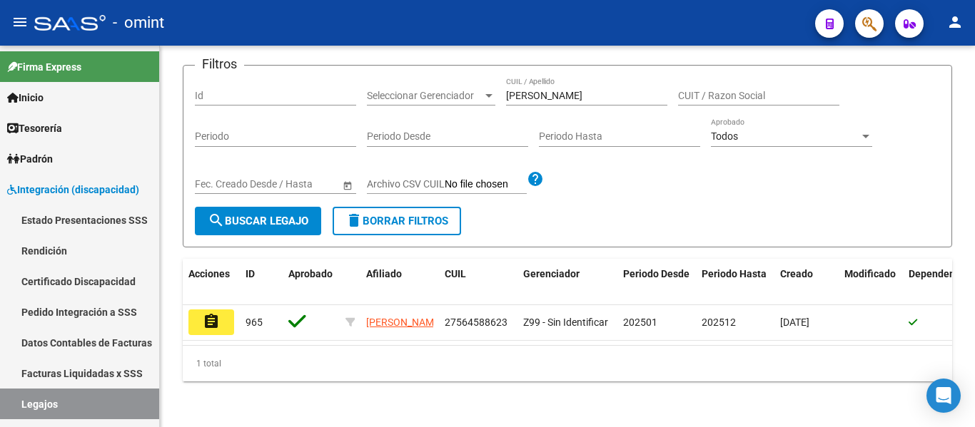
click at [208, 313] on mat-icon "assignment" at bounding box center [211, 321] width 17 height 17
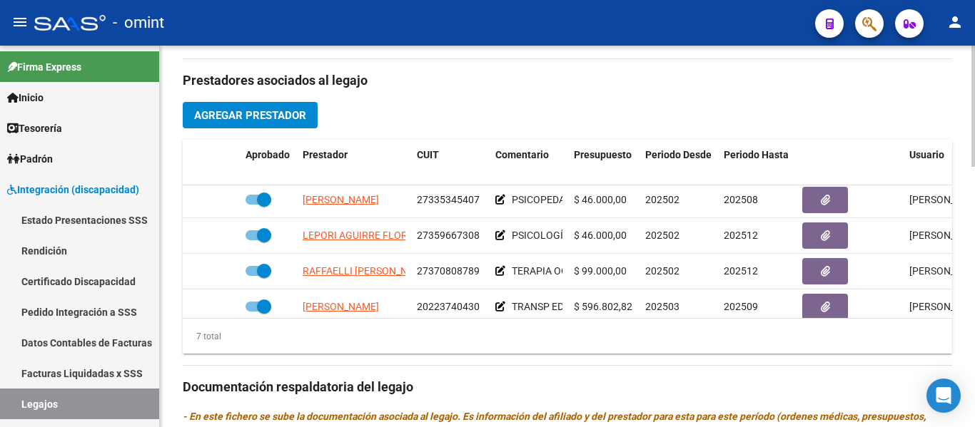
scroll to position [127, 0]
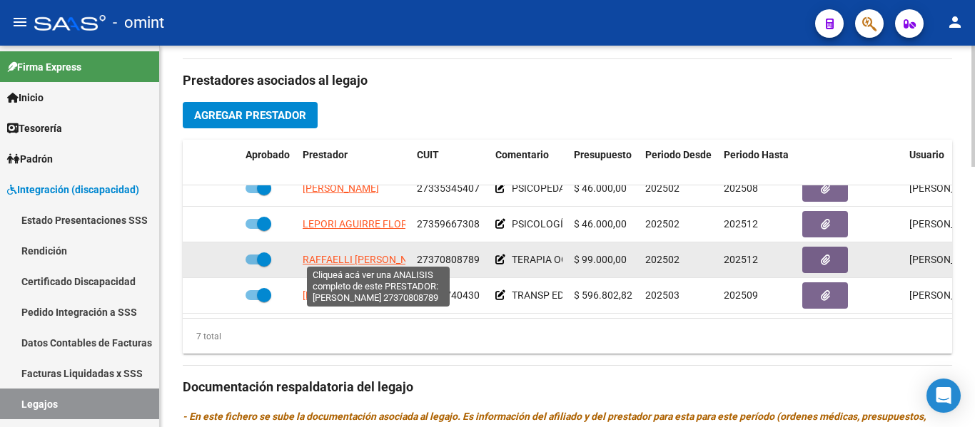
click at [391, 256] on span "RAFFAELLI [PERSON_NAME]" at bounding box center [367, 259] width 128 height 11
type textarea "27370808789"
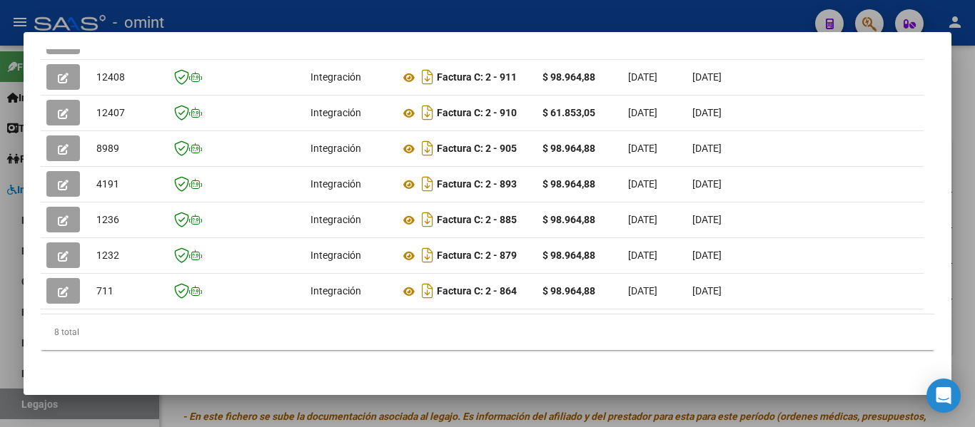
scroll to position [434, 0]
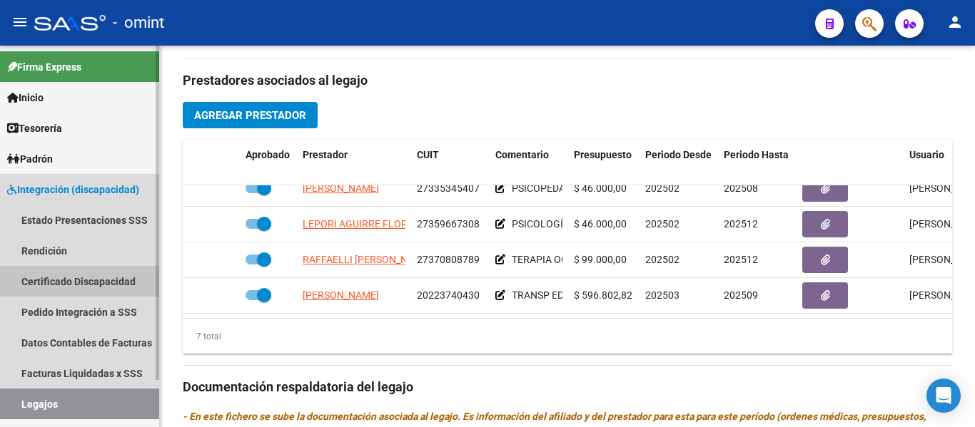
click at [64, 275] on link "Certificado Discapacidad" at bounding box center [79, 281] width 159 height 31
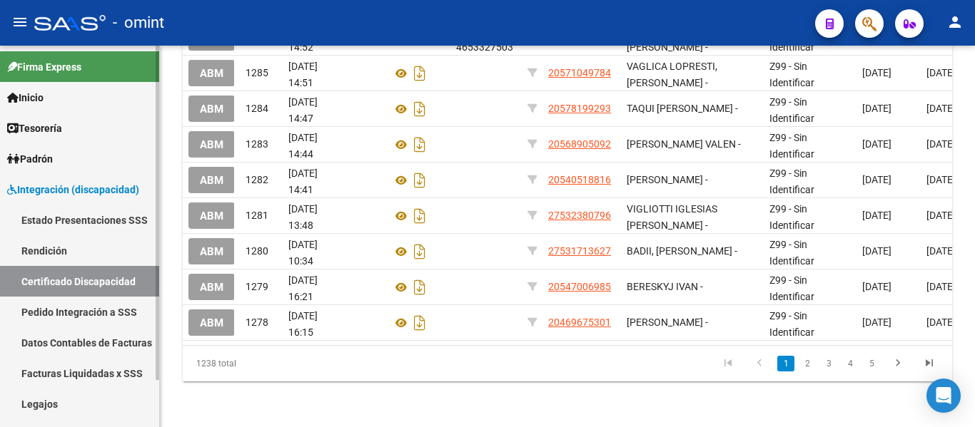
click at [53, 401] on link "Legajos" at bounding box center [79, 404] width 159 height 31
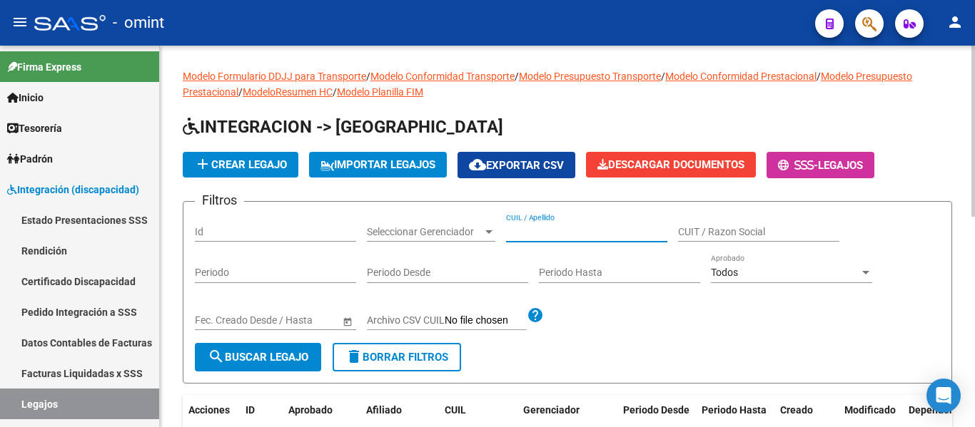
paste input "RIPALDA ALMA"
type input "RIPALDA ALMA"
click at [268, 345] on button "search Buscar Legajo" at bounding box center [258, 357] width 126 height 29
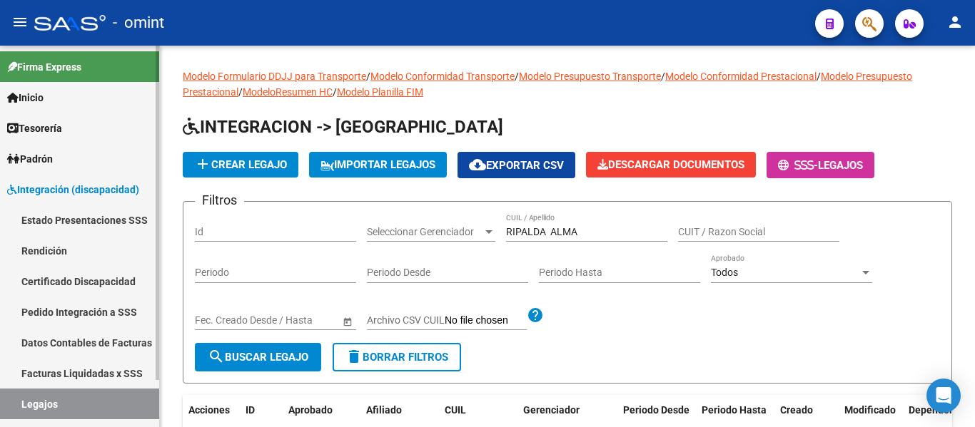
click at [93, 276] on link "Certificado Discapacidad" at bounding box center [79, 281] width 159 height 31
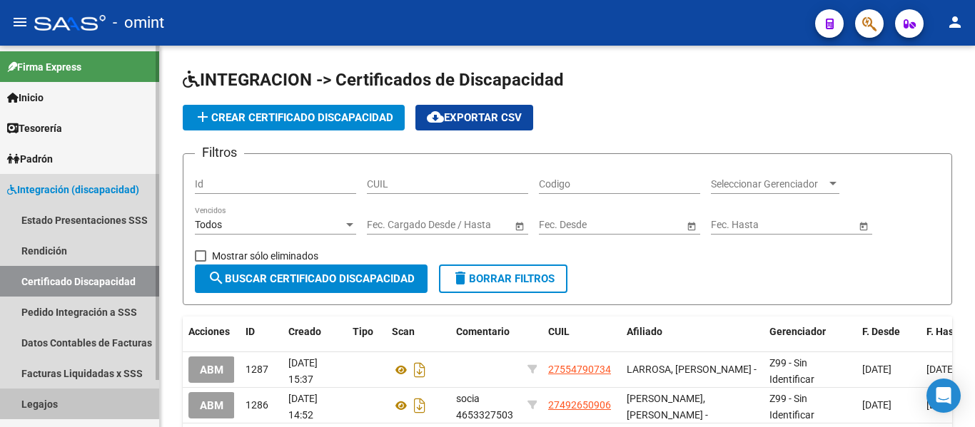
click at [51, 402] on link "Legajos" at bounding box center [79, 404] width 159 height 31
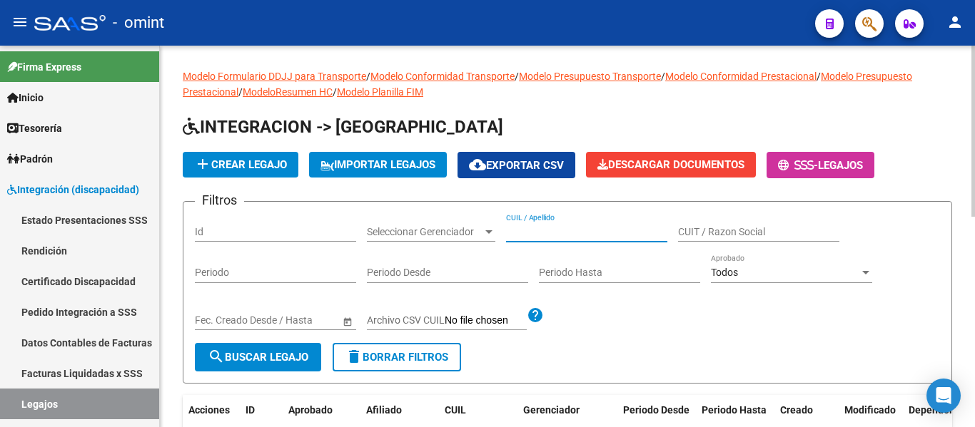
paste input "RIPALDA ALMA"
drag, startPoint x: 587, startPoint y: 233, endPoint x: 550, endPoint y: 227, distance: 36.8
click at [550, 227] on input "RIPALDA ALMA" at bounding box center [586, 232] width 161 height 12
type input "RIPALDA"
click at [282, 352] on span "search Buscar Legajo" at bounding box center [258, 357] width 101 height 13
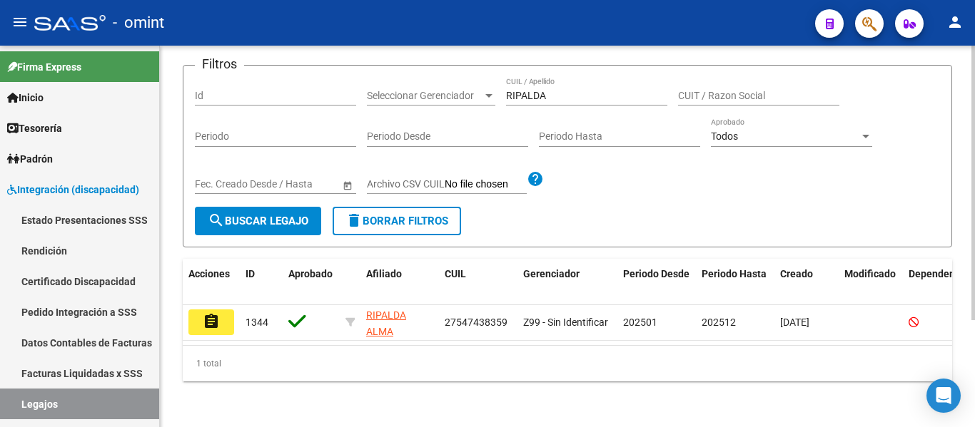
scroll to position [148, 0]
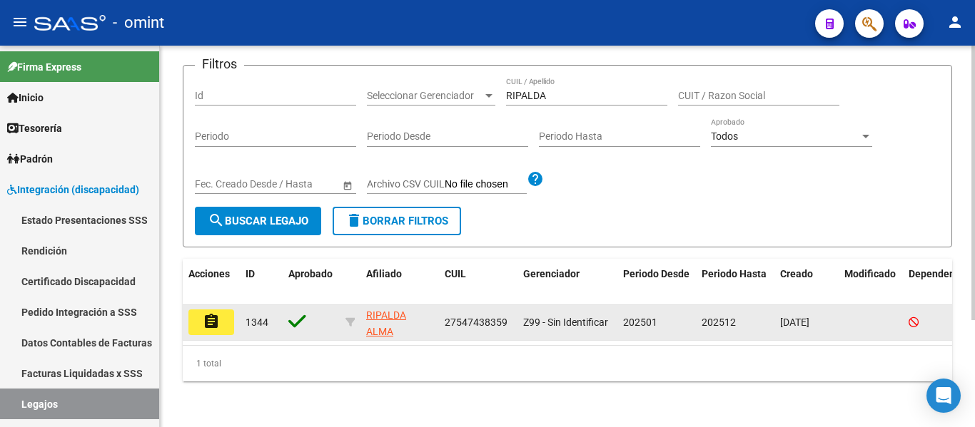
click at [209, 313] on mat-icon "assignment" at bounding box center [211, 321] width 17 height 17
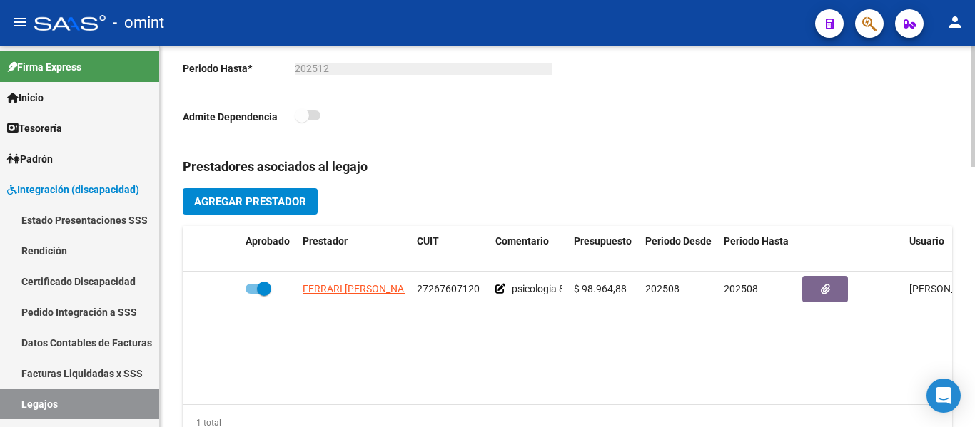
scroll to position [428, 0]
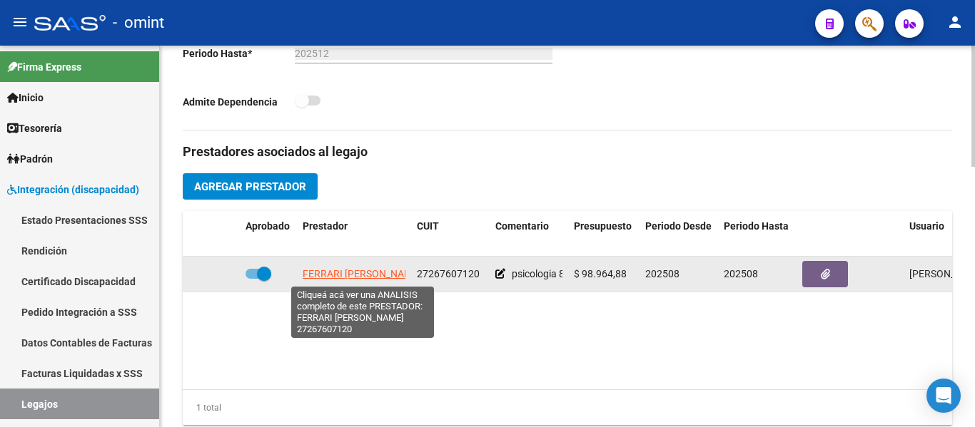
click at [378, 277] on span "FERRARI [PERSON_NAME]" at bounding box center [362, 273] width 118 height 11
type textarea "27267607120"
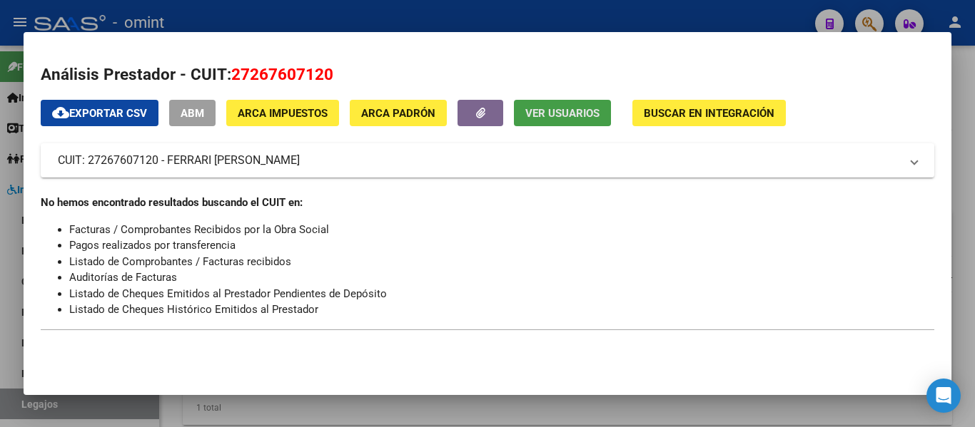
click at [597, 107] on span "Ver Usuarios" at bounding box center [562, 113] width 74 height 13
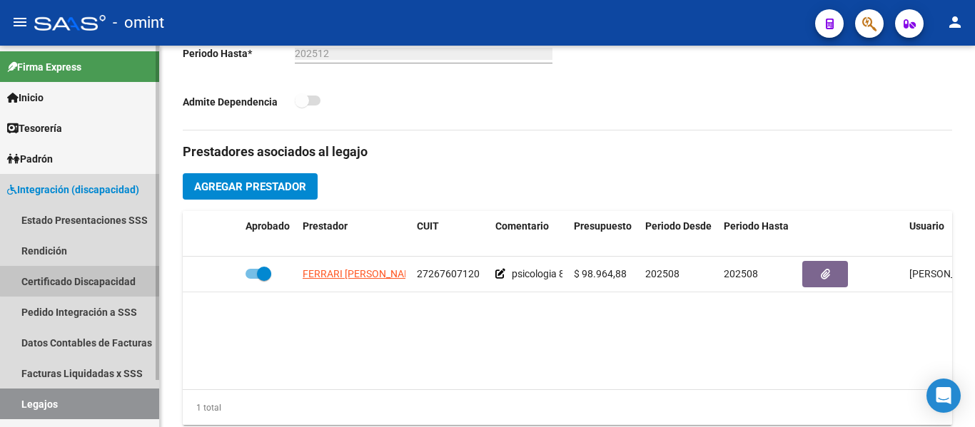
click at [103, 280] on link "Certificado Discapacidad" at bounding box center [79, 281] width 159 height 31
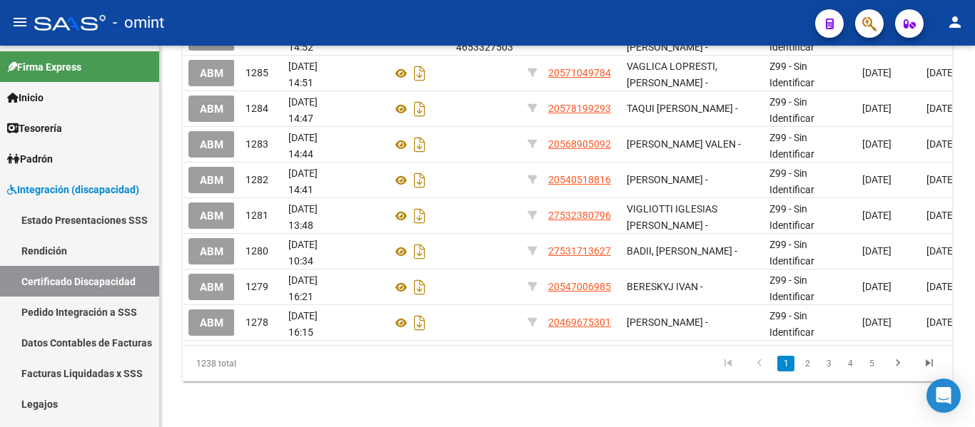
drag, startPoint x: 81, startPoint y: 400, endPoint x: 159, endPoint y: 381, distance: 80.0
click at [81, 398] on link "Legajos" at bounding box center [79, 404] width 159 height 31
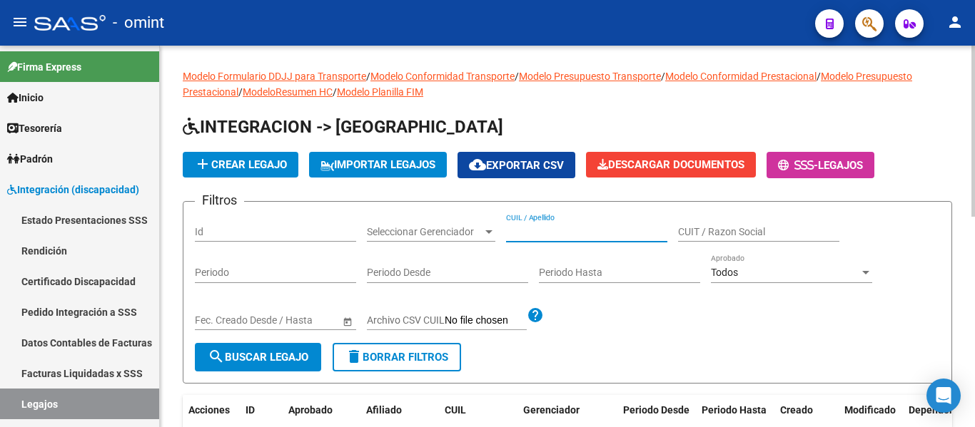
paste input "[PERSON_NAME]"
type input "[PERSON_NAME]"
click at [265, 352] on span "search Buscar Legajo" at bounding box center [258, 357] width 101 height 13
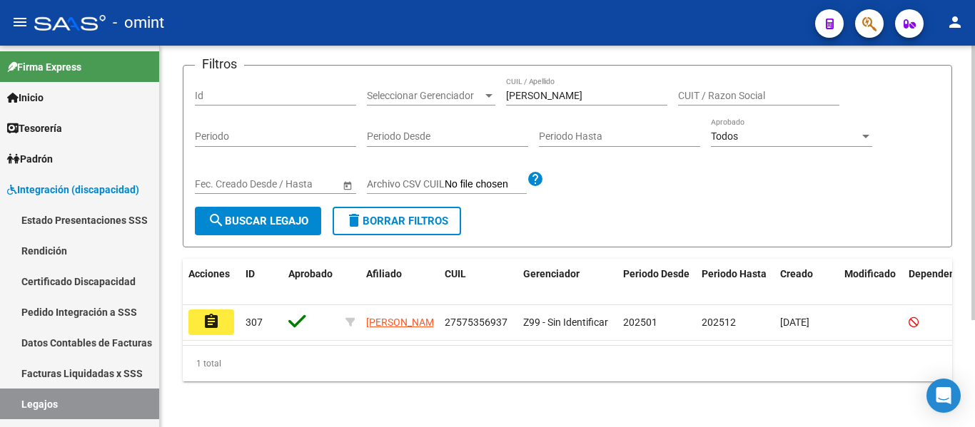
scroll to position [148, 0]
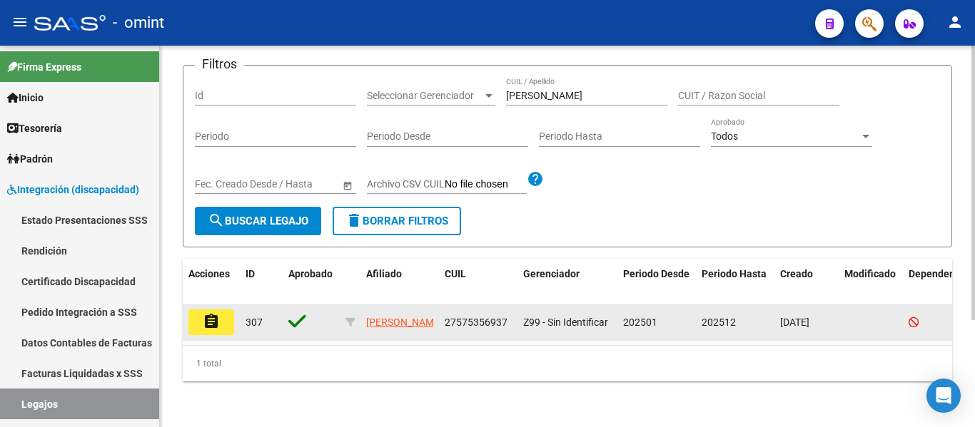
click at [219, 313] on mat-icon "assignment" at bounding box center [211, 321] width 17 height 17
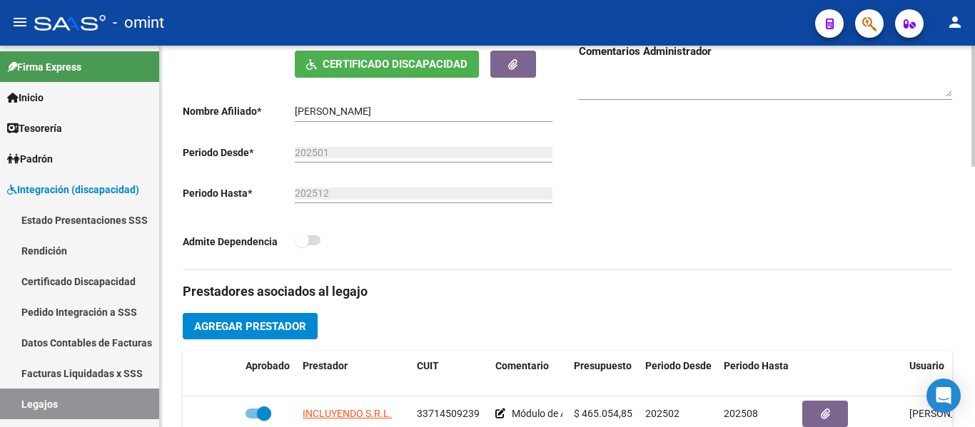
scroll to position [357, 0]
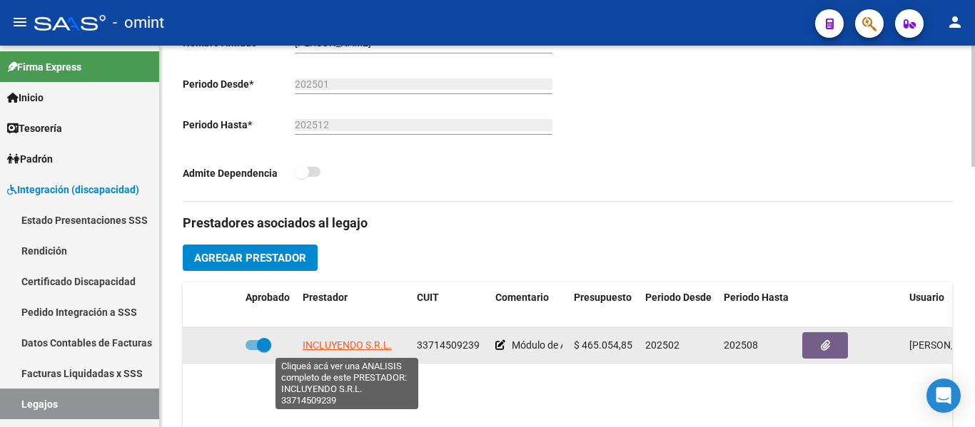
click at [332, 345] on span "INCLUYENDO S.R.L." at bounding box center [347, 345] width 89 height 11
type textarea "33714509239"
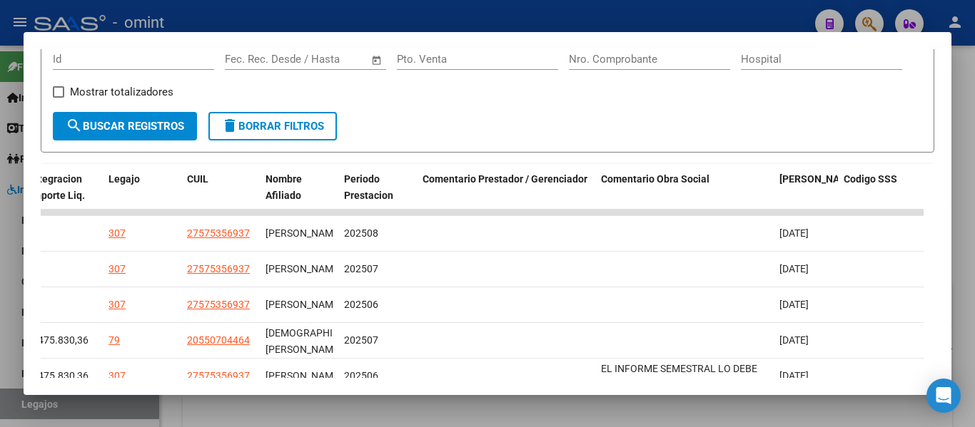
scroll to position [220, 0]
